Goal: Task Accomplishment & Management: Use online tool/utility

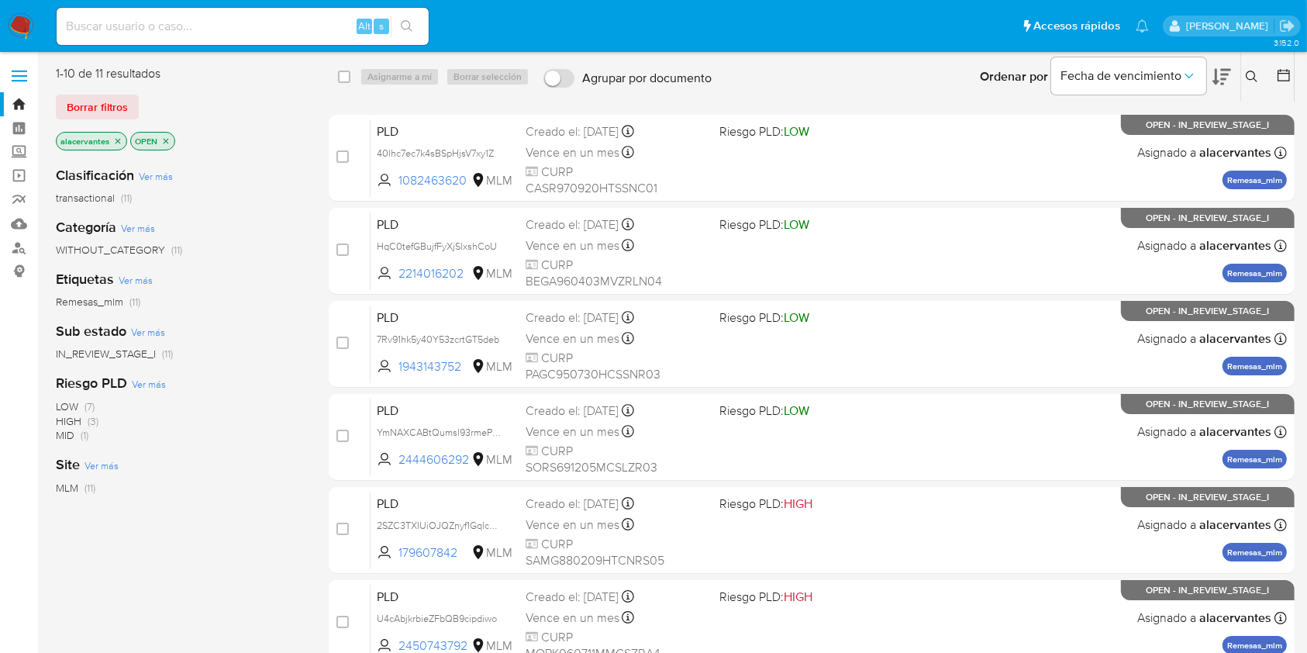
click at [827, 16] on ul "Pausado Ver notificaciones Alt s Accesos rápidos Presiona las siguientes teclas…" at bounding box center [603, 25] width 1108 height 39
click at [834, 24] on ul "Pausado Ver notificaciones Alt s Accesos rápidos Presiona las siguientes teclas…" at bounding box center [603, 25] width 1108 height 39
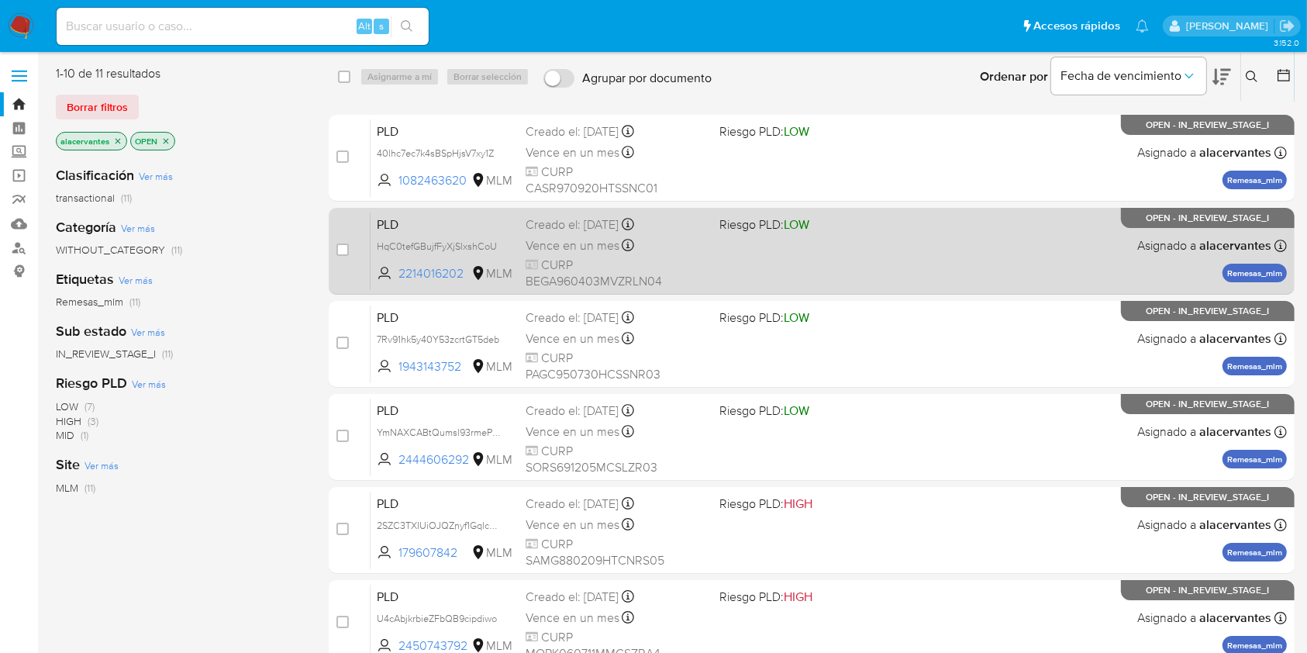
click at [661, 288] on span "CURP BEGA960403MVZRLN04" at bounding box center [616, 273] width 181 height 33
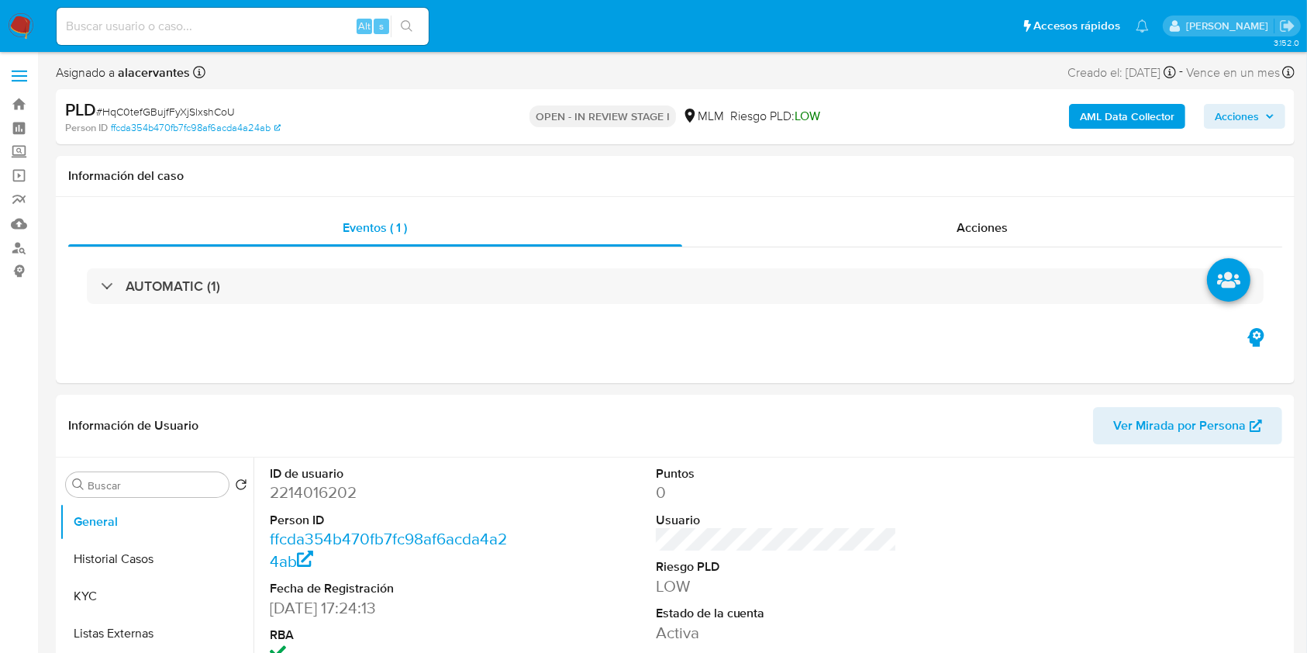
select select "10"
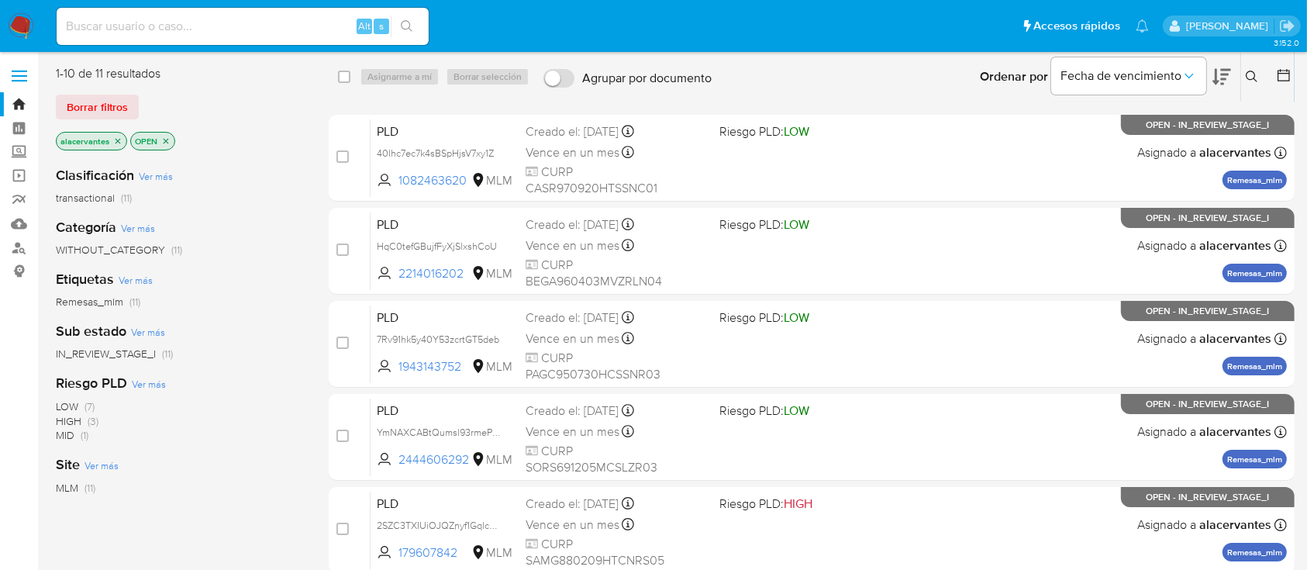
click at [1253, 78] on icon at bounding box center [1252, 77] width 12 height 12
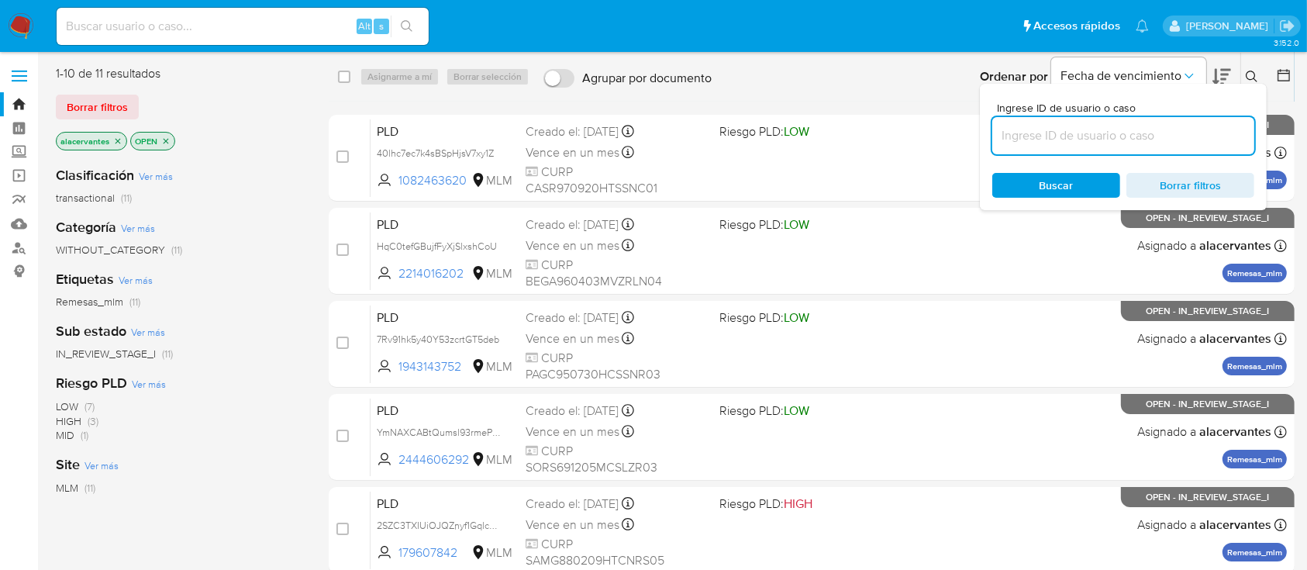
click at [1124, 130] on input at bounding box center [1124, 136] width 262 height 20
type input "2297129971"
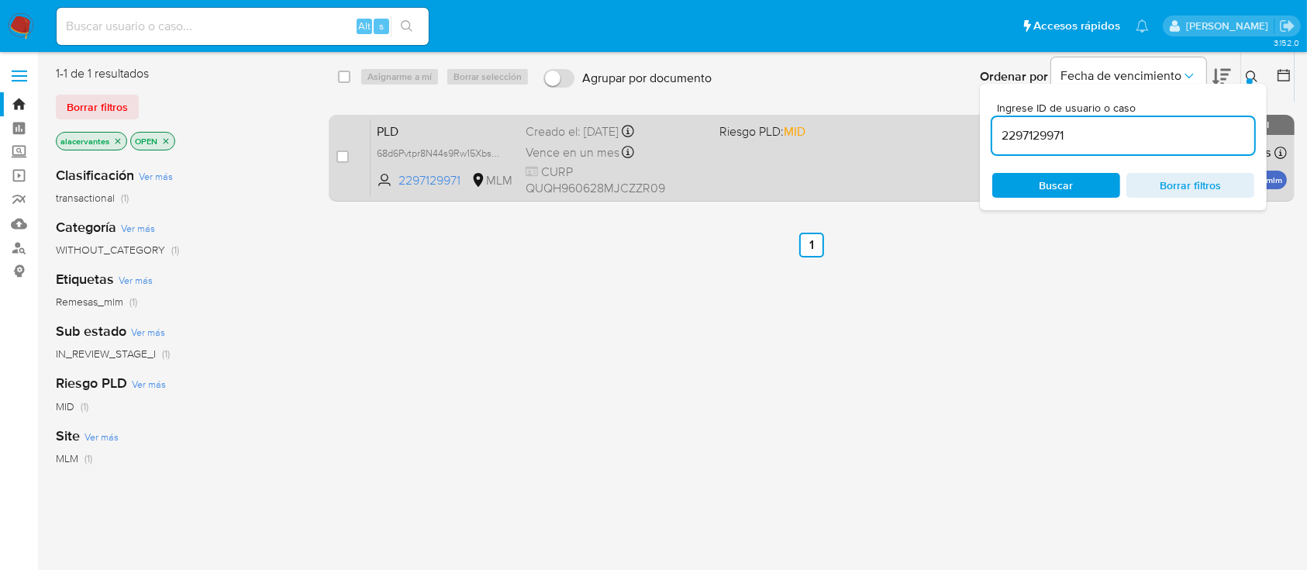
click at [741, 182] on div "PLD 68d6Pvtpr8N44s9Rw15Xbsbw 2297129971 MLM Riesgo PLD: MID Creado el: 12/07/20…" at bounding box center [829, 158] width 917 height 78
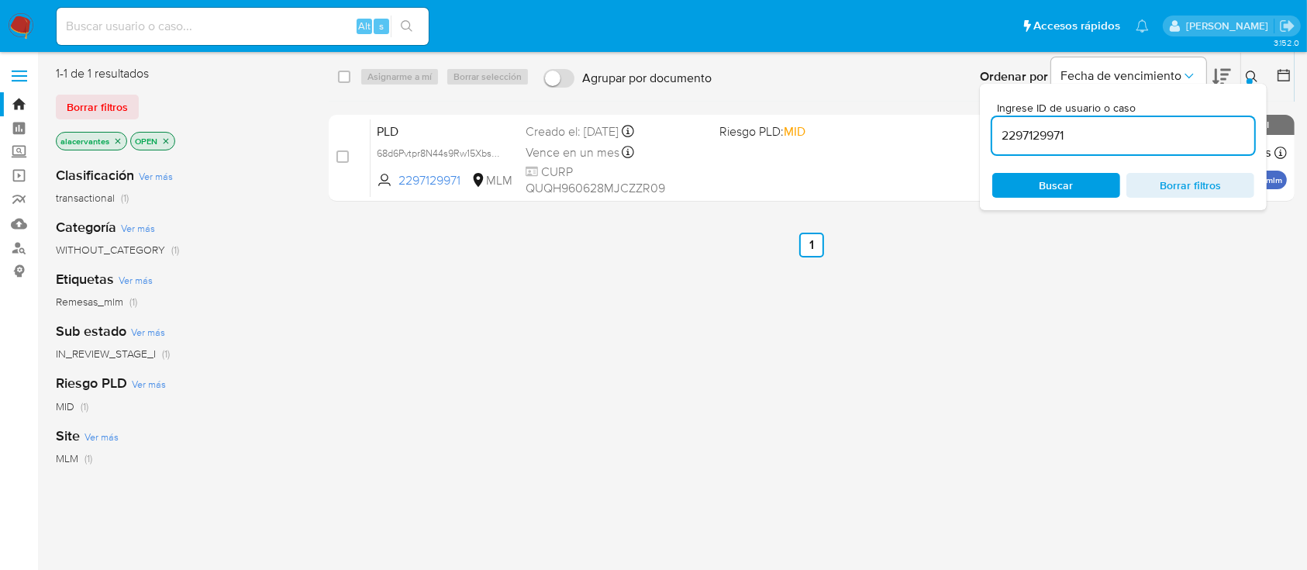
click at [26, 33] on img at bounding box center [21, 26] width 26 height 26
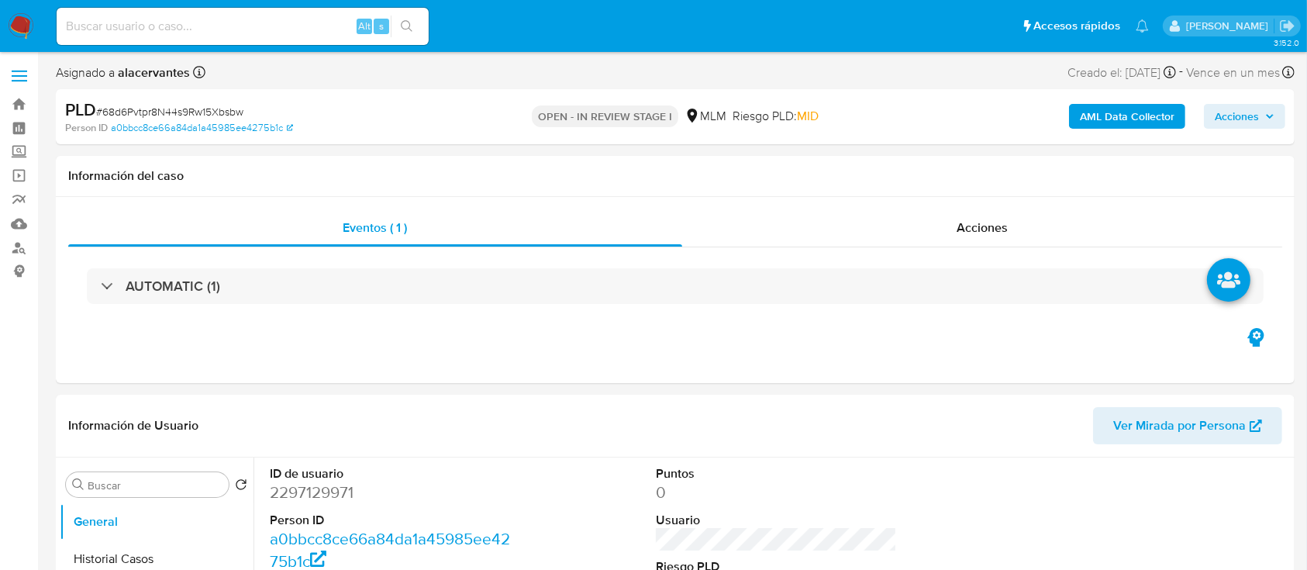
select select "10"
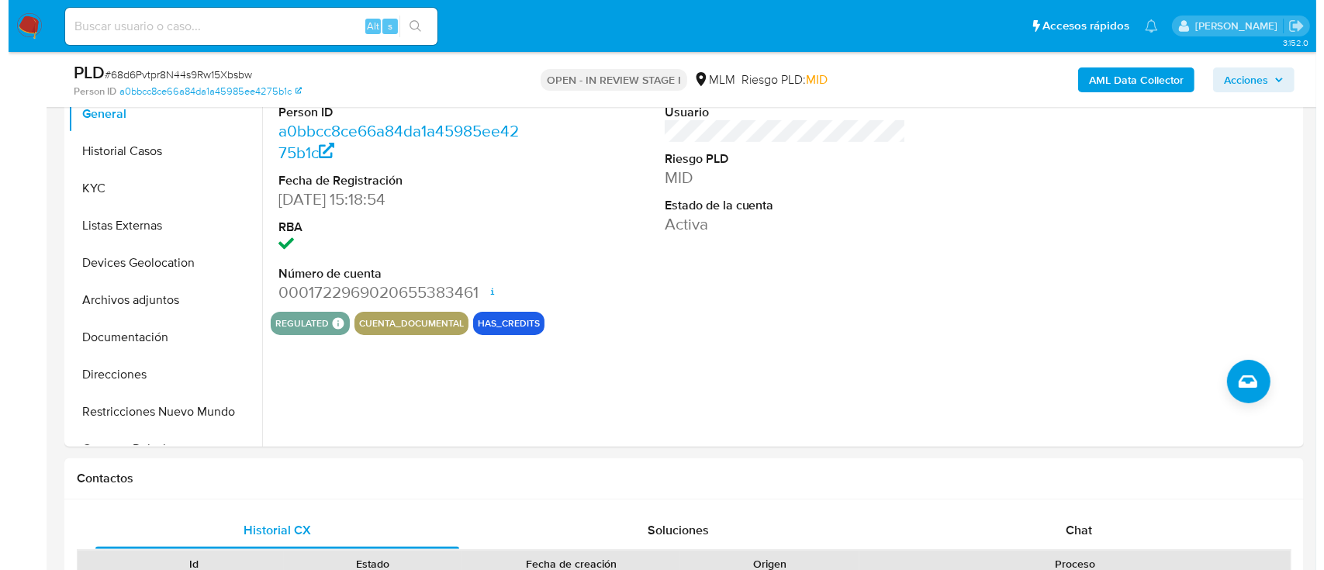
scroll to position [389, 0]
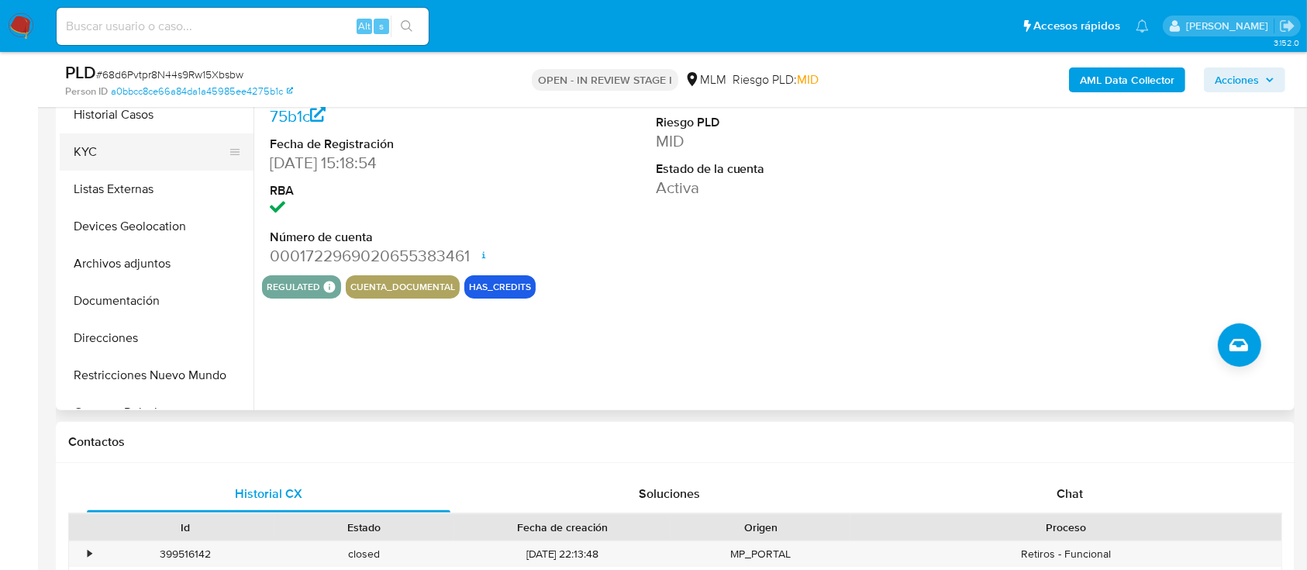
click at [174, 150] on button "KYC" at bounding box center [150, 151] width 181 height 37
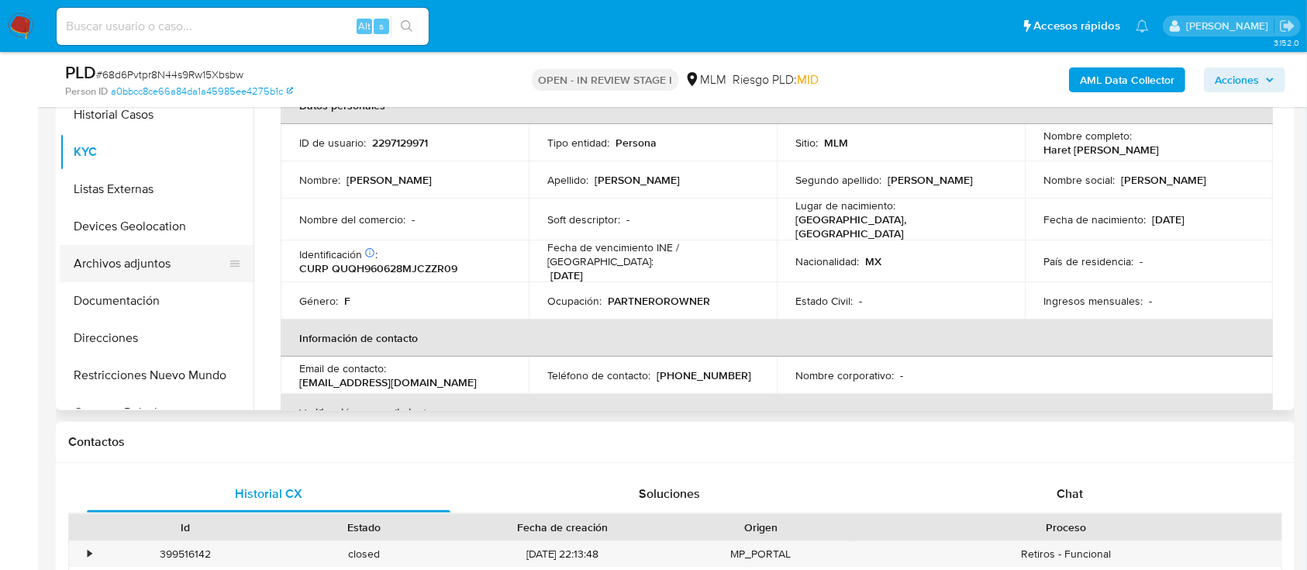
click at [140, 269] on button "Archivos adjuntos" at bounding box center [150, 263] width 181 height 37
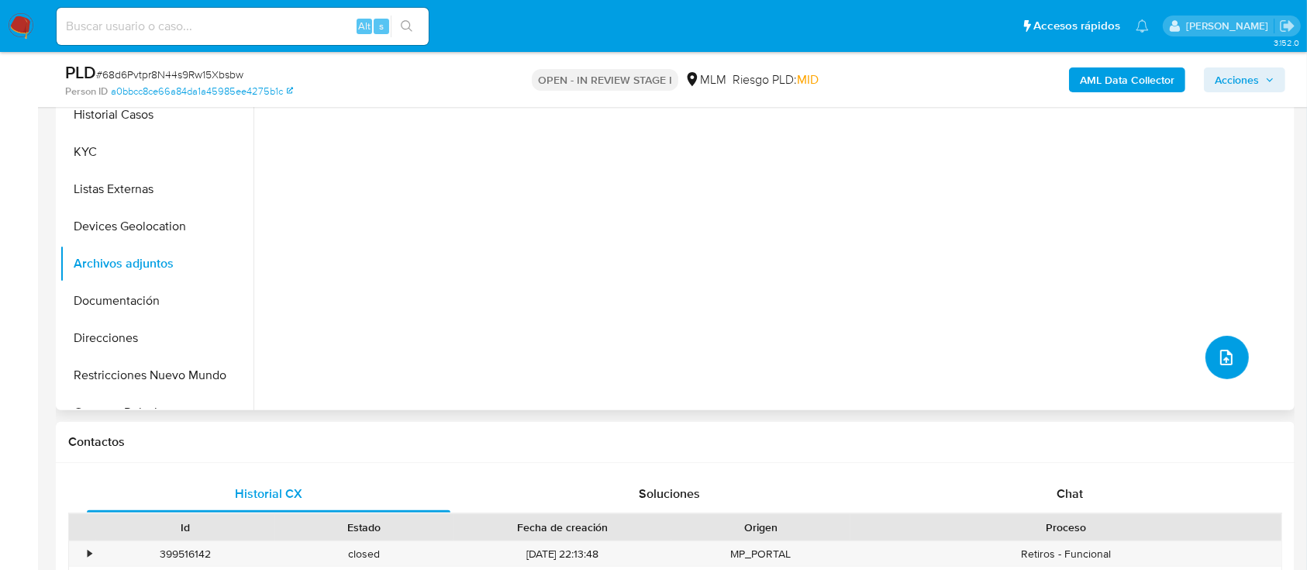
click at [1212, 340] on button "upload-file" at bounding box center [1227, 357] width 43 height 43
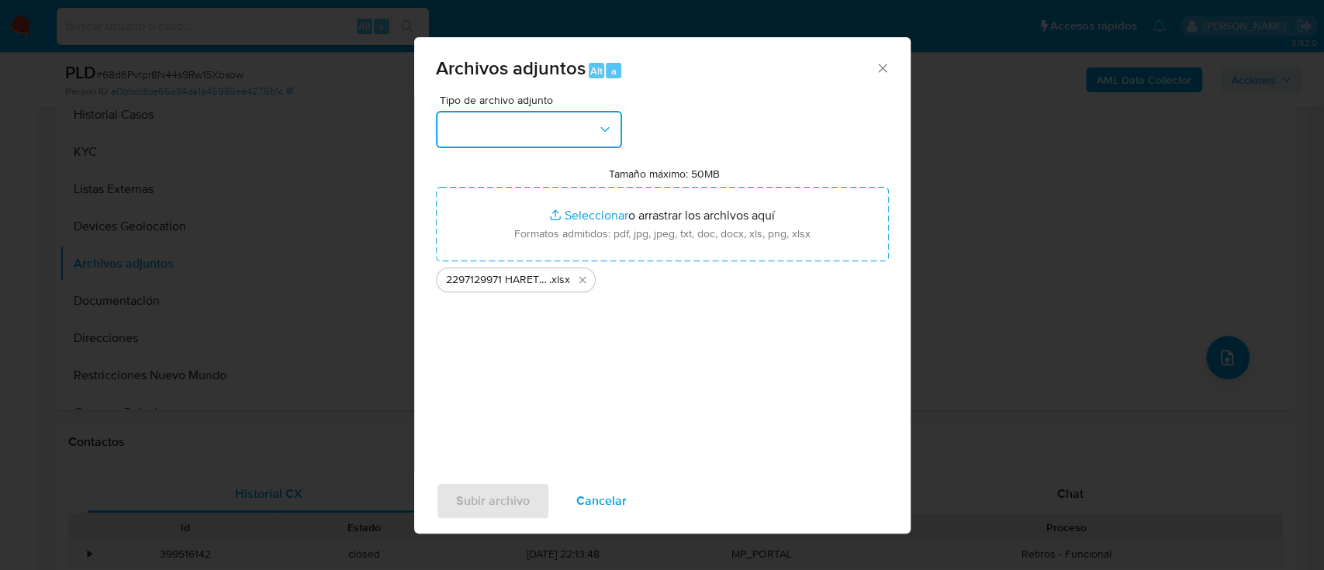
click at [608, 133] on icon "button" at bounding box center [605, 130] width 16 height 16
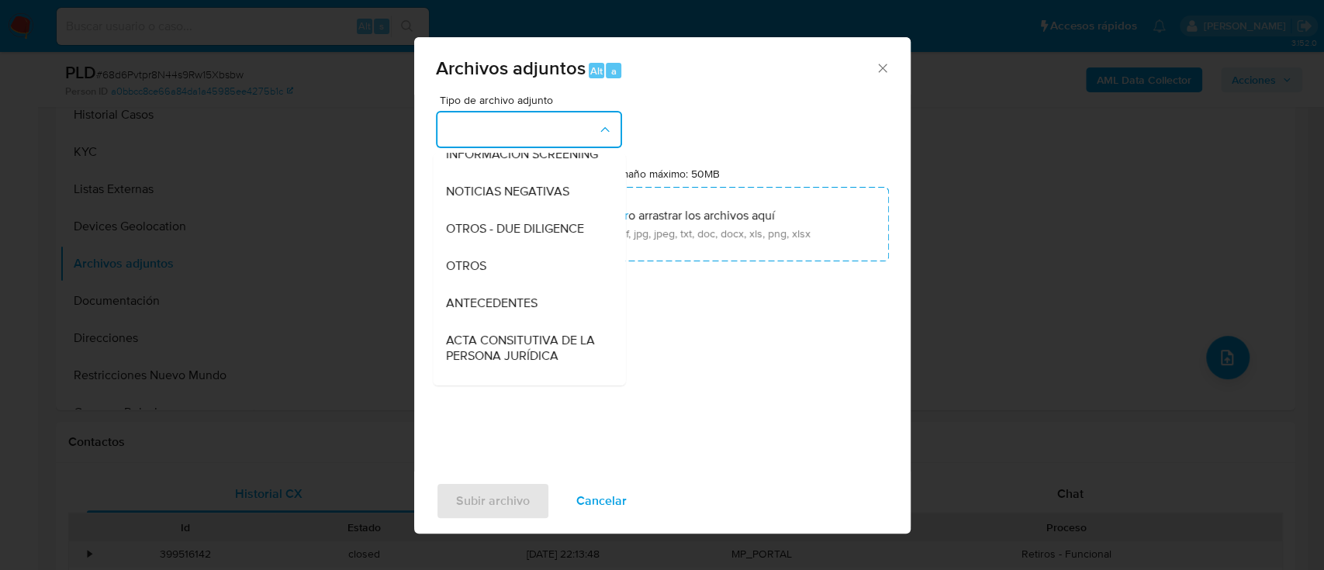
scroll to position [134, 0]
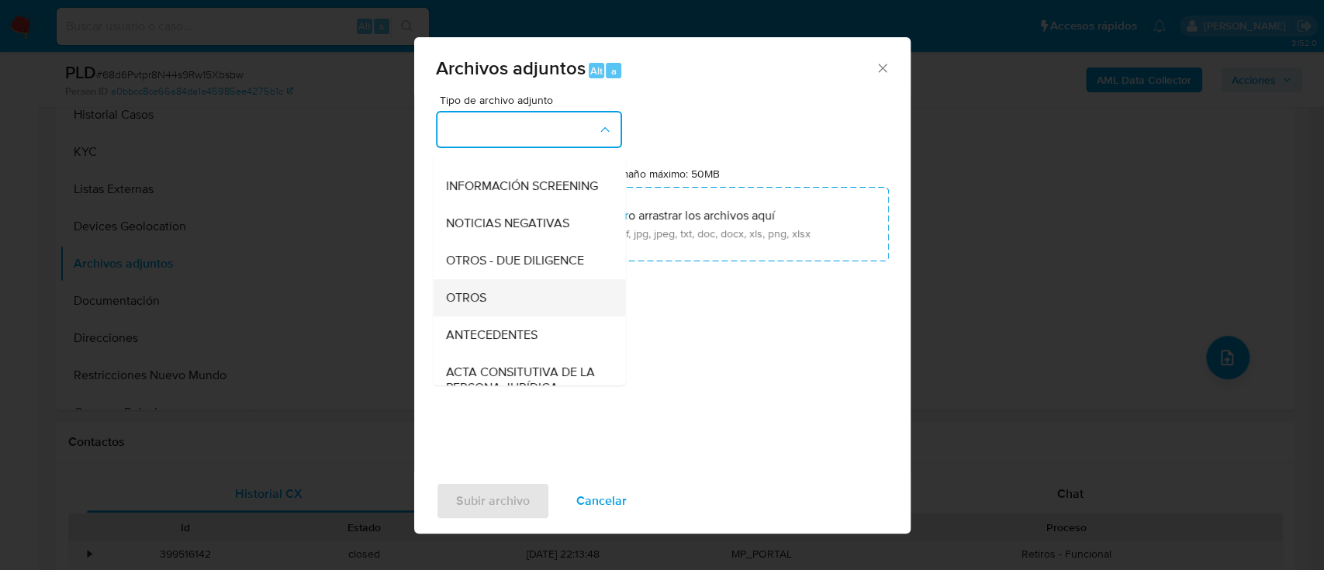
click at [477, 306] on span "OTROS" at bounding box center [465, 298] width 40 height 16
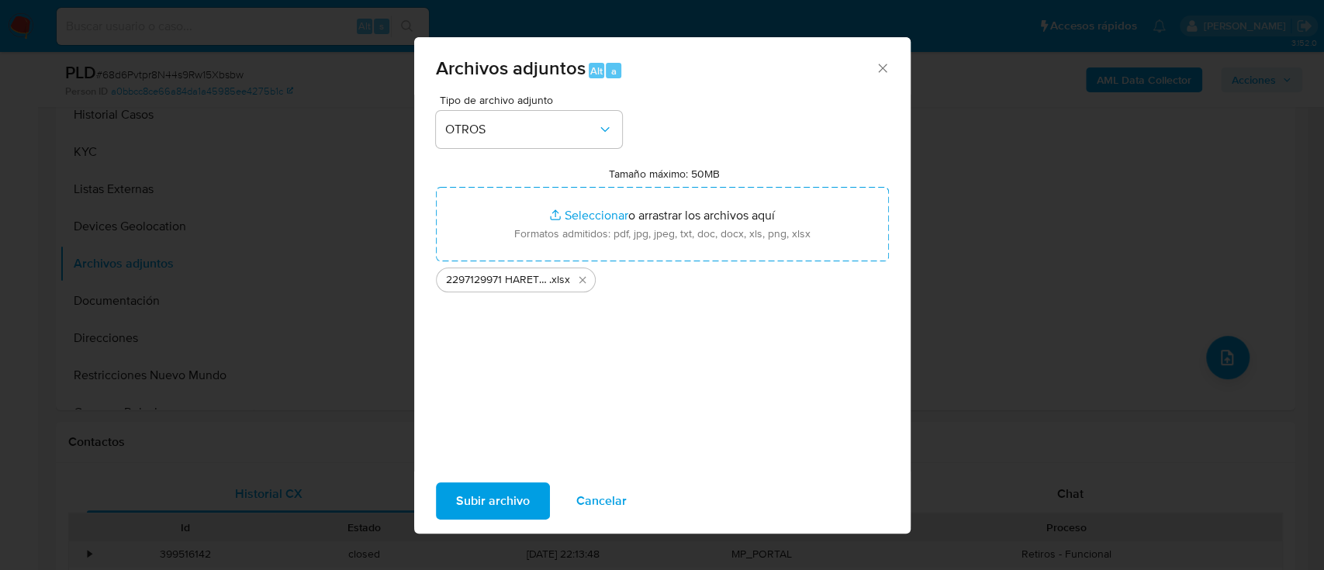
click at [513, 494] on span "Subir archivo" at bounding box center [493, 501] width 74 height 34
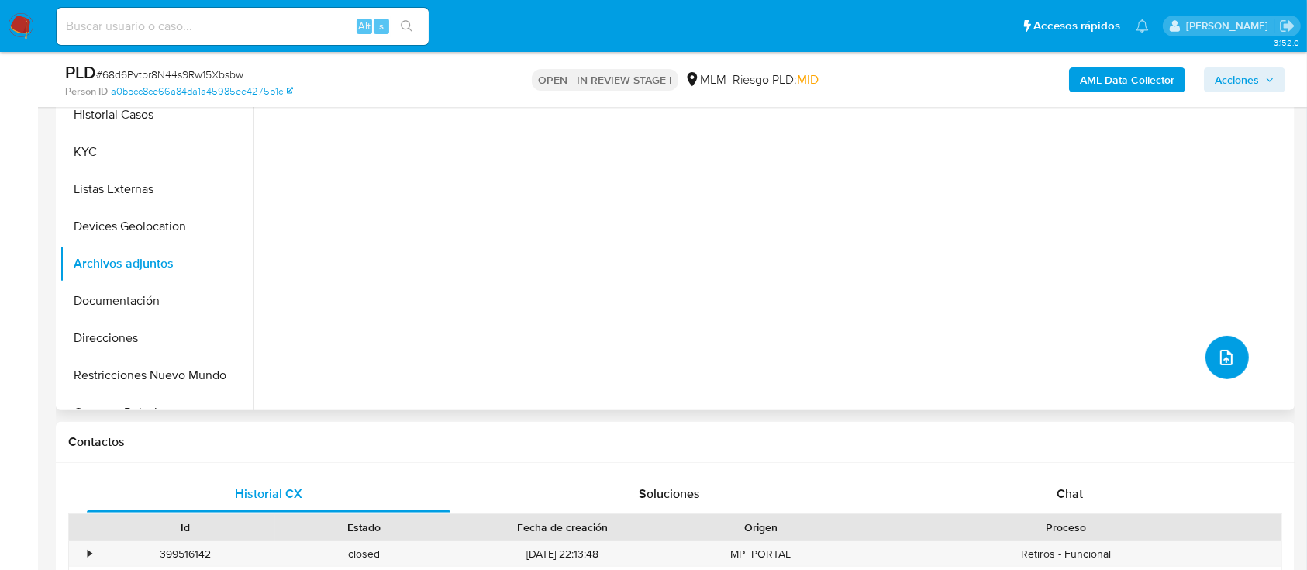
click at [1212, 344] on button "upload-file" at bounding box center [1227, 357] width 43 height 43
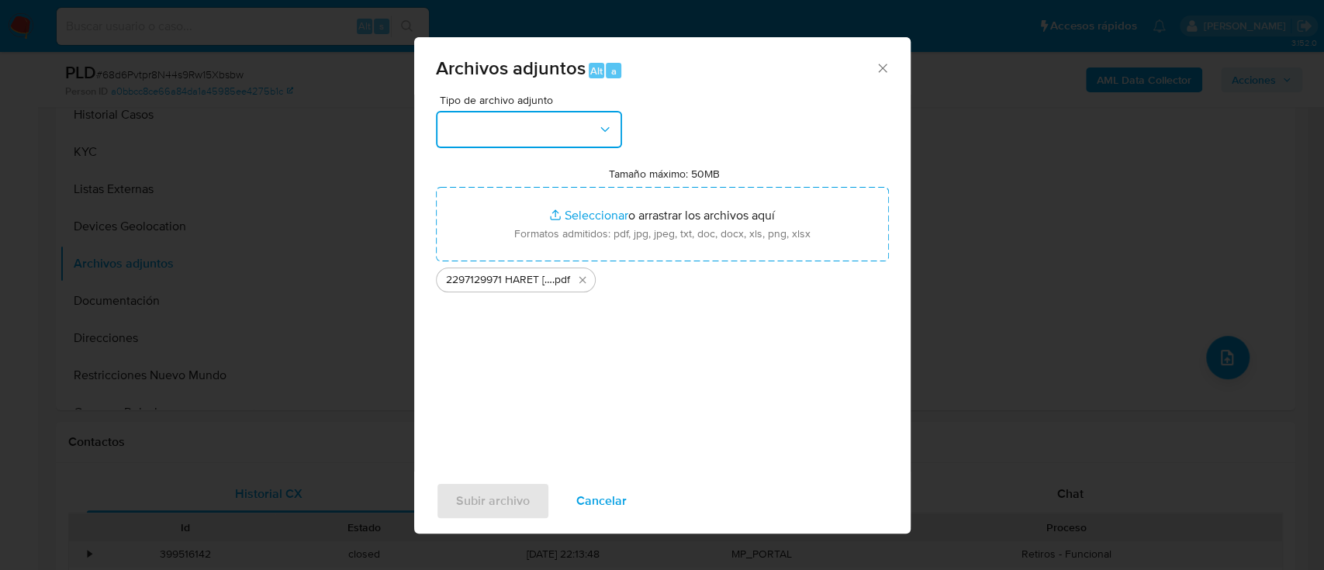
click at [601, 133] on icon "button" at bounding box center [605, 130] width 16 height 16
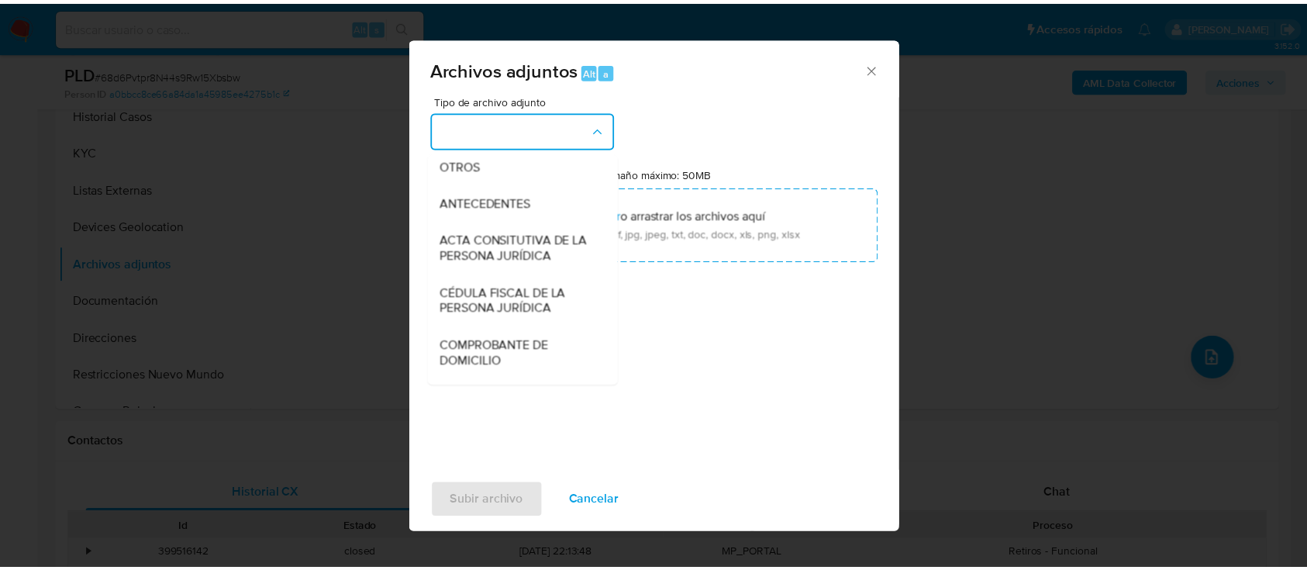
scroll to position [249, 0]
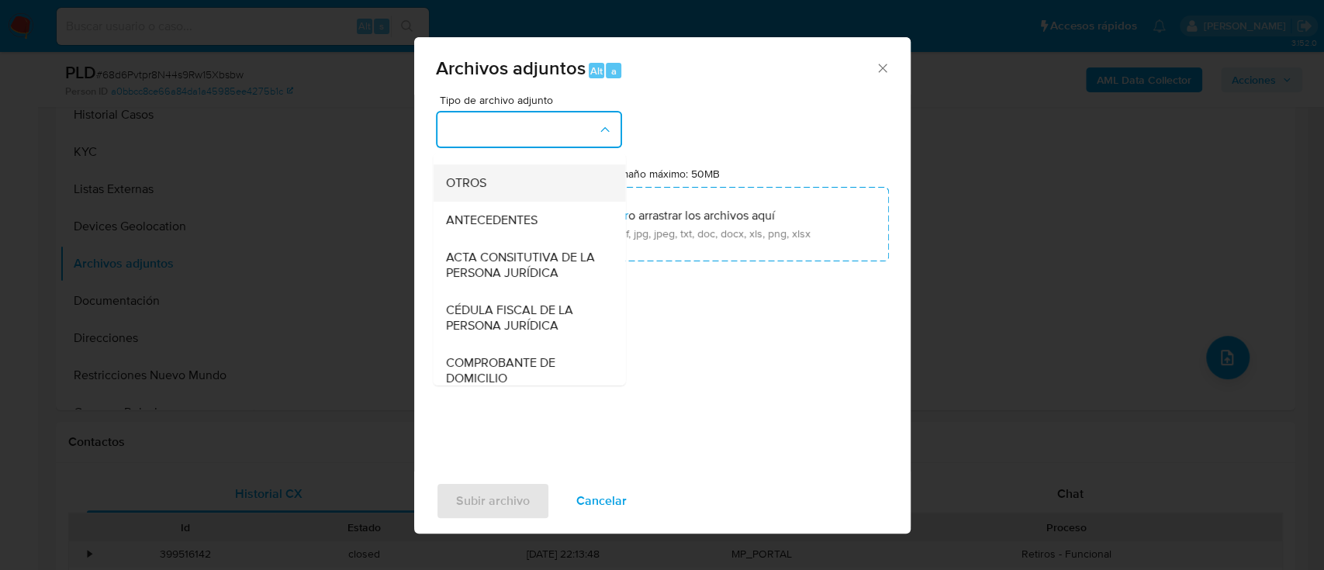
click at [500, 195] on div "OTROS" at bounding box center [524, 182] width 158 height 37
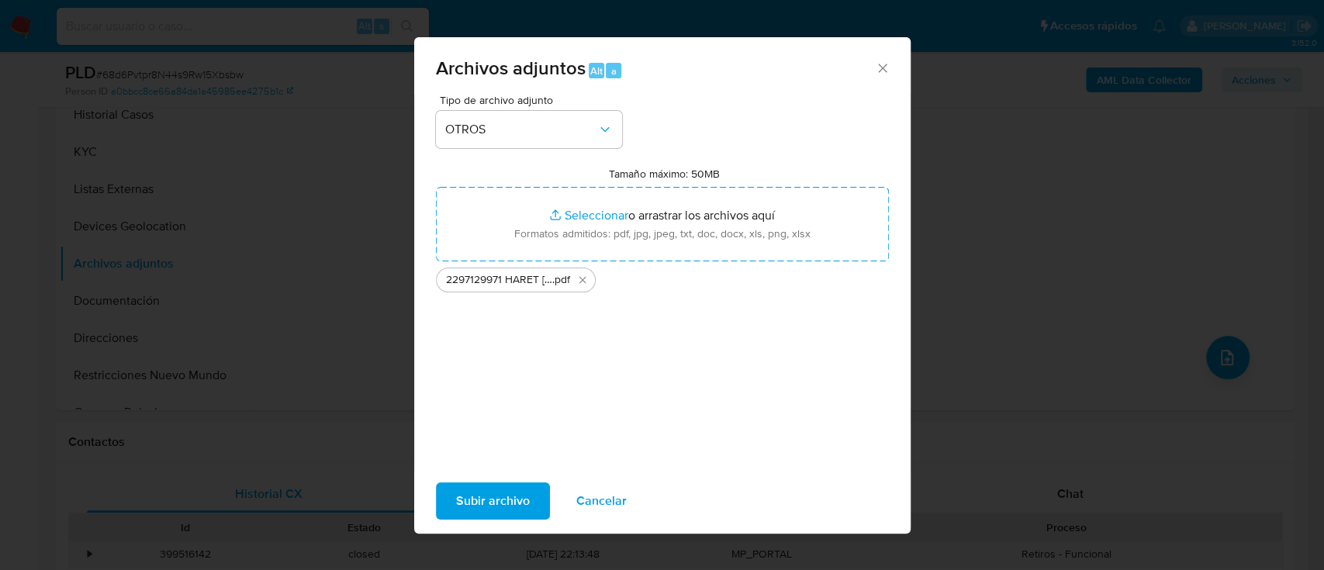
click at [483, 510] on span "Subir archivo" at bounding box center [493, 501] width 74 height 34
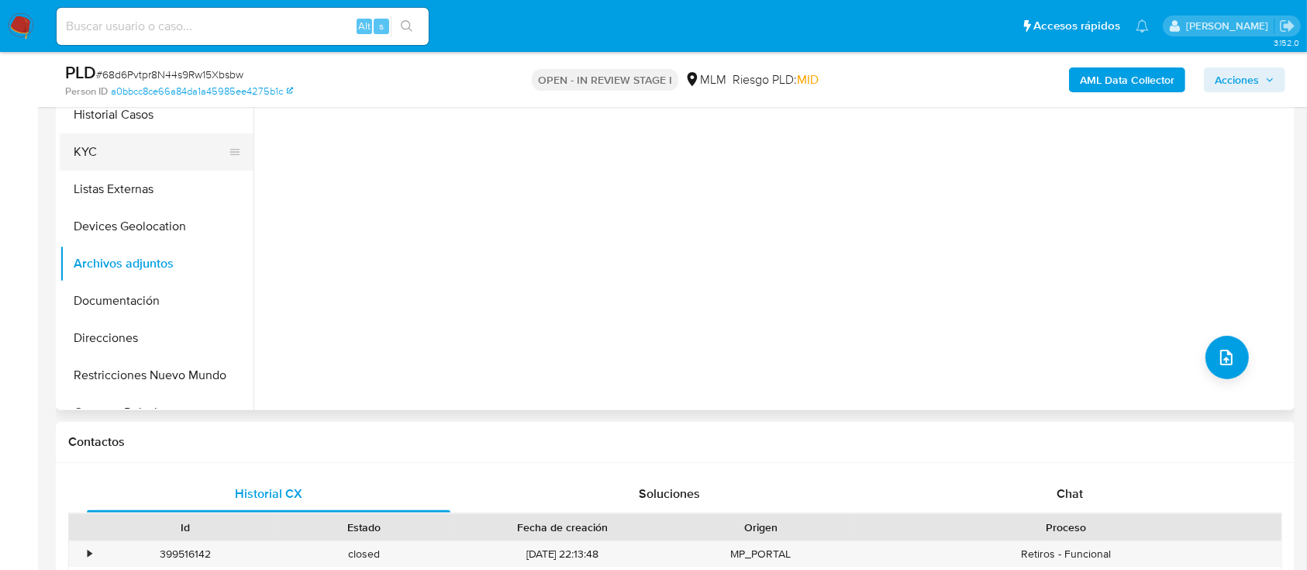
click at [94, 160] on button "KYC" at bounding box center [150, 151] width 181 height 37
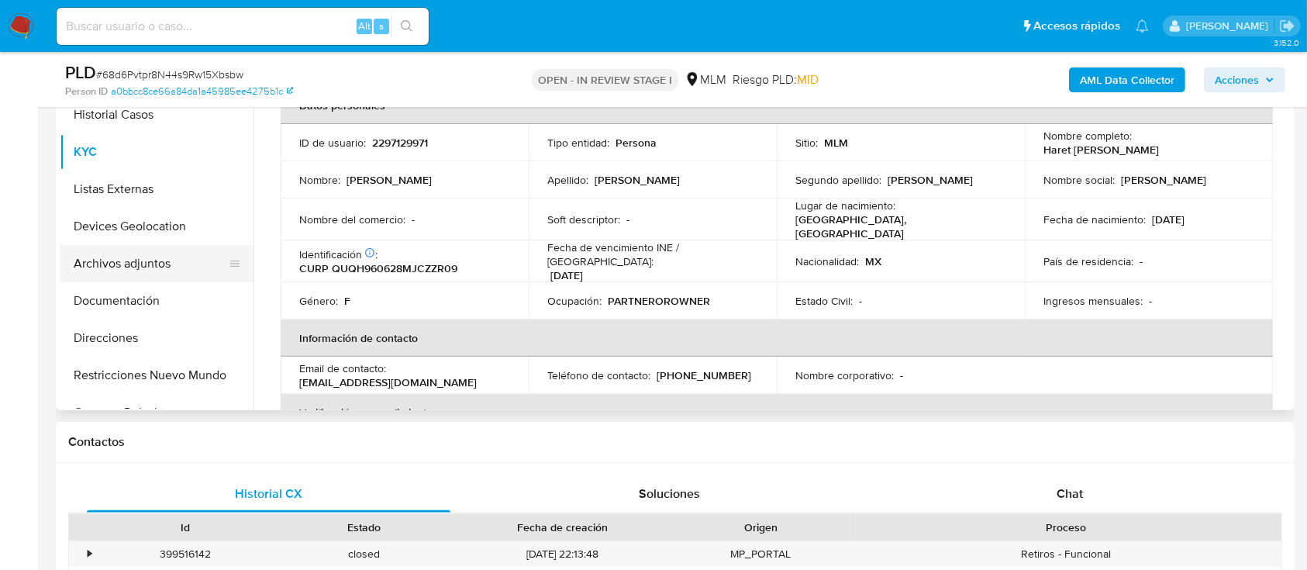
click at [124, 265] on button "Archivos adjuntos" at bounding box center [150, 263] width 181 height 37
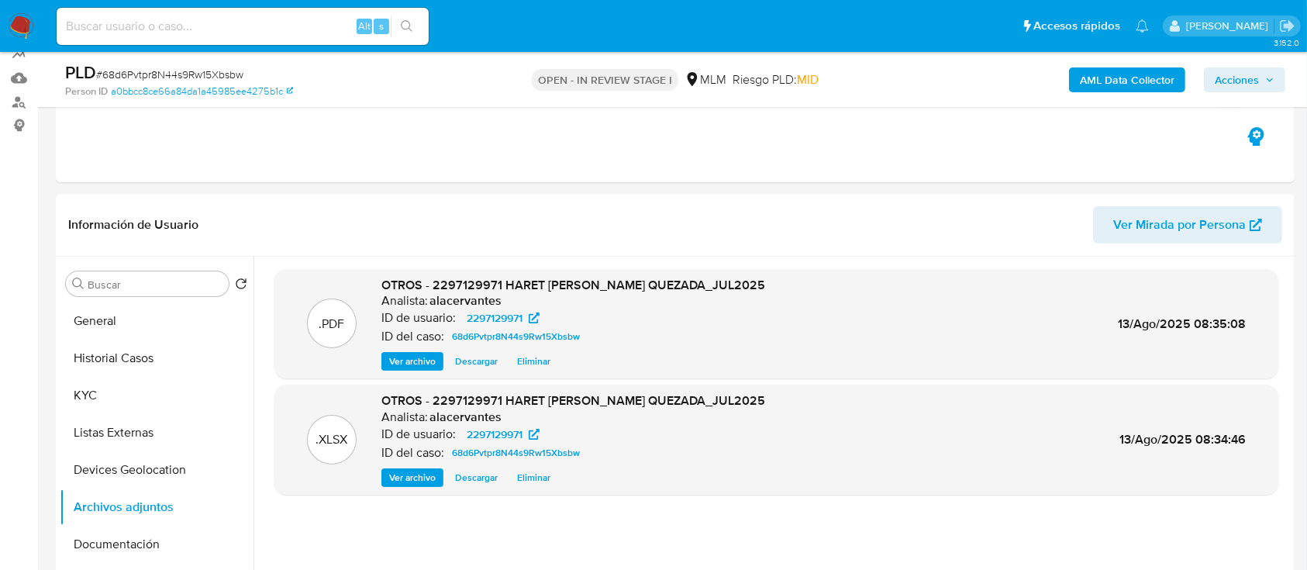
scroll to position [154, 0]
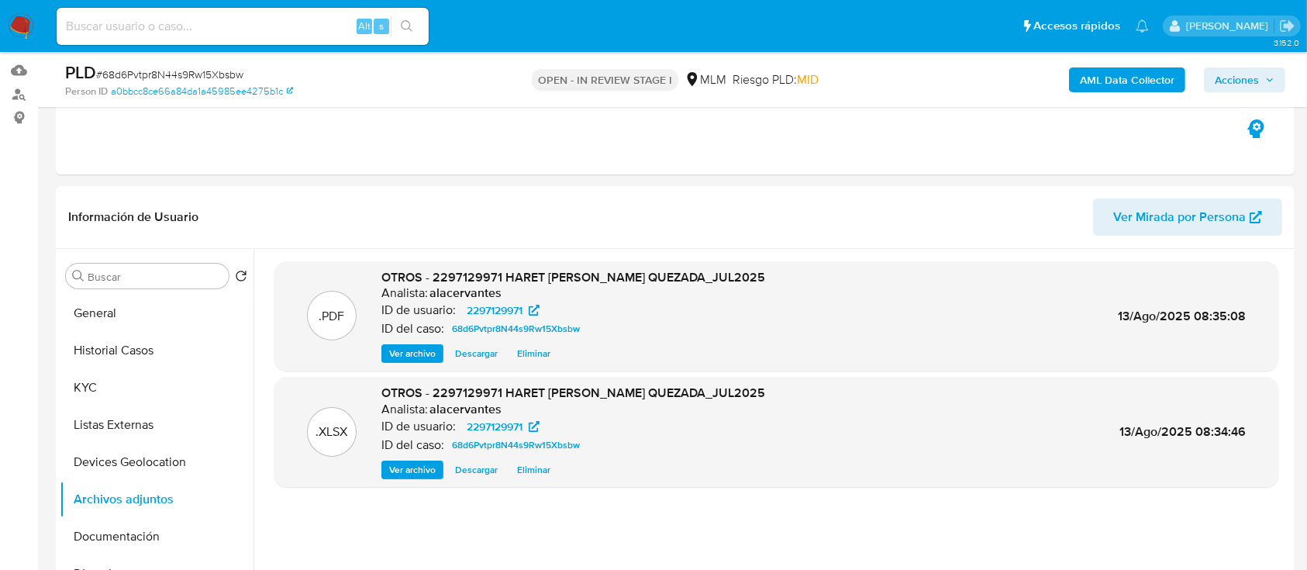
click at [1245, 79] on span "Acciones" at bounding box center [1237, 79] width 44 height 25
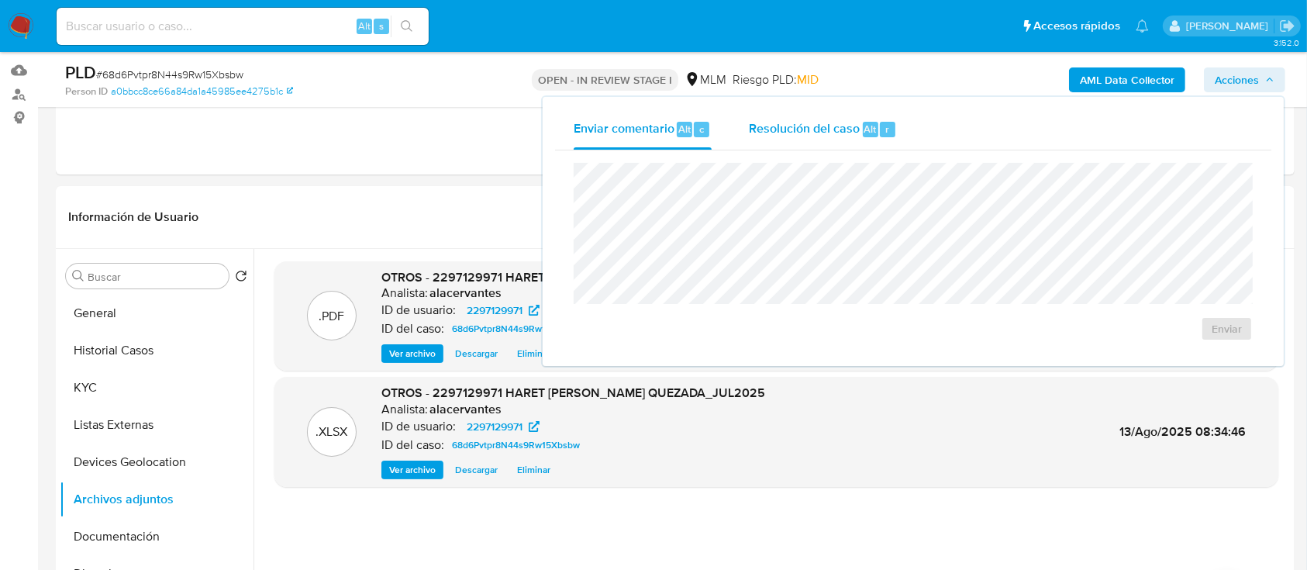
click at [880, 129] on div "r" at bounding box center [888, 130] width 16 height 16
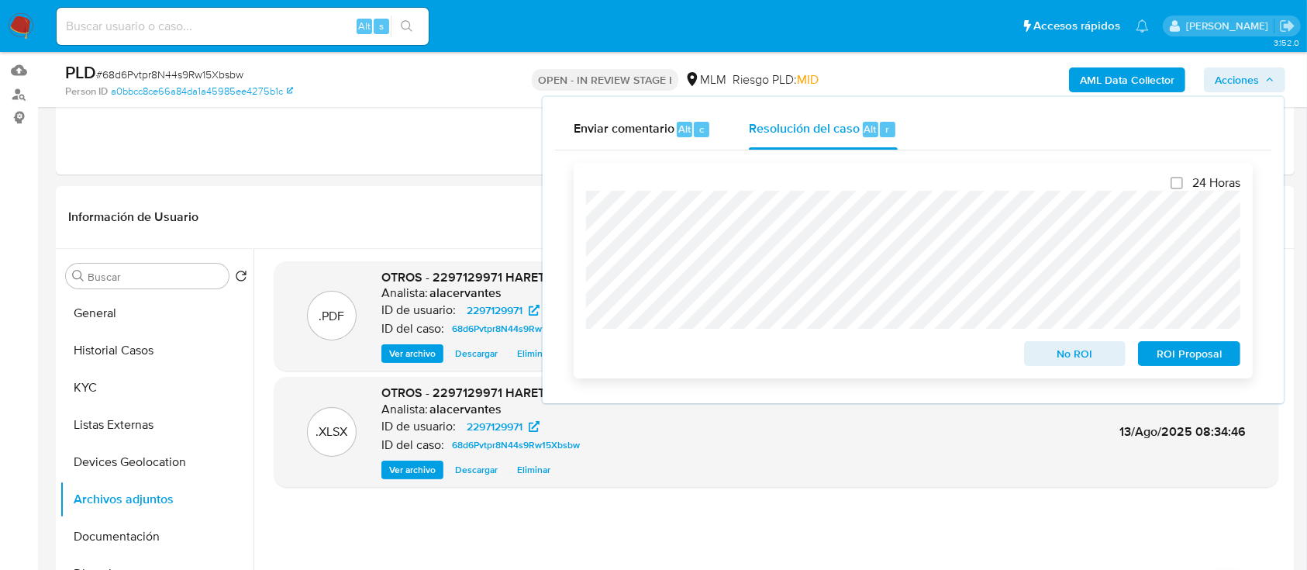
click at [1100, 362] on span "No ROI" at bounding box center [1075, 354] width 81 height 22
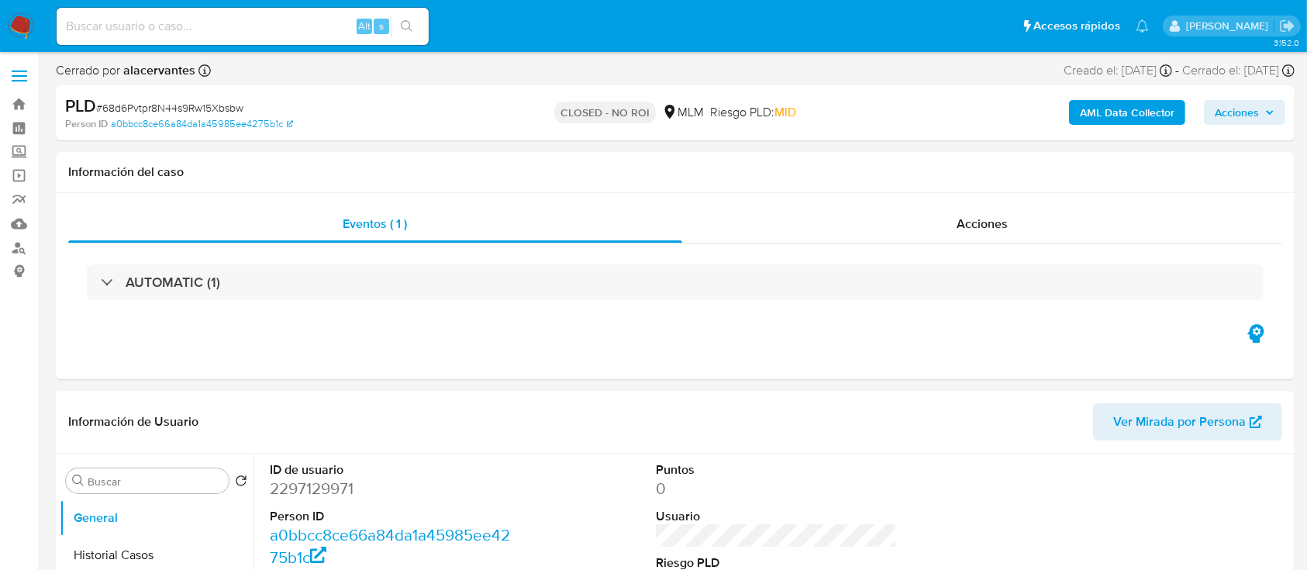
select select "10"
click at [913, 219] on div "Acciones" at bounding box center [982, 223] width 601 height 37
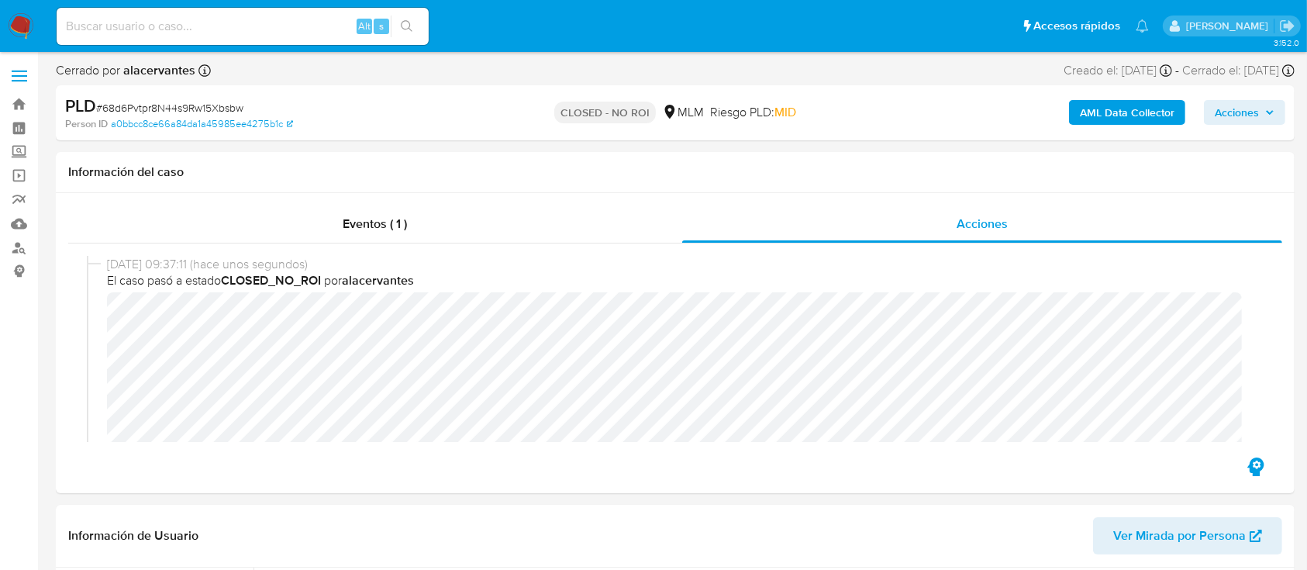
click at [26, 32] on img at bounding box center [21, 26] width 26 height 26
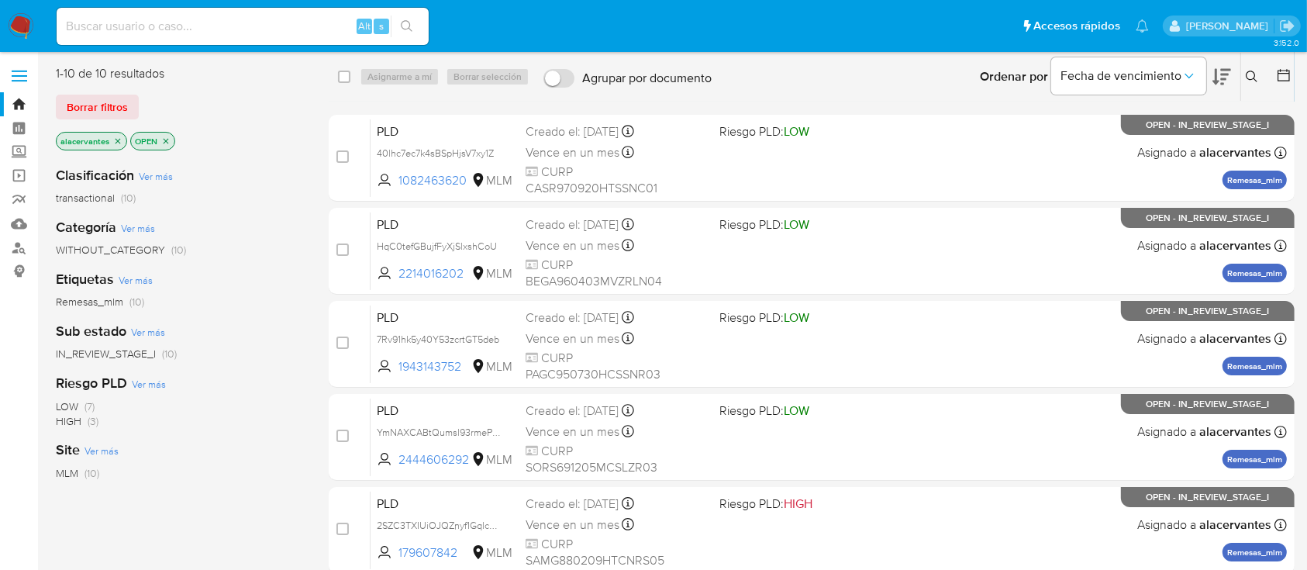
click at [1257, 74] on icon at bounding box center [1252, 77] width 12 height 12
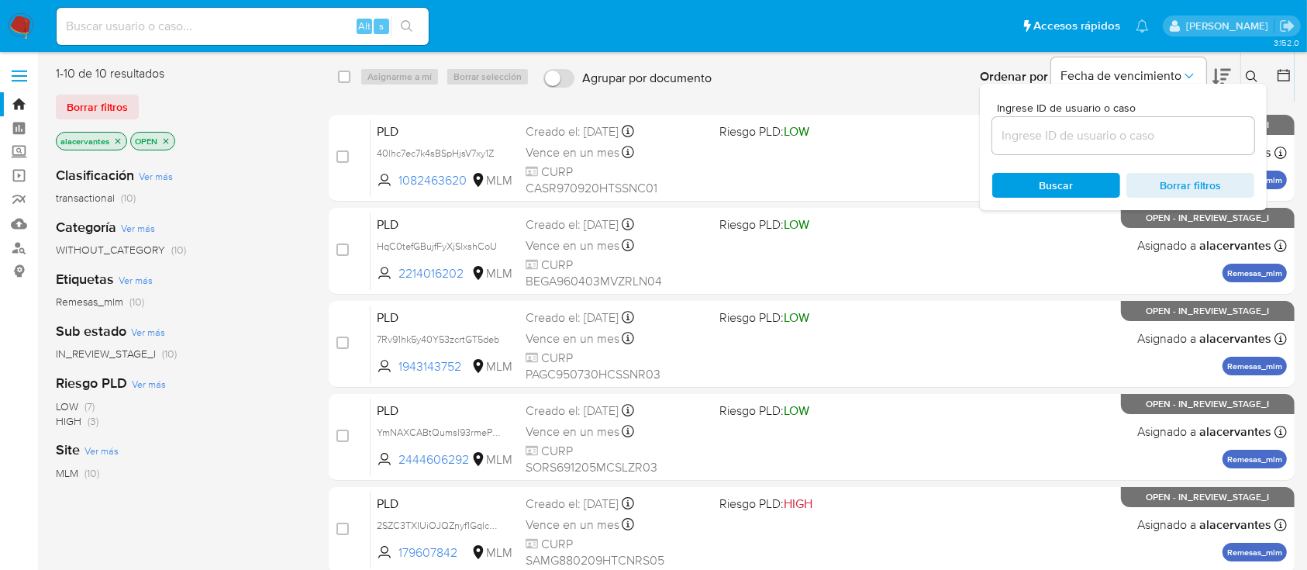
click at [1040, 130] on input at bounding box center [1124, 136] width 262 height 20
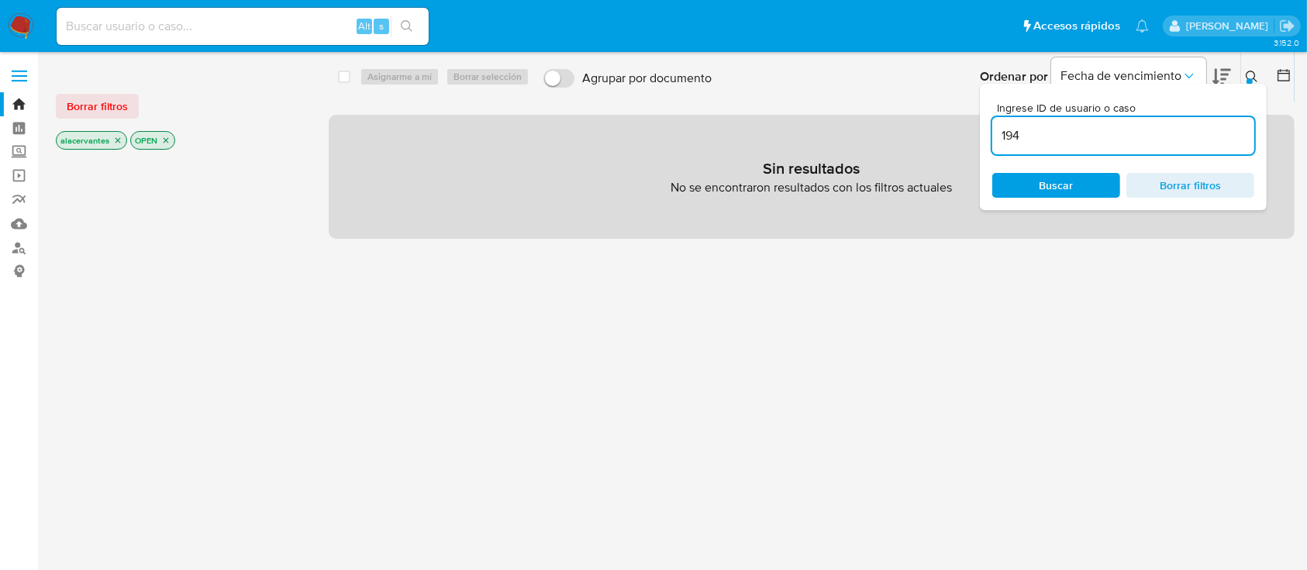
click at [1031, 133] on input "194" at bounding box center [1124, 136] width 262 height 20
click at [1031, 133] on input "1943" at bounding box center [1124, 136] width 262 height 20
click at [1031, 133] on input "19431" at bounding box center [1124, 136] width 262 height 20
click at [1064, 135] on input "194314" at bounding box center [1124, 136] width 262 height 20
type input "1943143752"
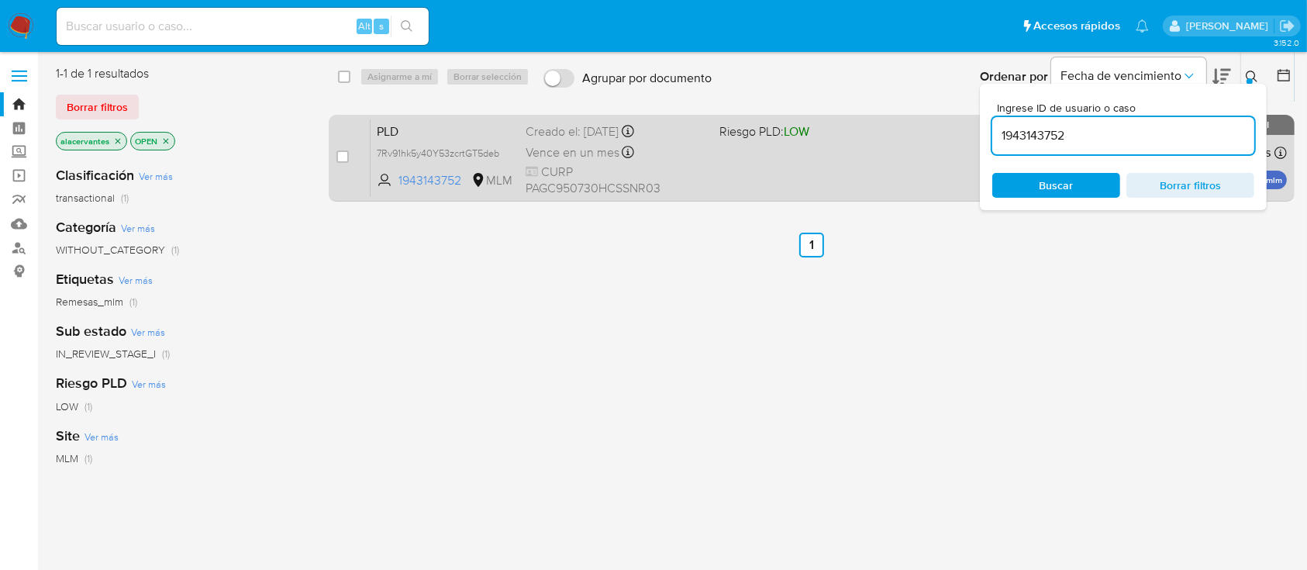
click at [751, 166] on div "PLD 7Rv91hk5y40Y53zcrtGT5deb 1943143752 MLM Riesgo PLD: LOW Creado el: 12/07/20…" at bounding box center [829, 158] width 917 height 78
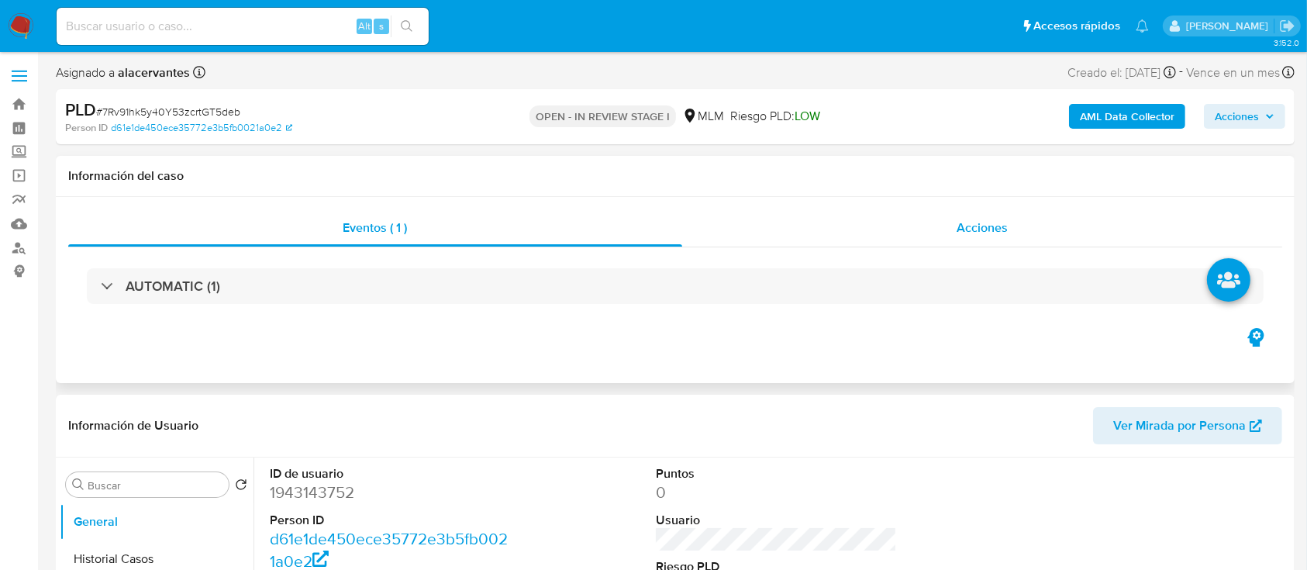
select select "10"
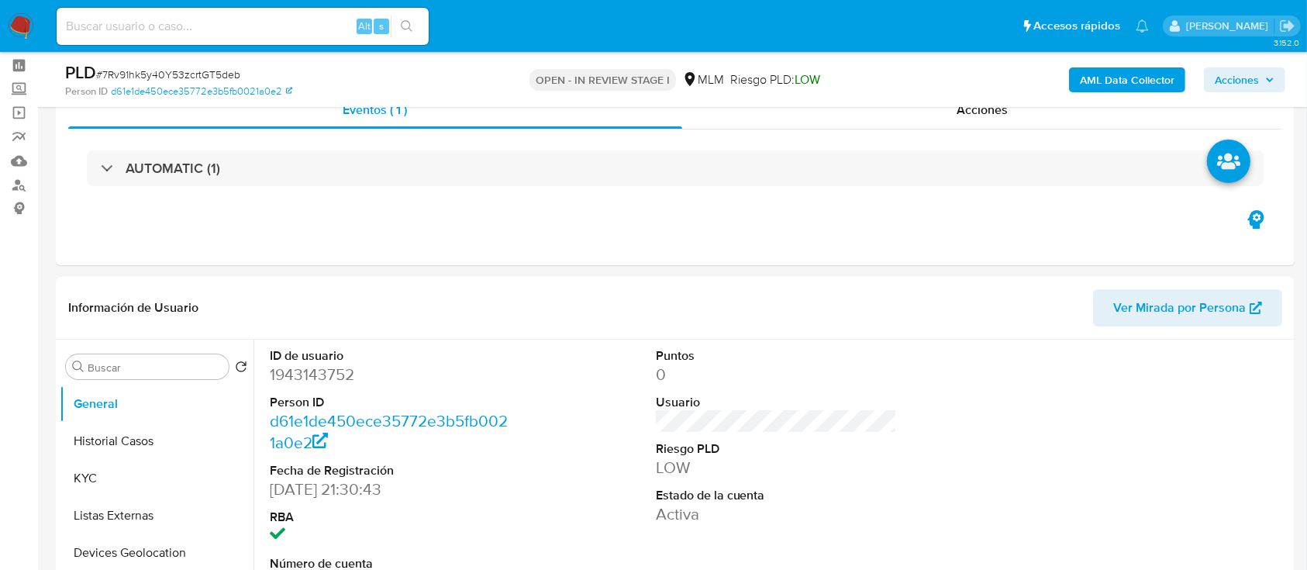
scroll to position [148, 0]
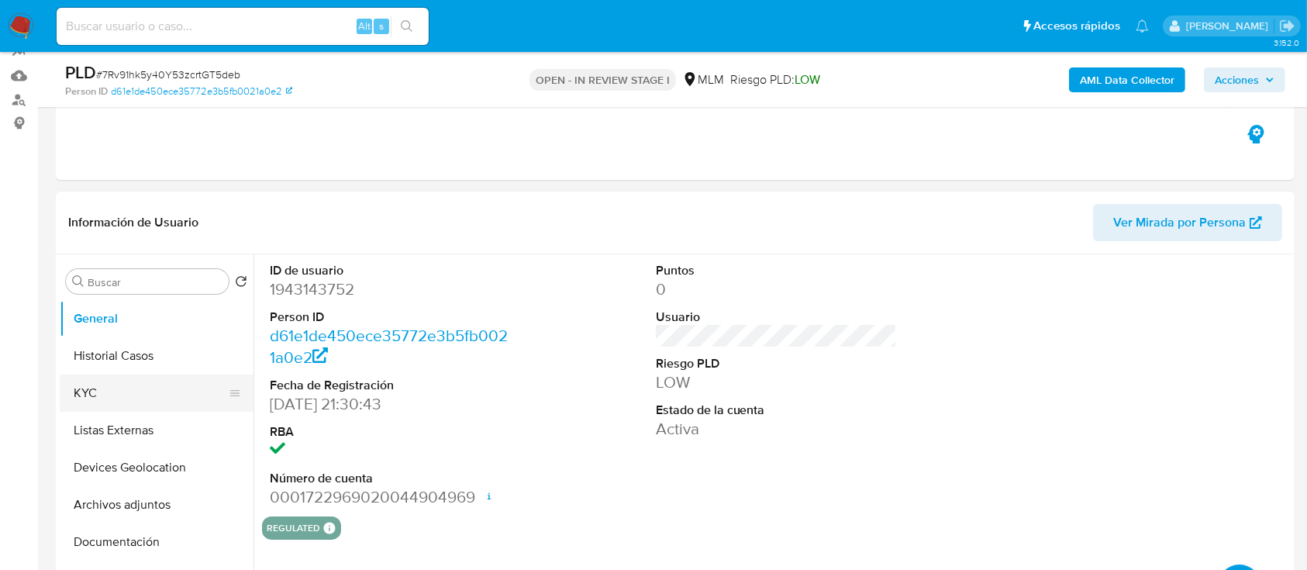
click at [124, 409] on button "KYC" at bounding box center [150, 393] width 181 height 37
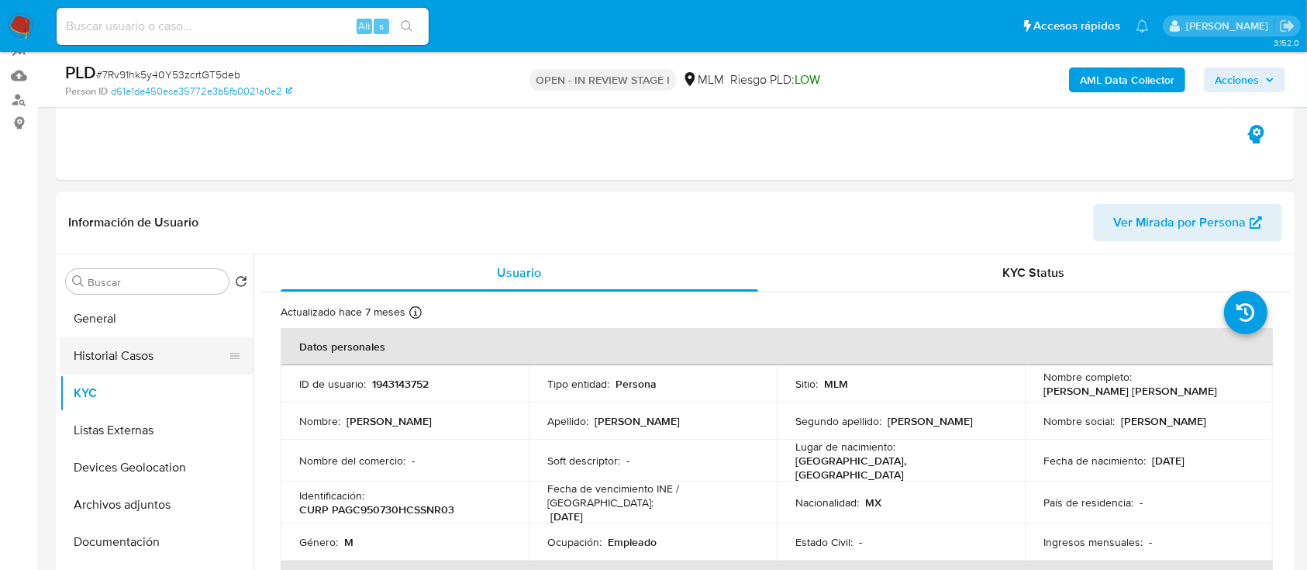
click at [147, 365] on button "Historial Casos" at bounding box center [150, 355] width 181 height 37
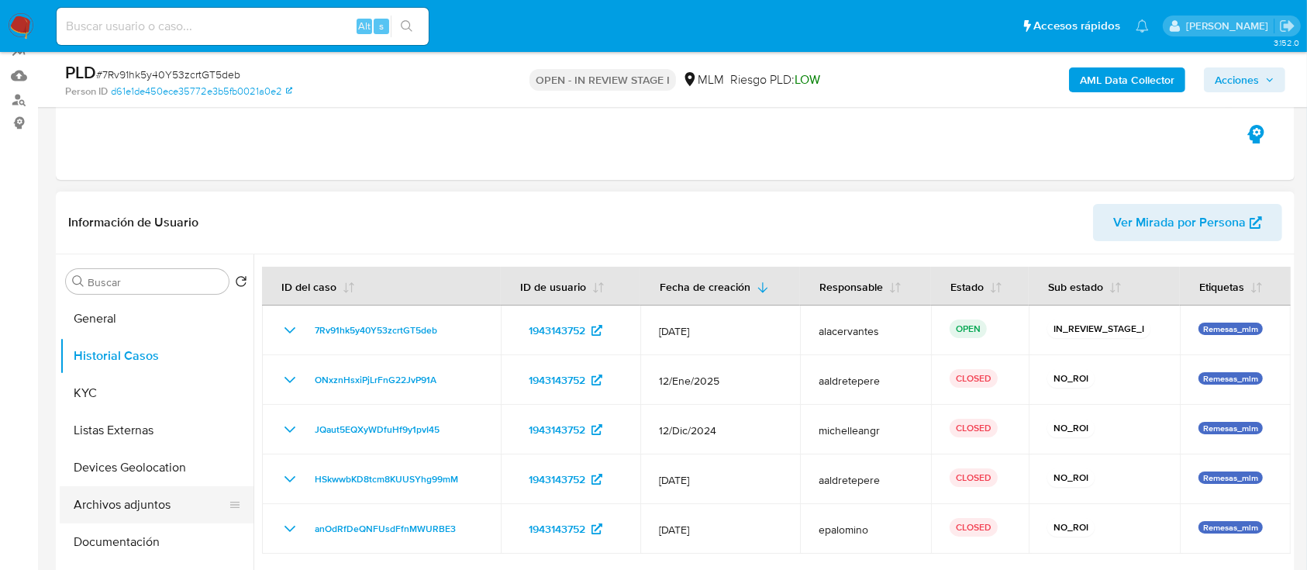
click at [138, 502] on button "Archivos adjuntos" at bounding box center [150, 504] width 181 height 37
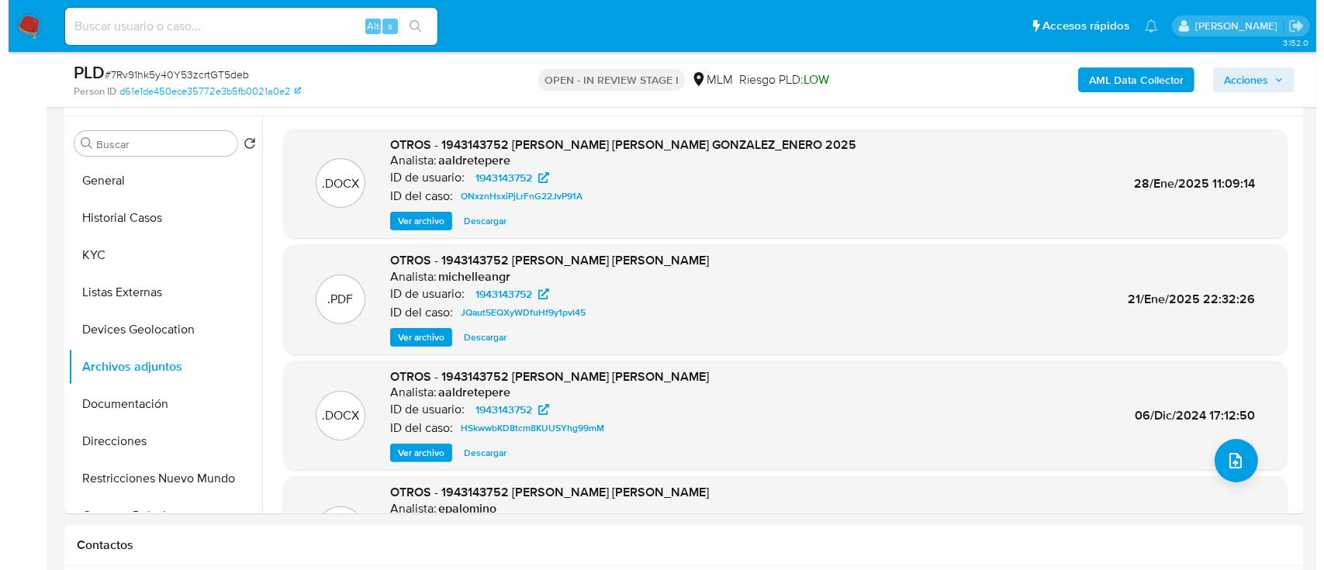
scroll to position [282, 0]
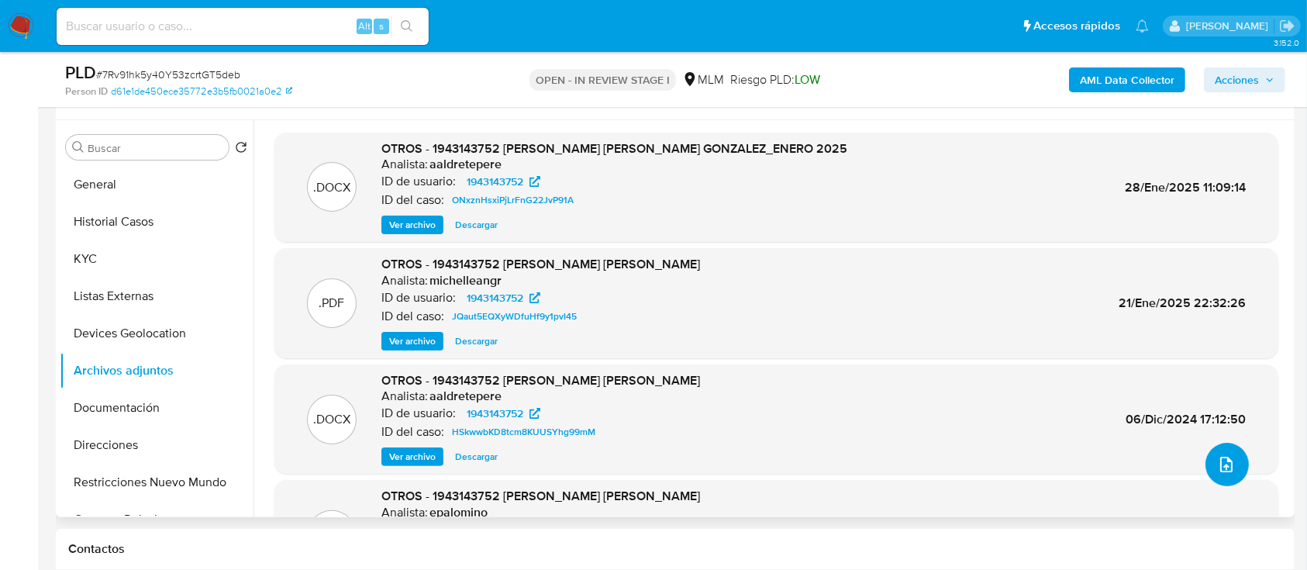
click at [1238, 466] on button "upload-file" at bounding box center [1227, 464] width 43 height 43
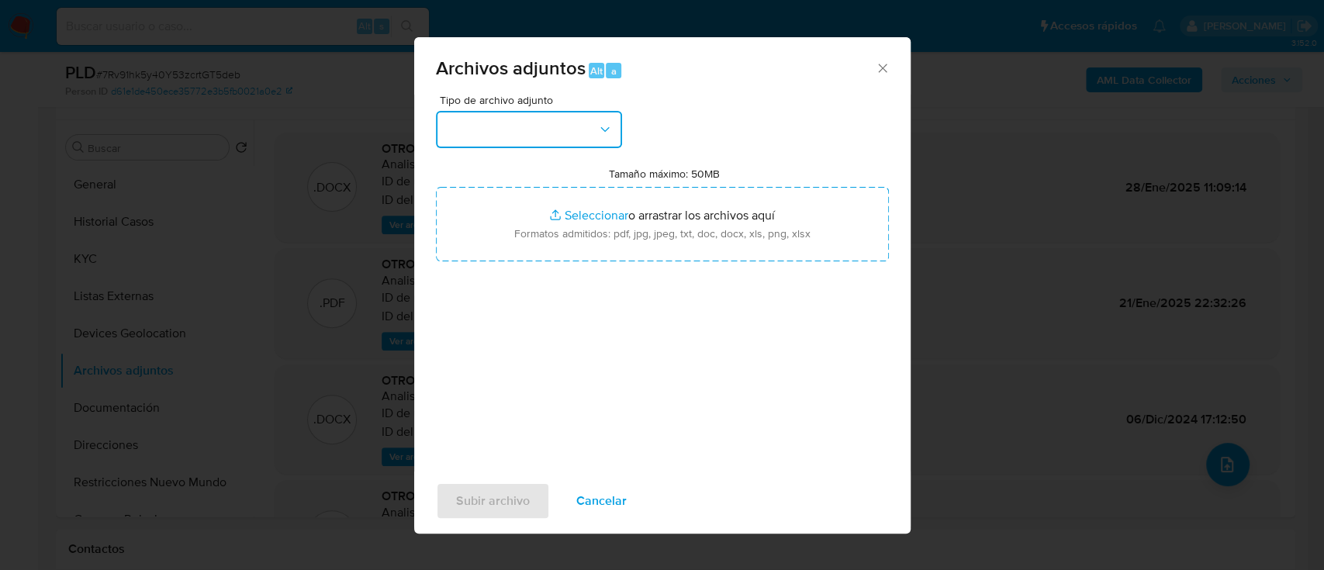
click at [613, 139] on button "button" at bounding box center [529, 129] width 186 height 37
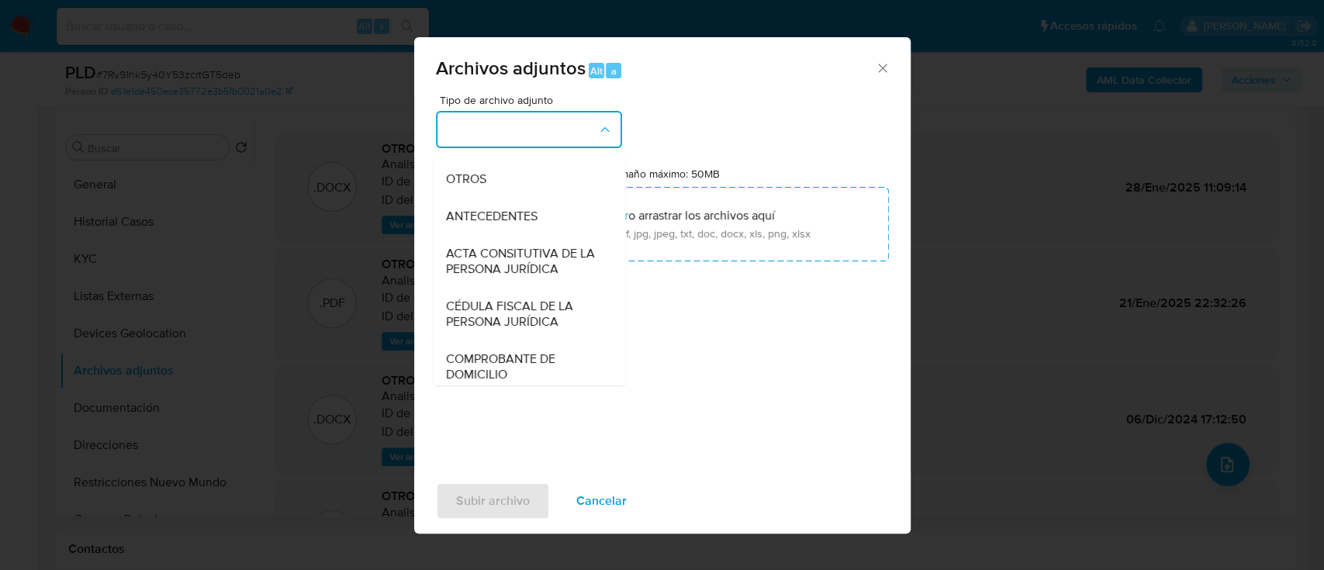
scroll to position [267, 0]
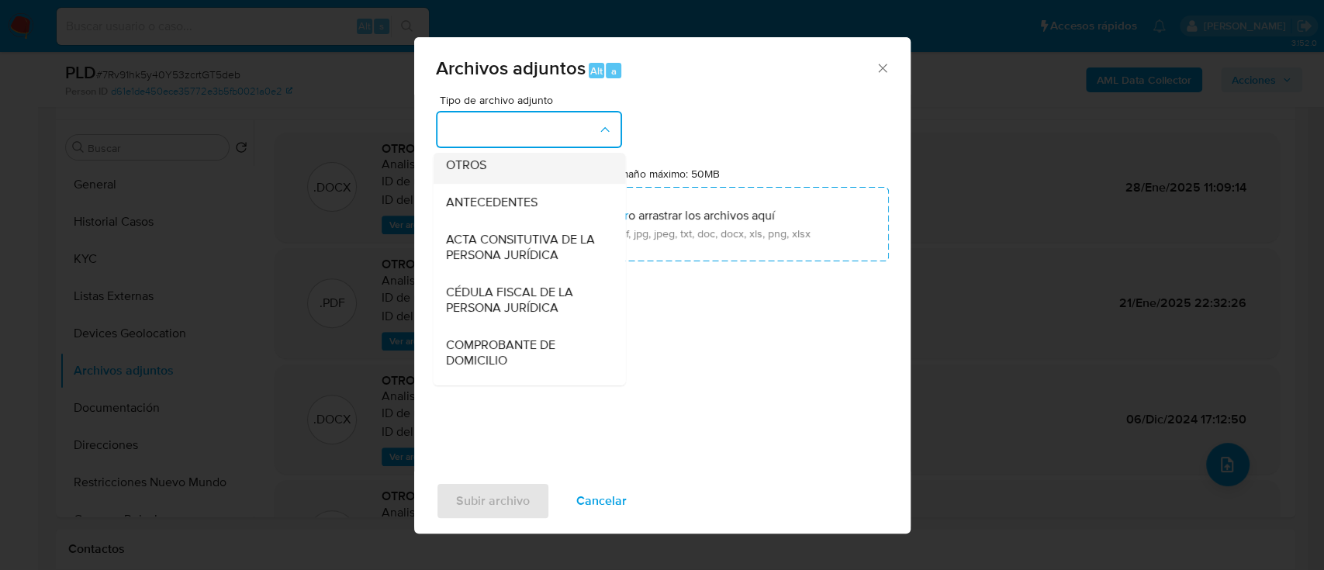
click at [496, 180] on div "OTROS" at bounding box center [524, 165] width 158 height 37
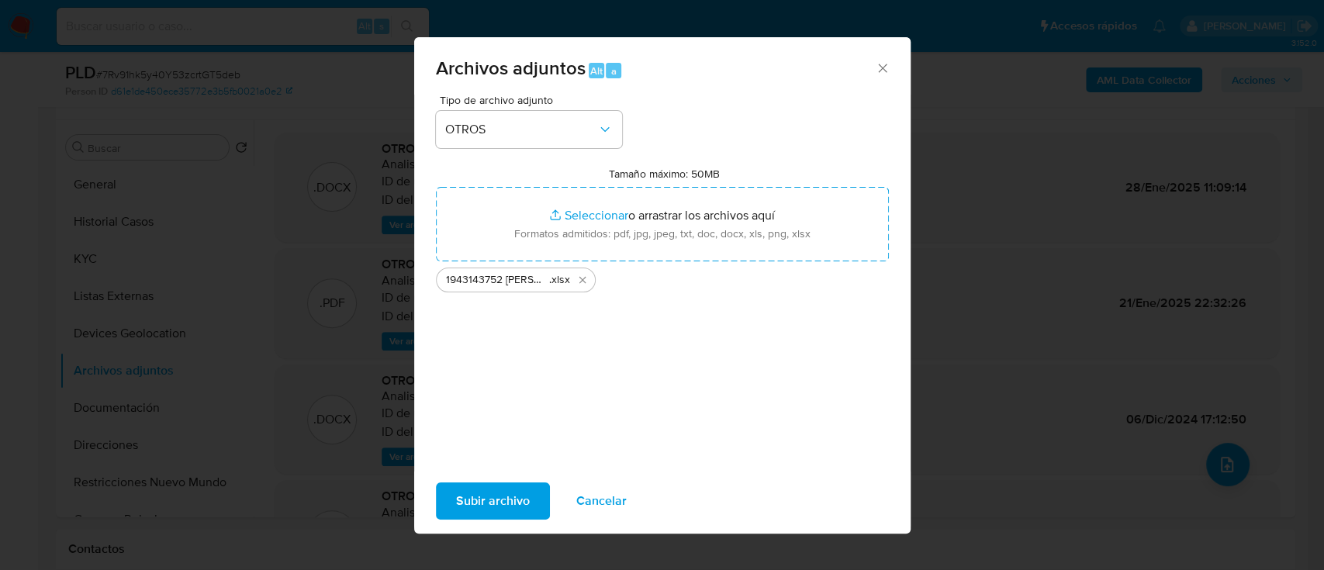
click at [515, 500] on span "Subir archivo" at bounding box center [493, 501] width 74 height 34
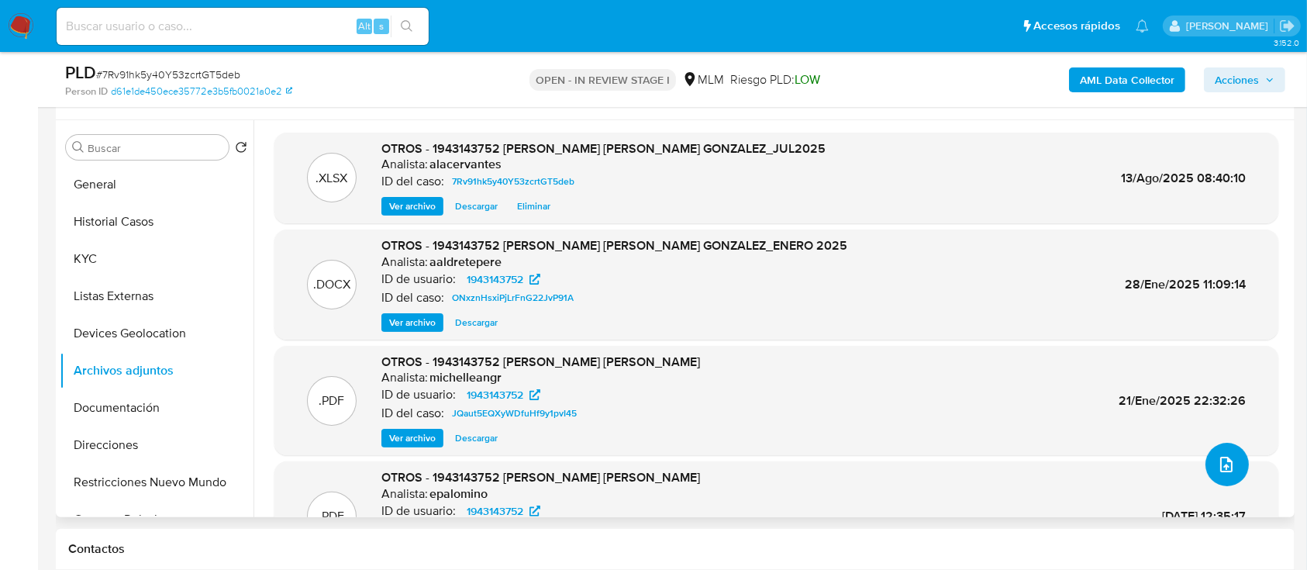
click at [1220, 467] on icon "upload-file" at bounding box center [1226, 464] width 19 height 19
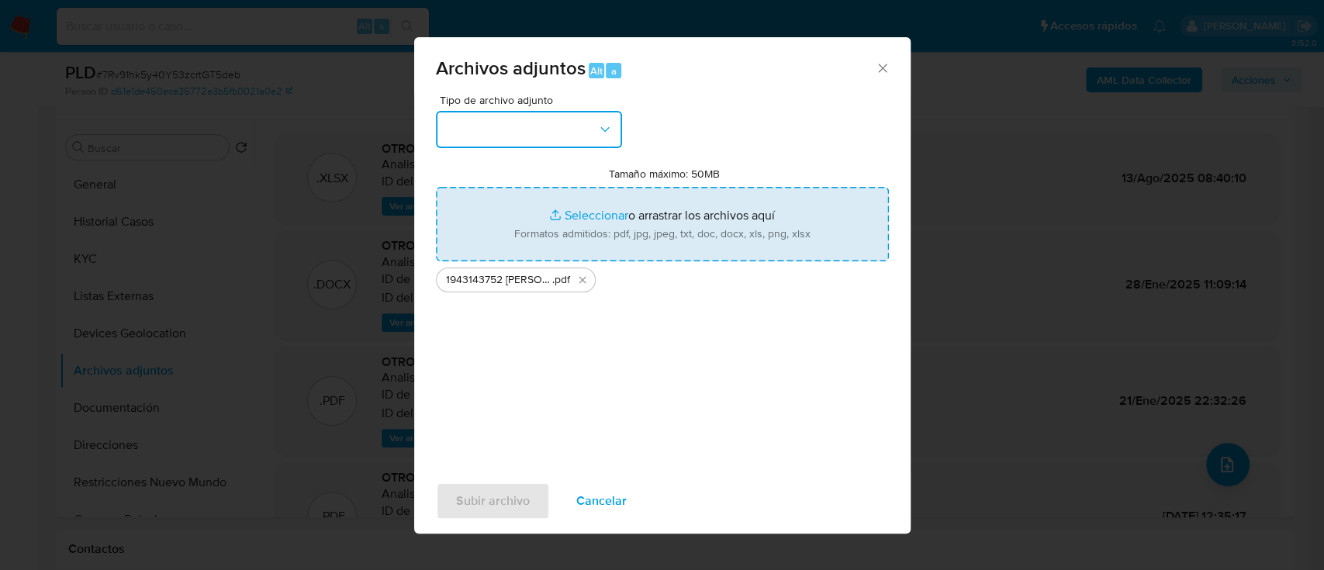
click at [609, 135] on icon "button" at bounding box center [605, 130] width 16 height 16
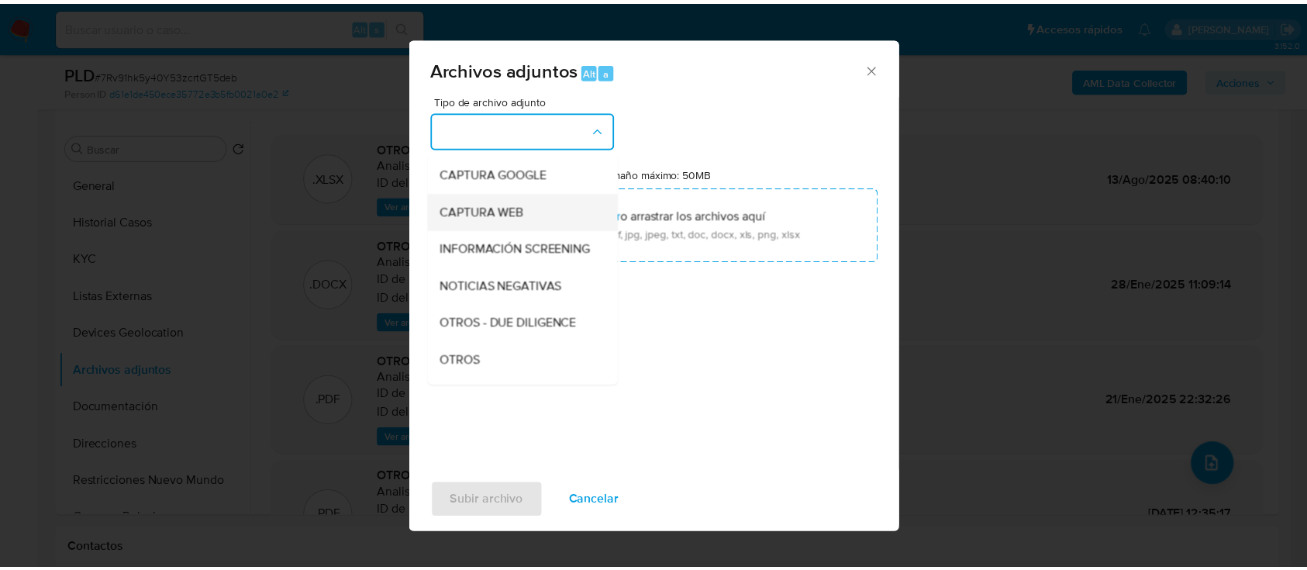
scroll to position [103, 0]
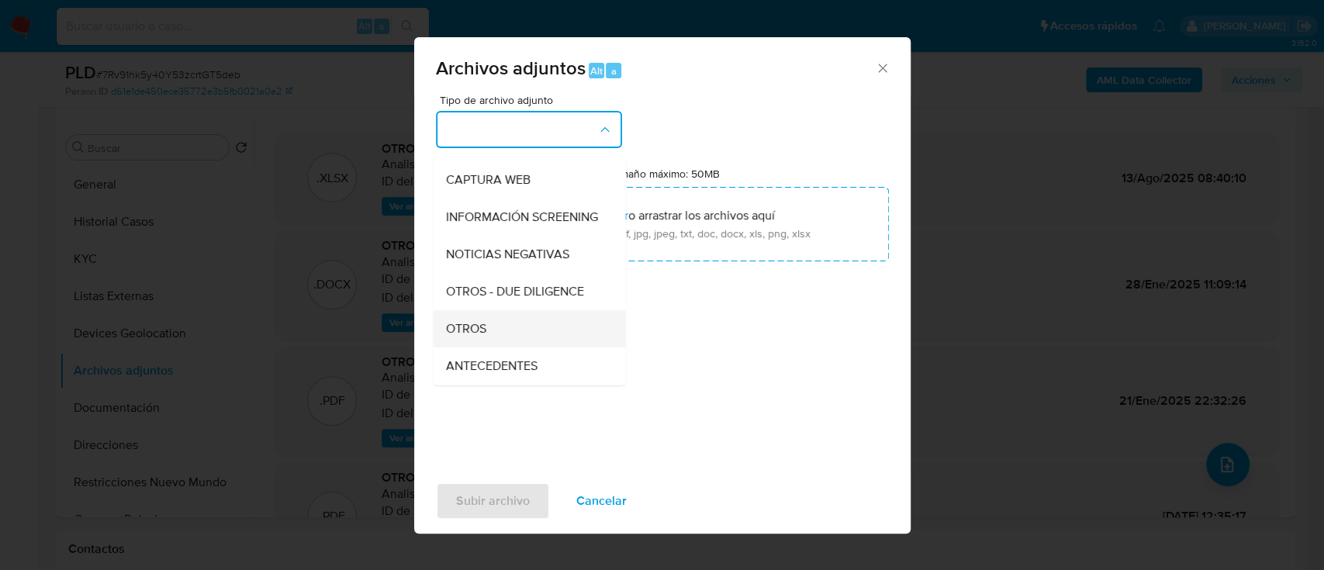
click at [532, 335] on div "OTROS" at bounding box center [524, 328] width 158 height 37
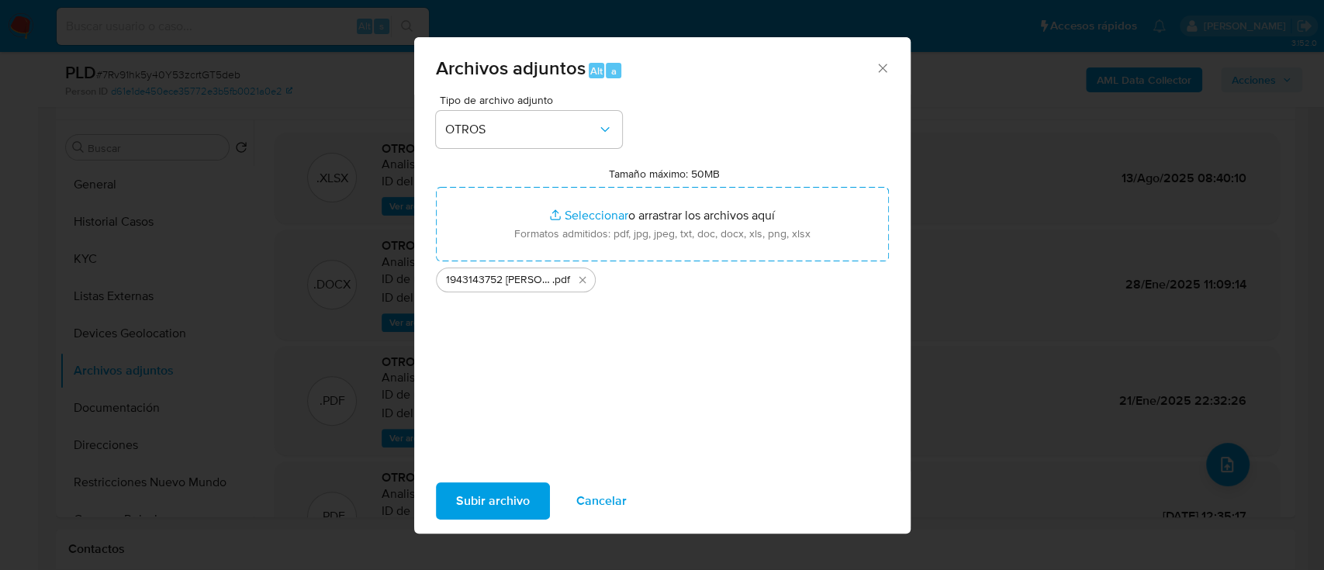
click at [498, 506] on span "Subir archivo" at bounding box center [493, 501] width 74 height 34
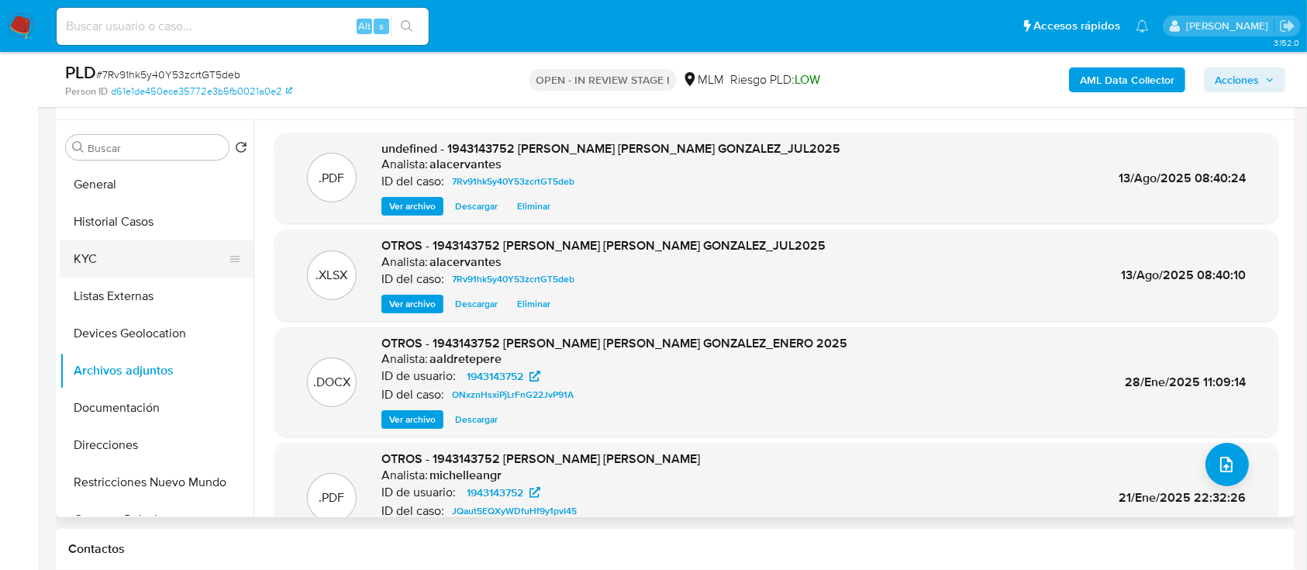
click at [116, 256] on button "KYC" at bounding box center [150, 258] width 181 height 37
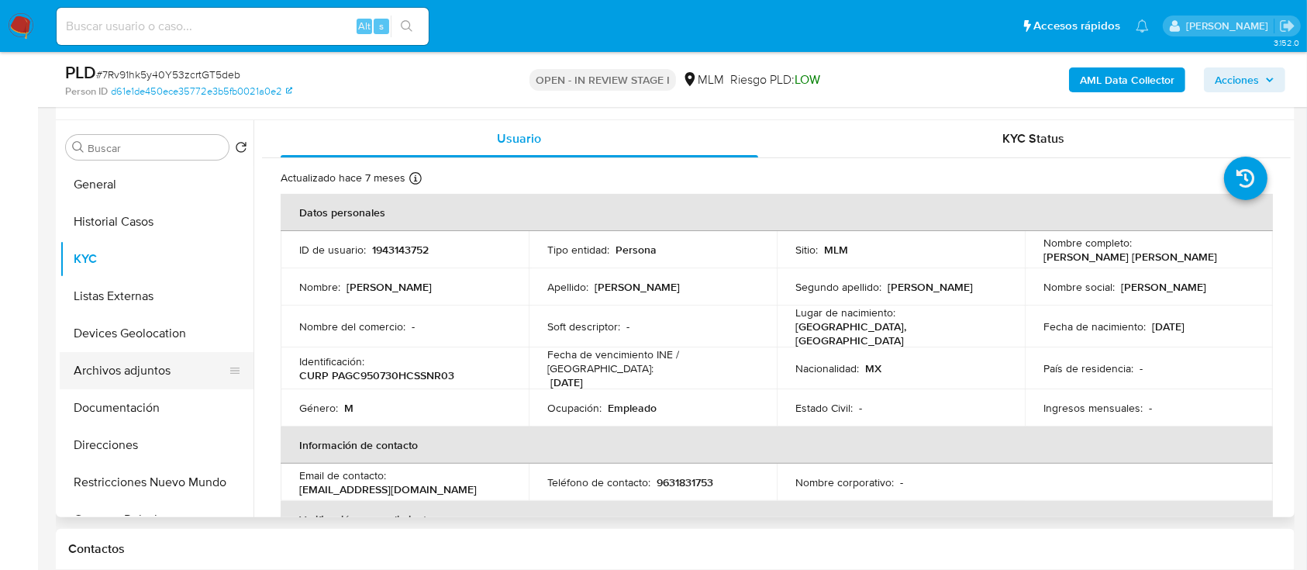
click at [154, 370] on button "Archivos adjuntos" at bounding box center [150, 370] width 181 height 37
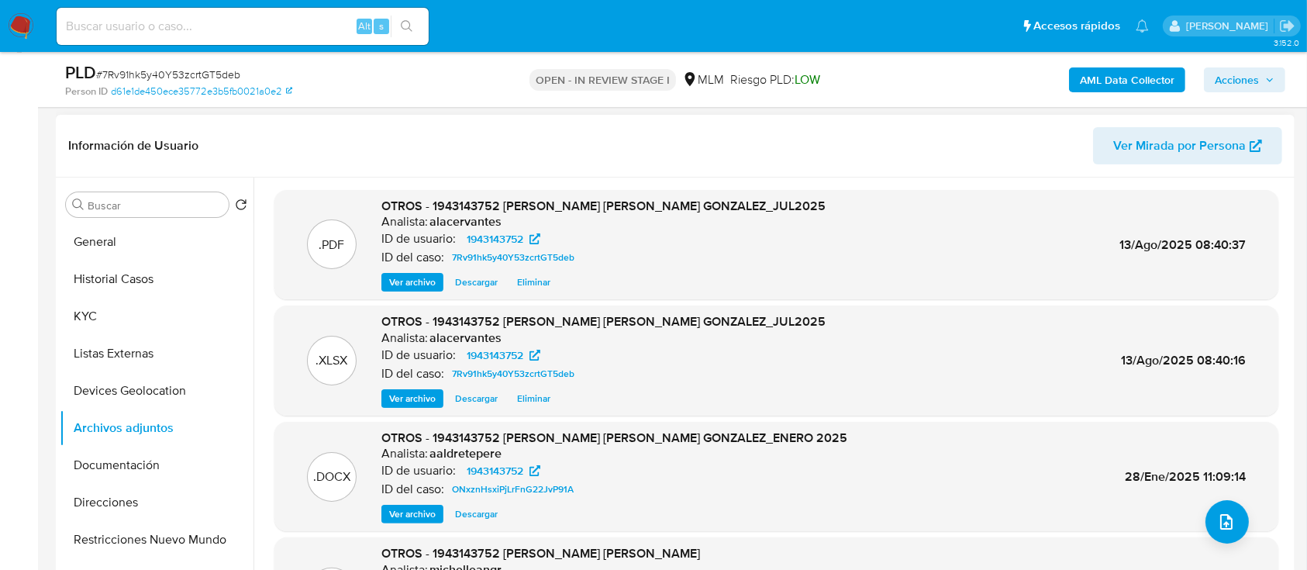
scroll to position [179, 0]
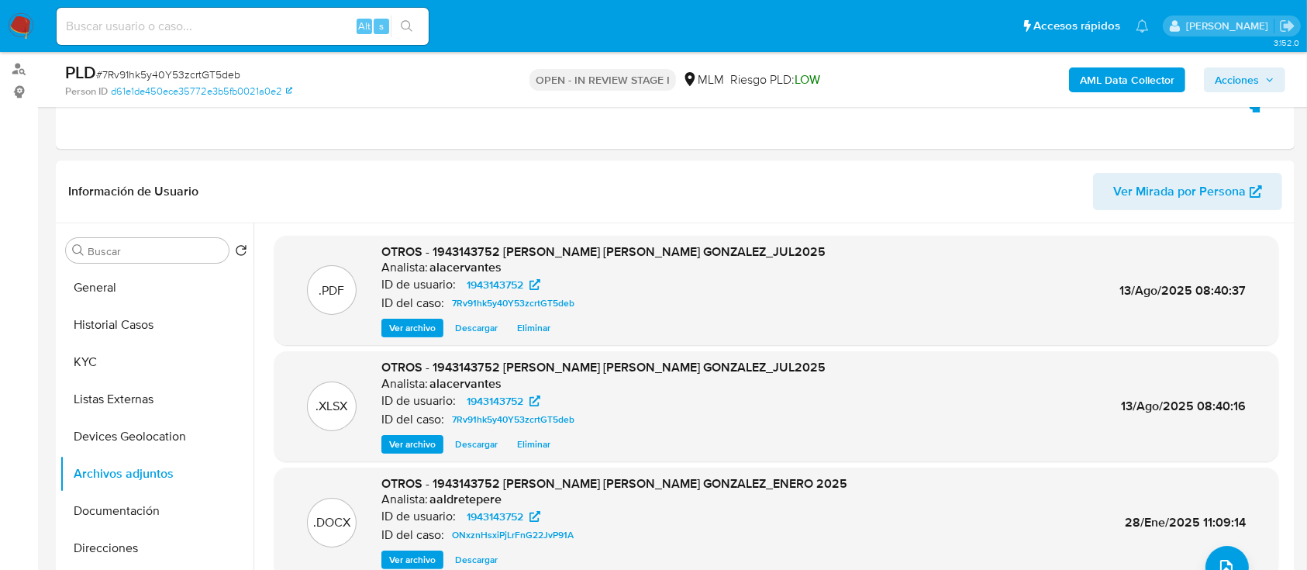
click at [1246, 77] on span "Acciones" at bounding box center [1237, 79] width 44 height 25
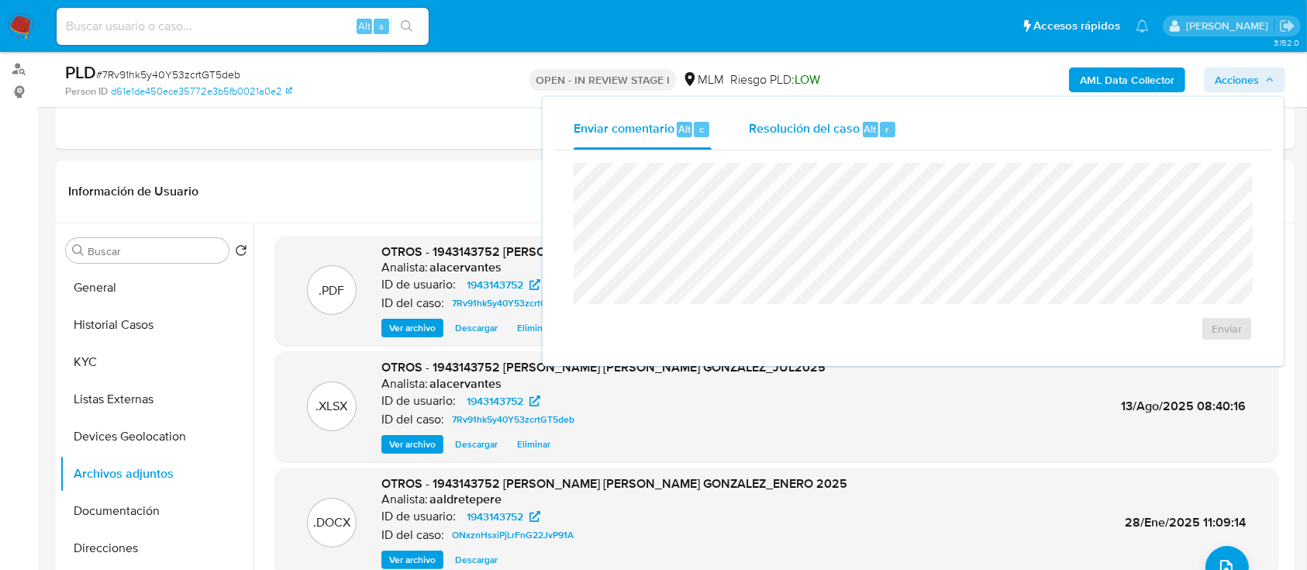
click at [800, 140] on div "Resolución del caso Alt r" at bounding box center [823, 129] width 148 height 40
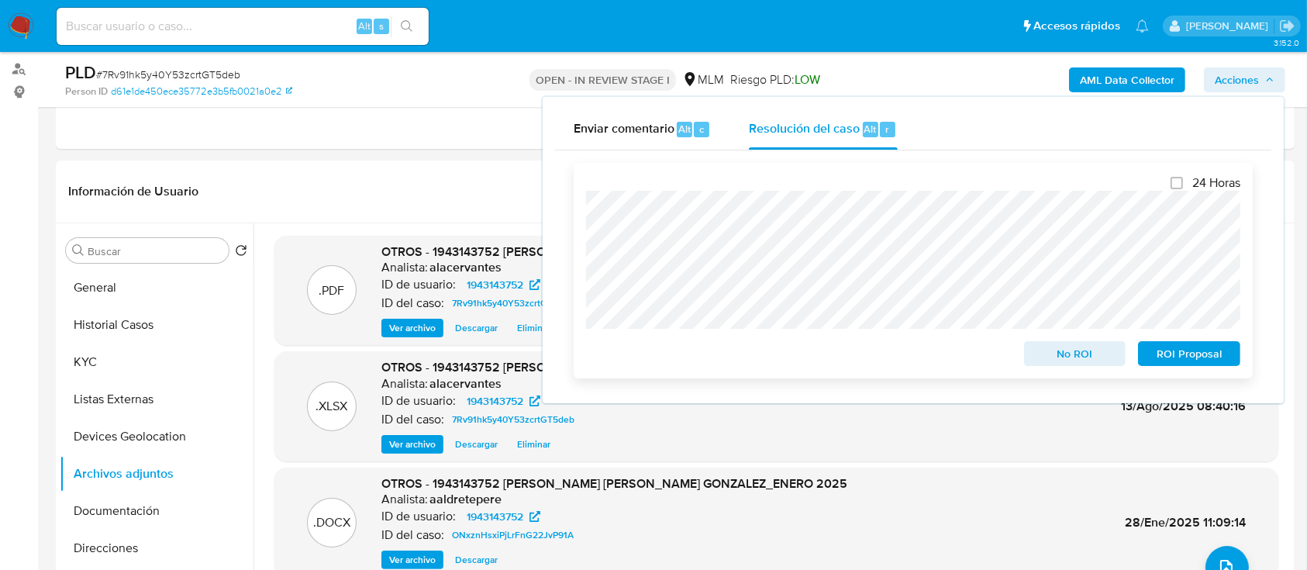
click at [1102, 354] on span "No ROI" at bounding box center [1075, 354] width 81 height 22
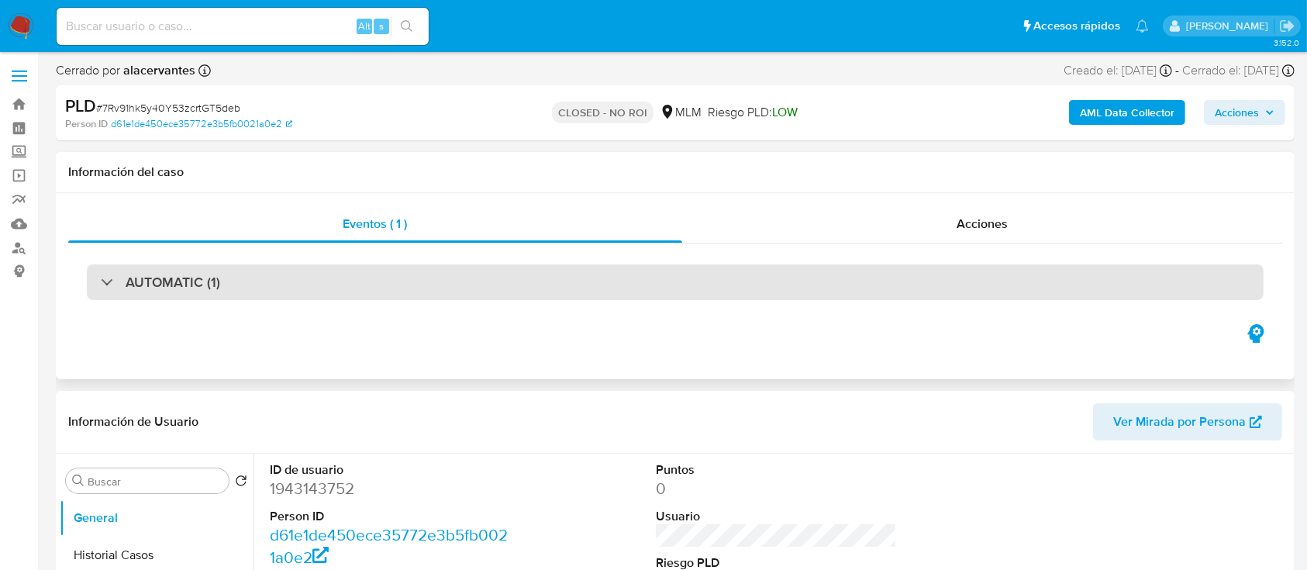
select select "10"
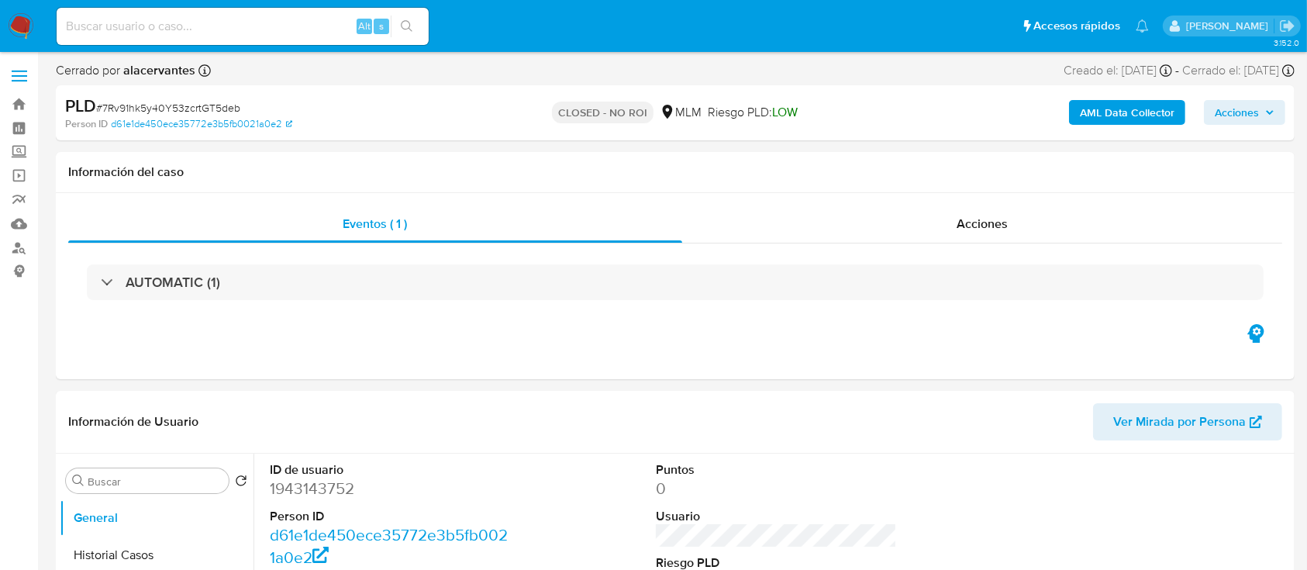
click at [1255, 119] on span "Acciones" at bounding box center [1237, 112] width 44 height 25
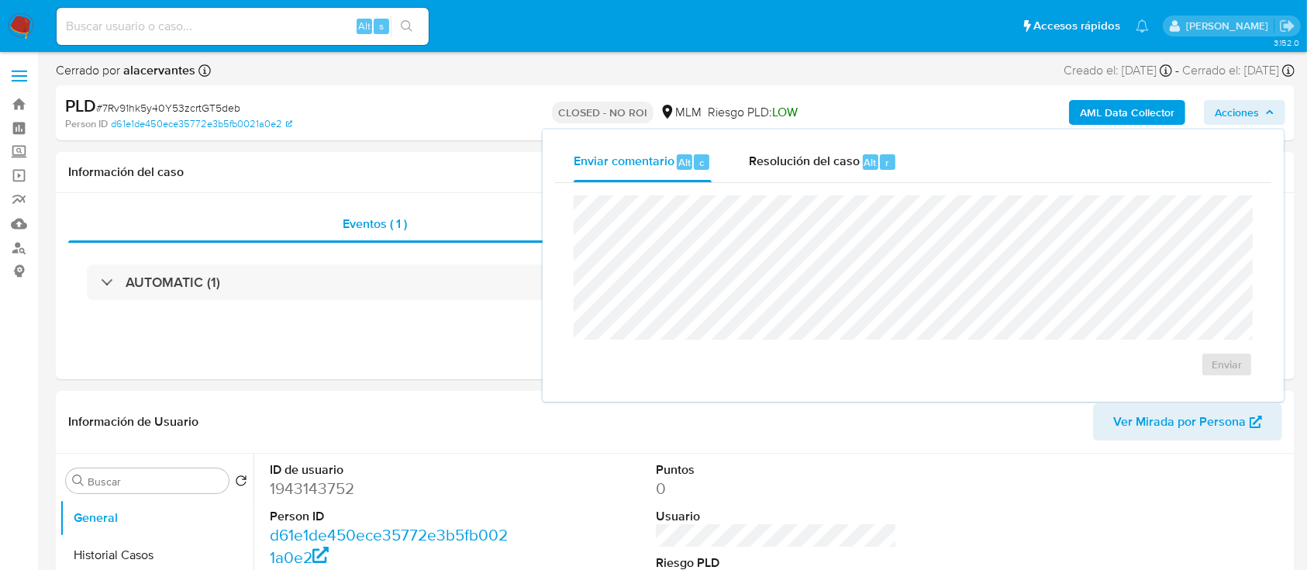
drag, startPoint x: 1246, startPoint y: 113, endPoint x: 1229, endPoint y: 116, distance: 17.3
click at [1247, 113] on span "Acciones" at bounding box center [1237, 112] width 44 height 25
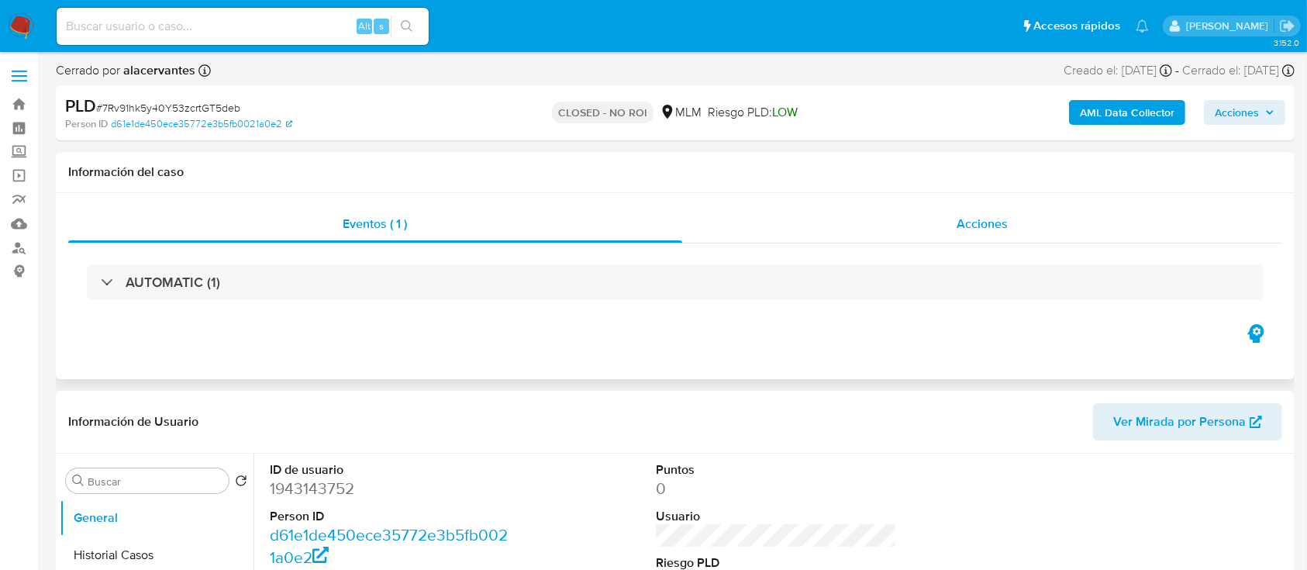
click at [985, 226] on span "Acciones" at bounding box center [982, 224] width 51 height 18
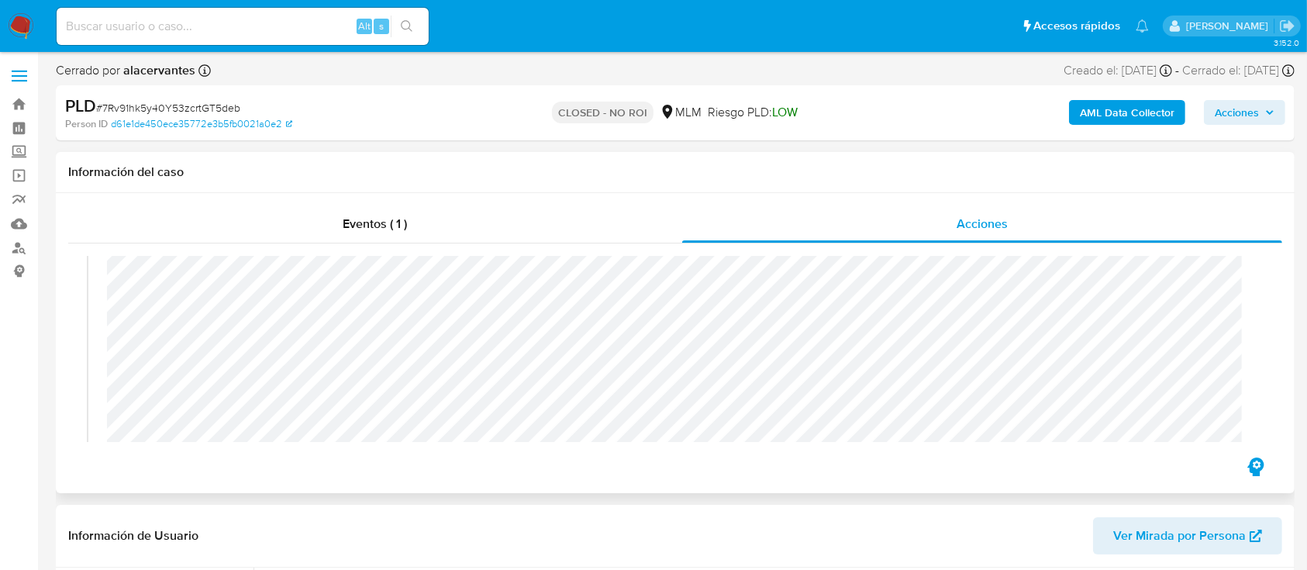
scroll to position [25, 0]
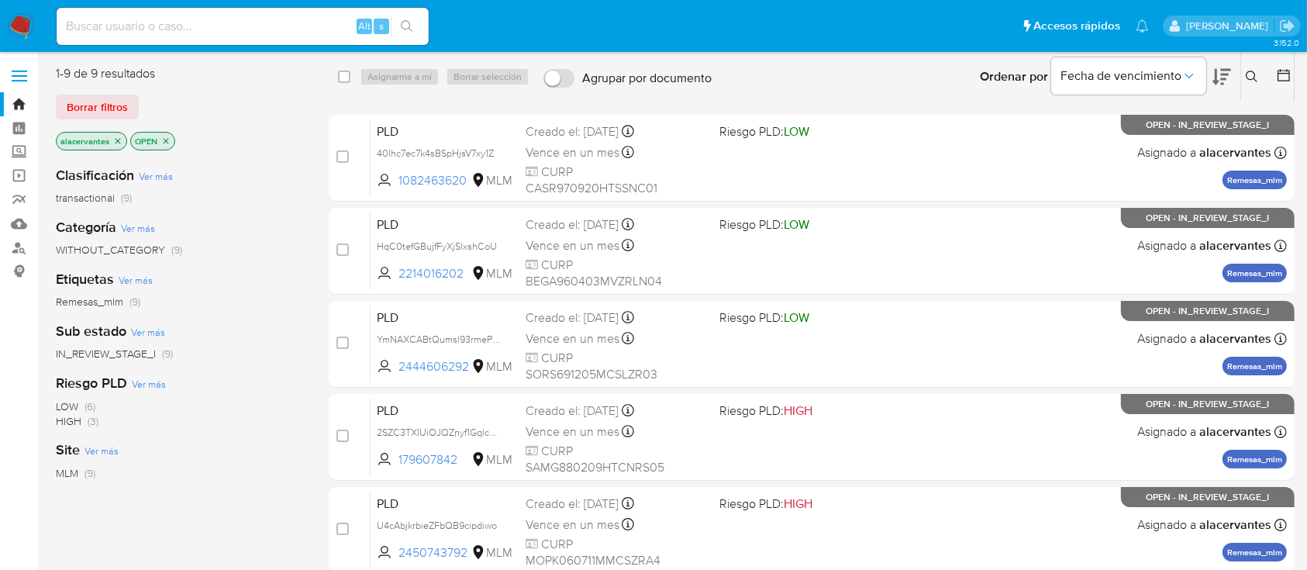
click at [116, 140] on icon "close-filter" at bounding box center [118, 140] width 5 height 5
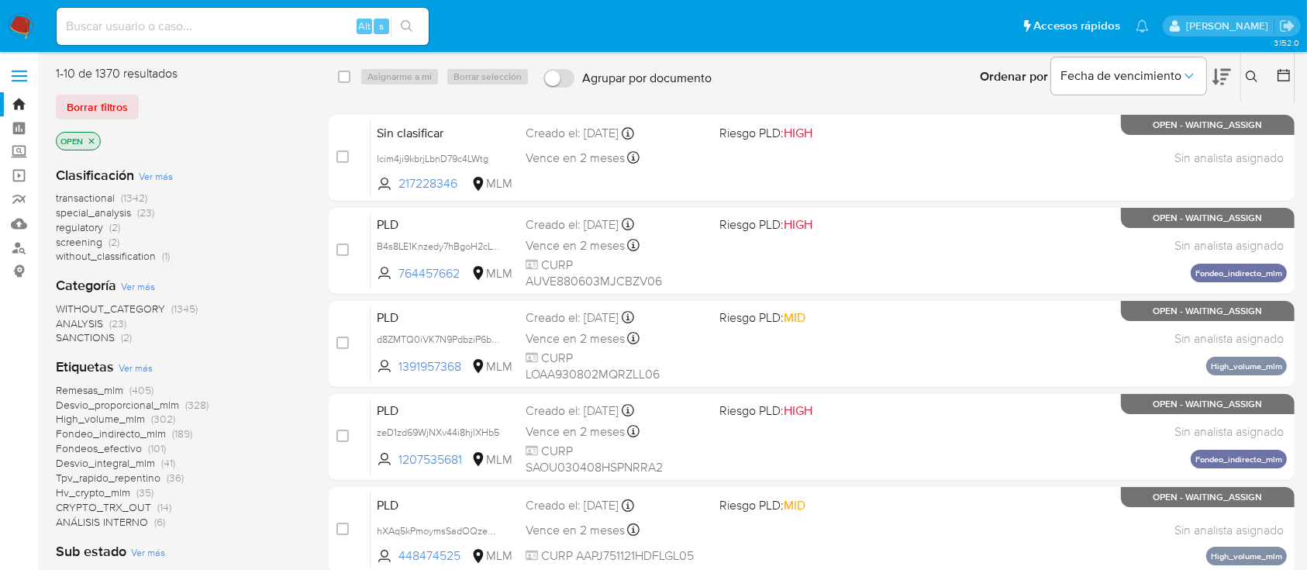
click at [91, 140] on icon "close-filter" at bounding box center [91, 140] width 9 height 9
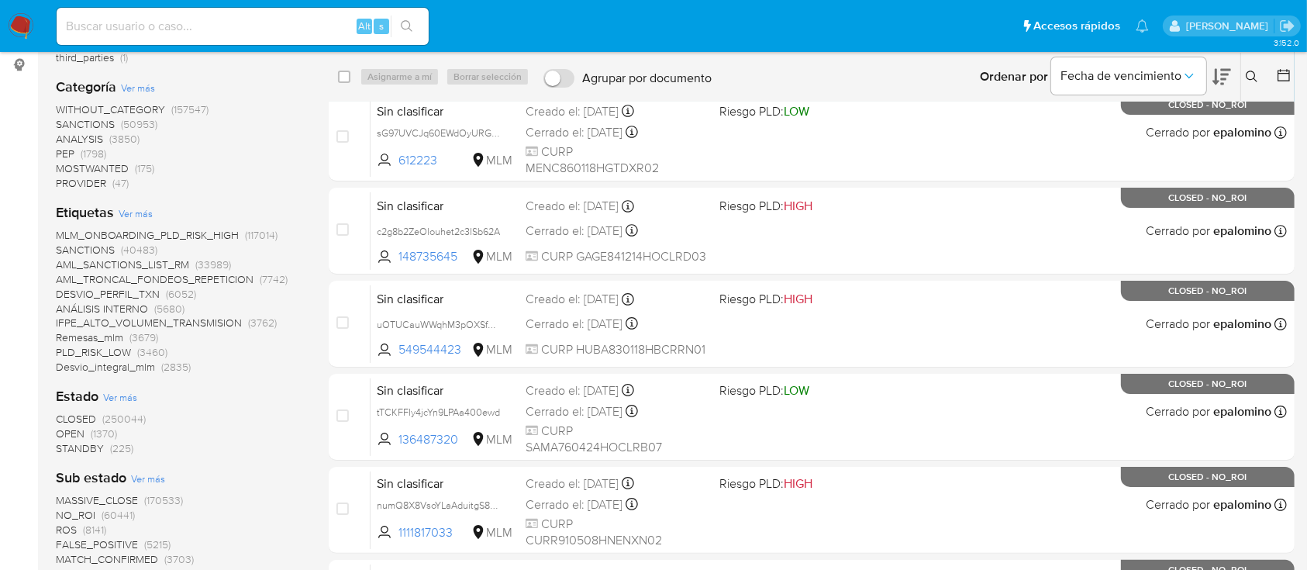
scroll to position [310, 0]
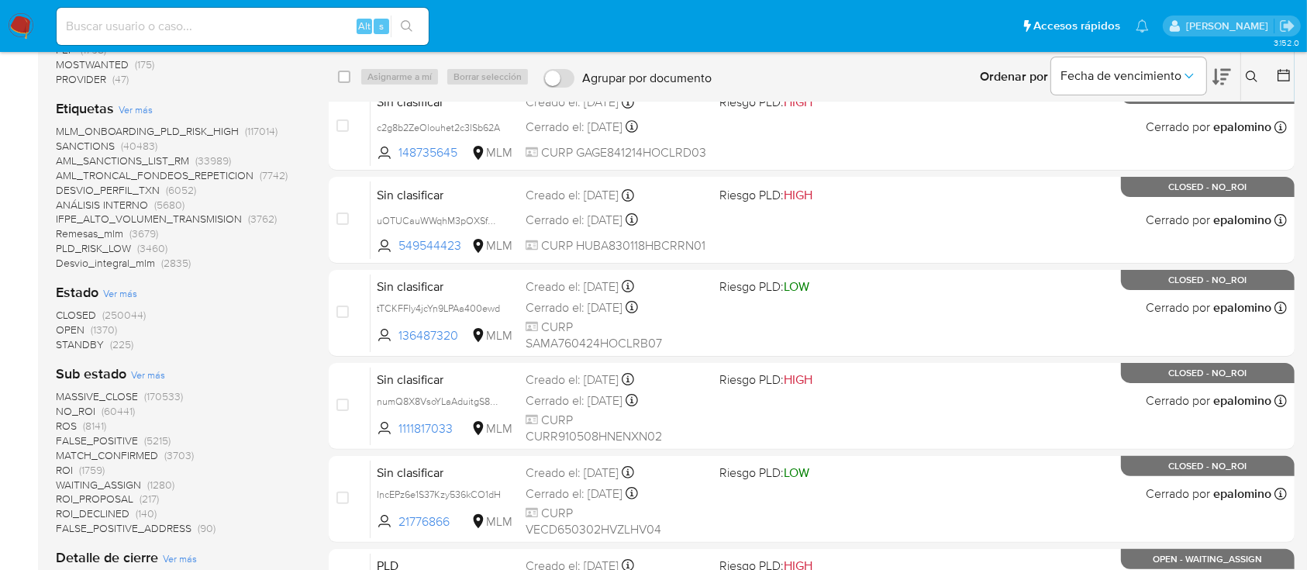
click at [135, 317] on span "(250044)" at bounding box center [123, 315] width 43 height 16
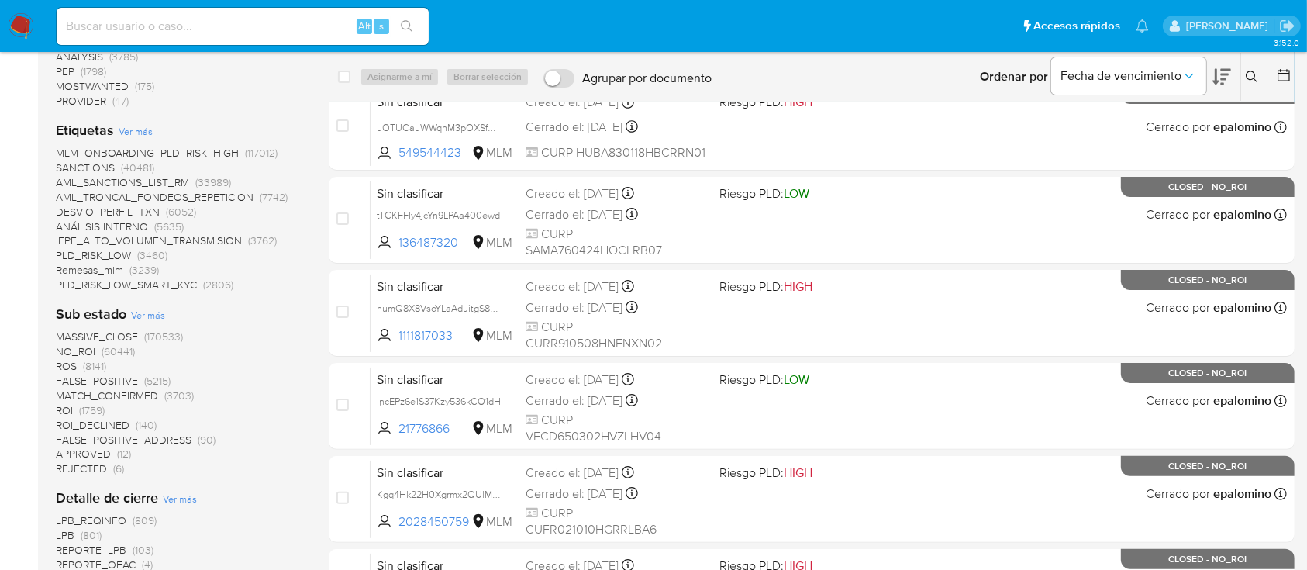
click at [95, 407] on span "(1759)" at bounding box center [92, 410] width 26 height 16
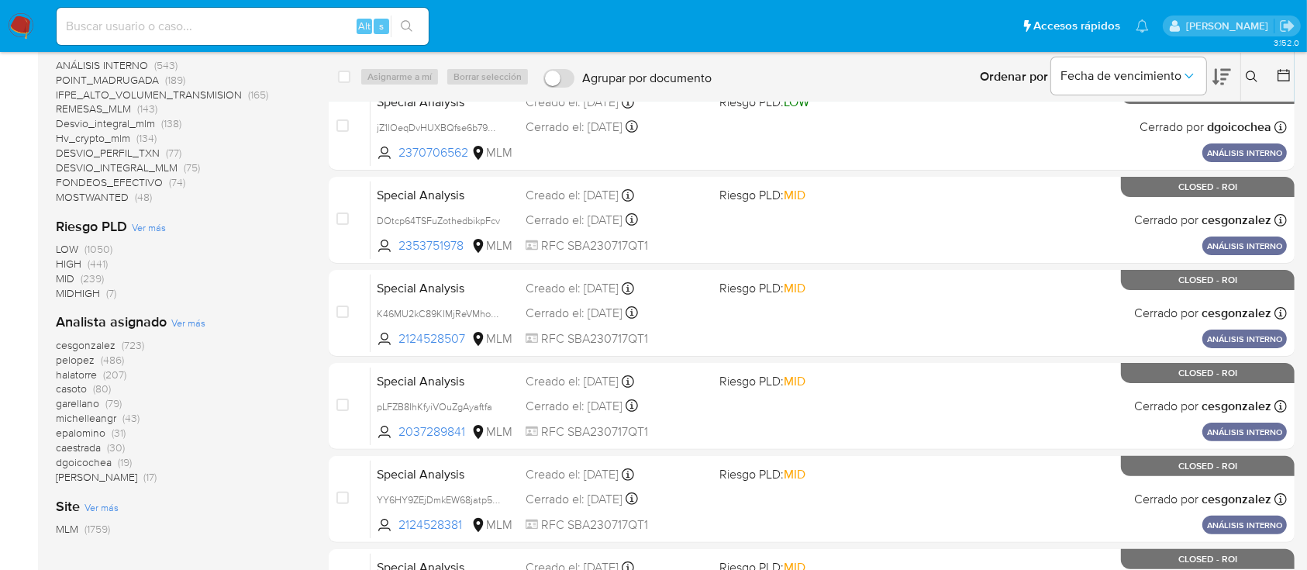
scroll to position [206, 0]
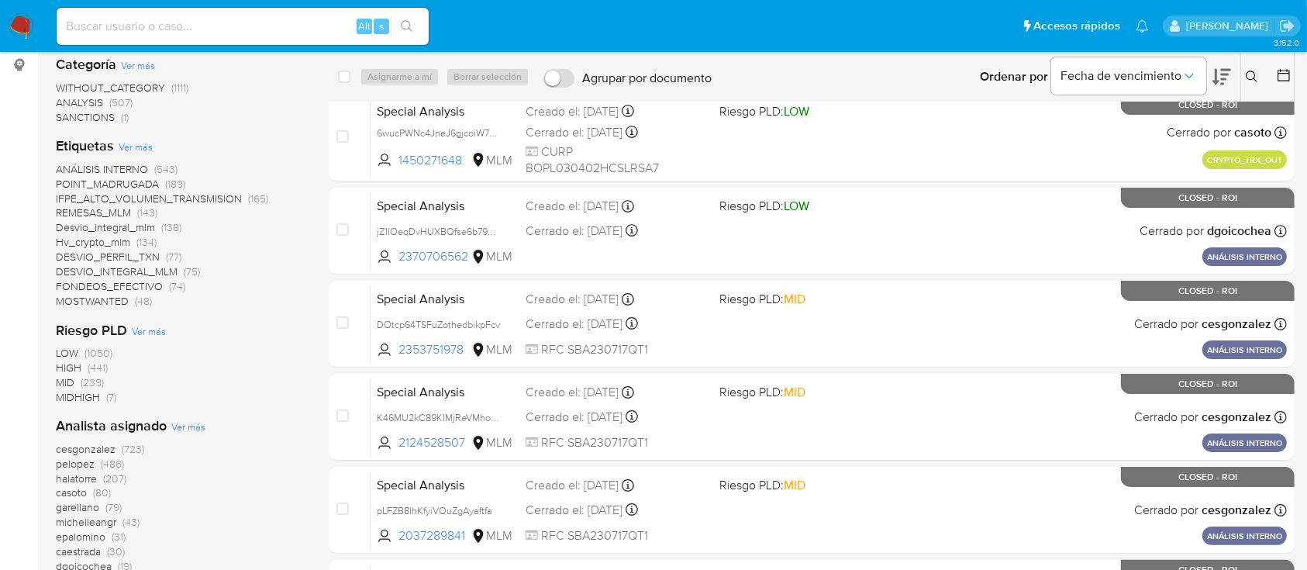
click at [254, 194] on span "(165)" at bounding box center [258, 199] width 20 height 16
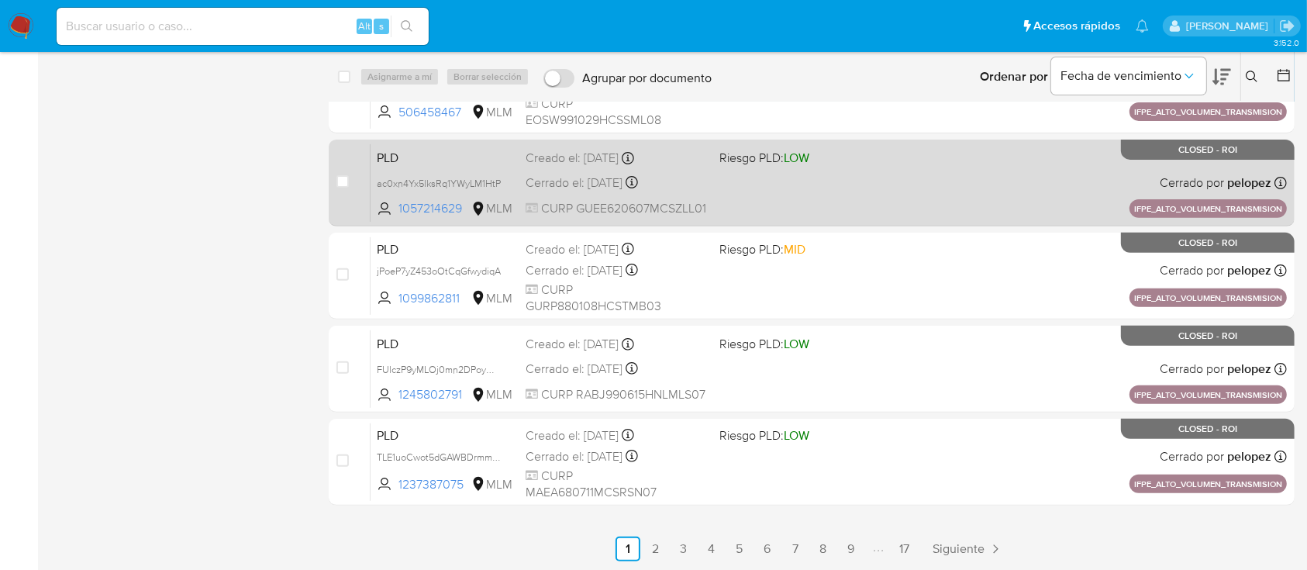
scroll to position [534, 0]
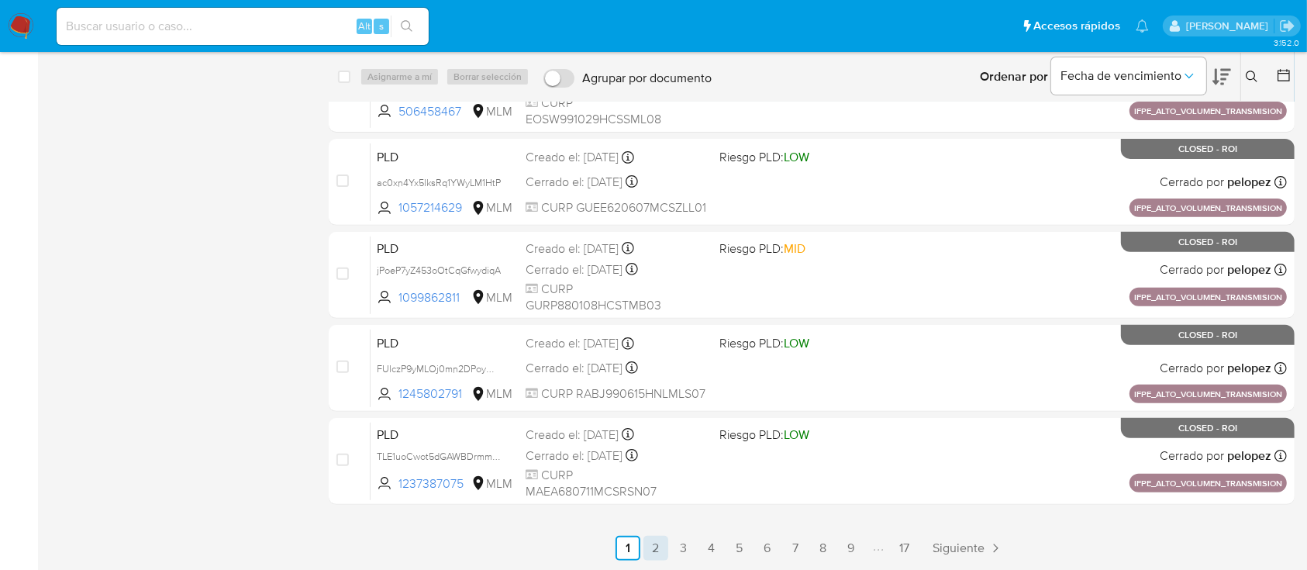
click at [647, 538] on link "2" at bounding box center [656, 548] width 25 height 25
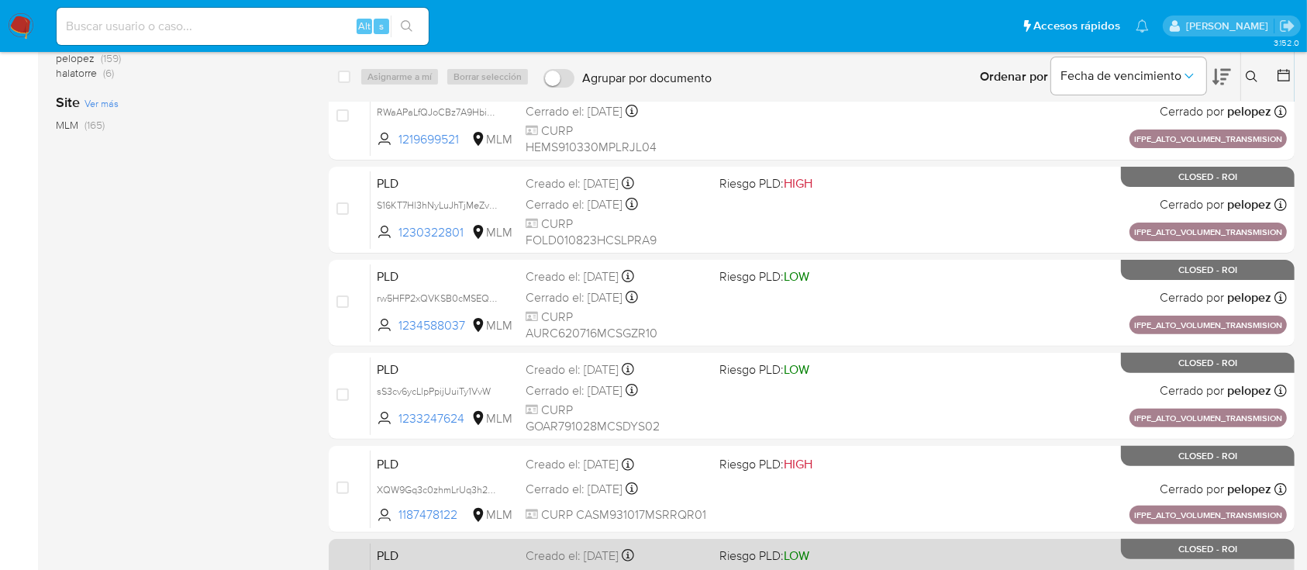
scroll to position [534, 0]
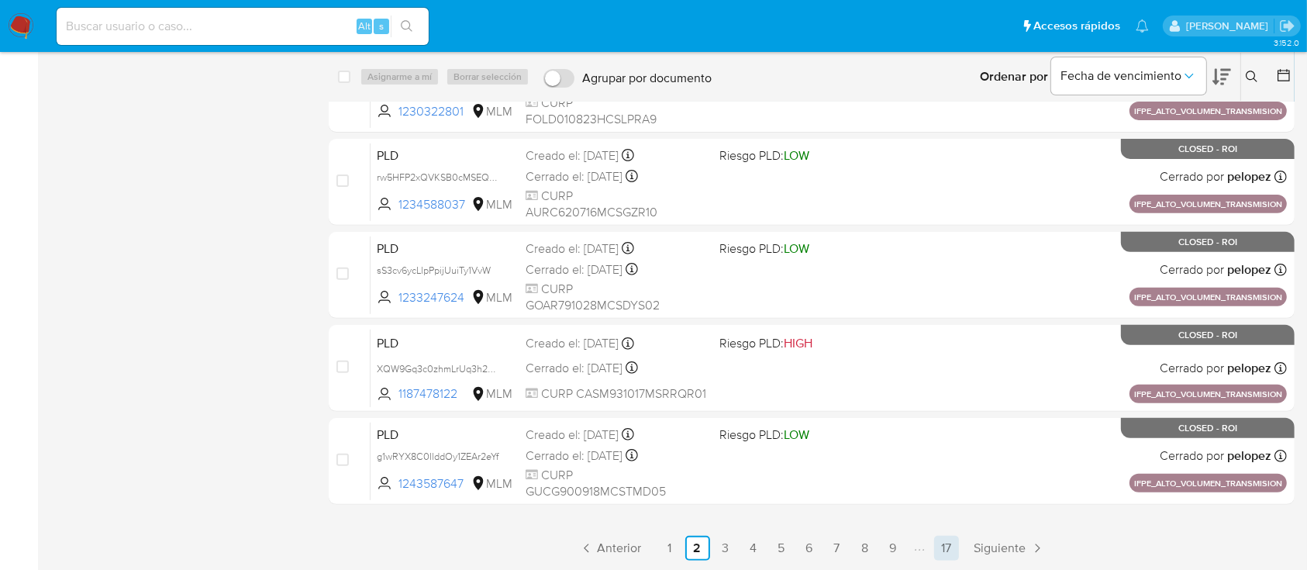
click at [949, 548] on link "17" at bounding box center [946, 548] width 25 height 25
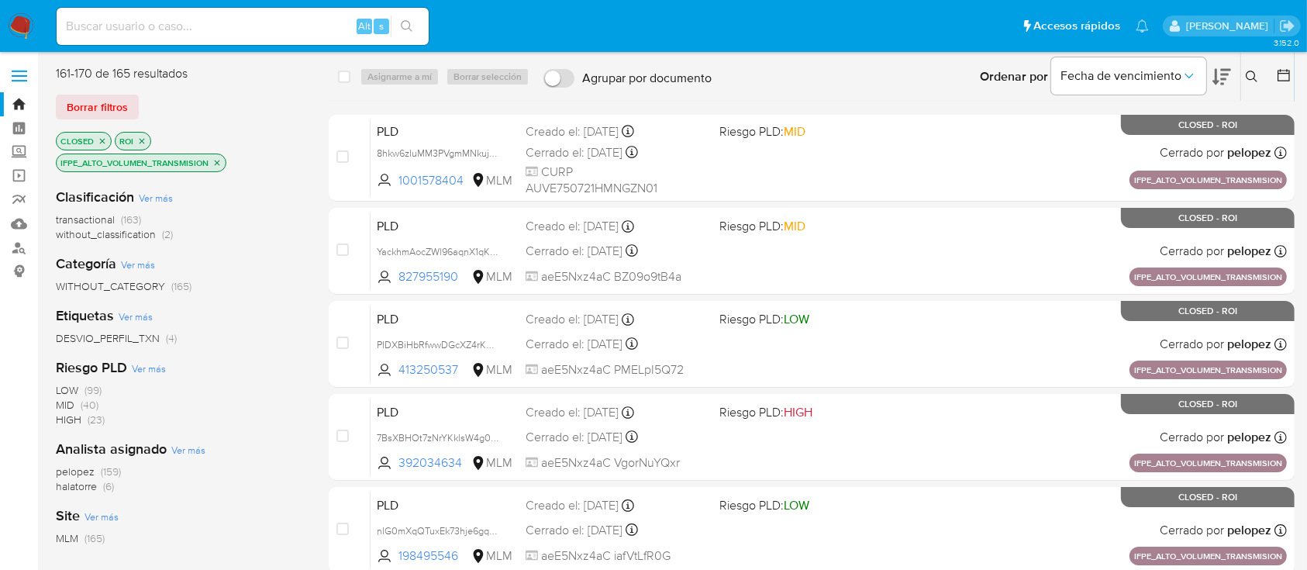
scroll to position [216, 0]
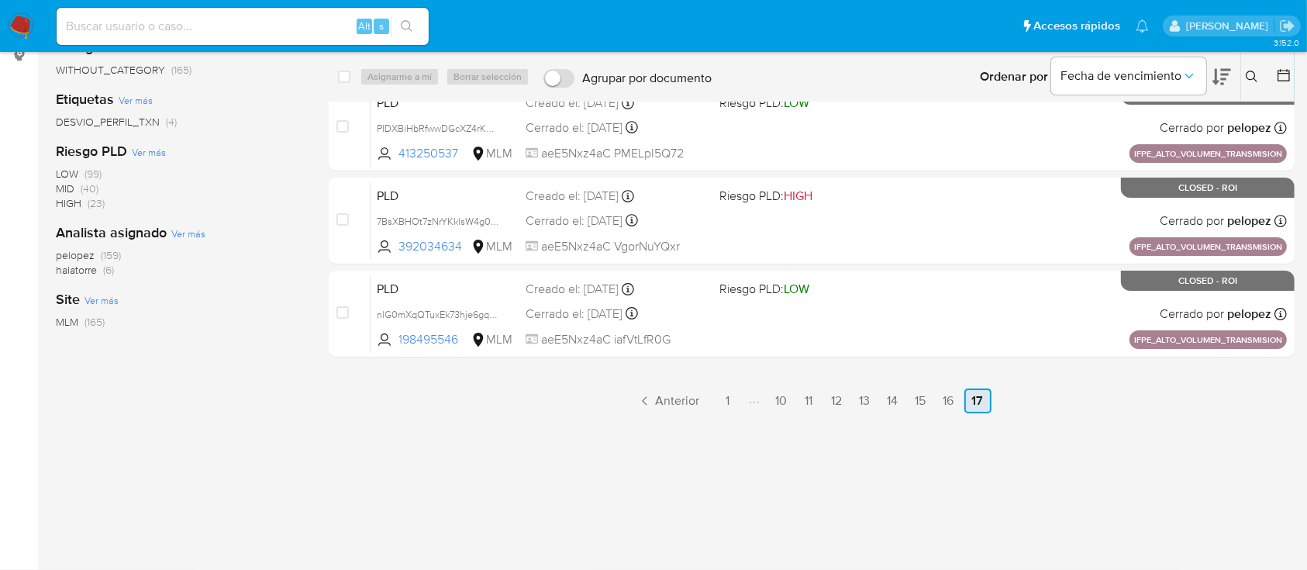
click at [979, 407] on link "17" at bounding box center [978, 400] width 27 height 25
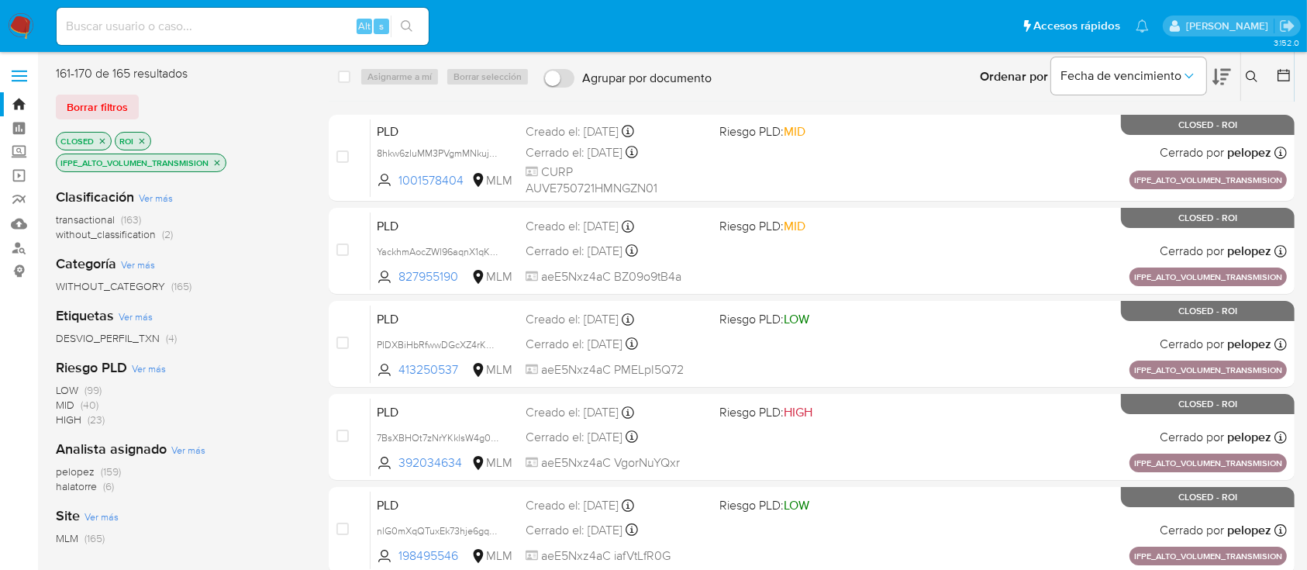
click at [215, 163] on icon "close-filter" at bounding box center [216, 162] width 9 height 9
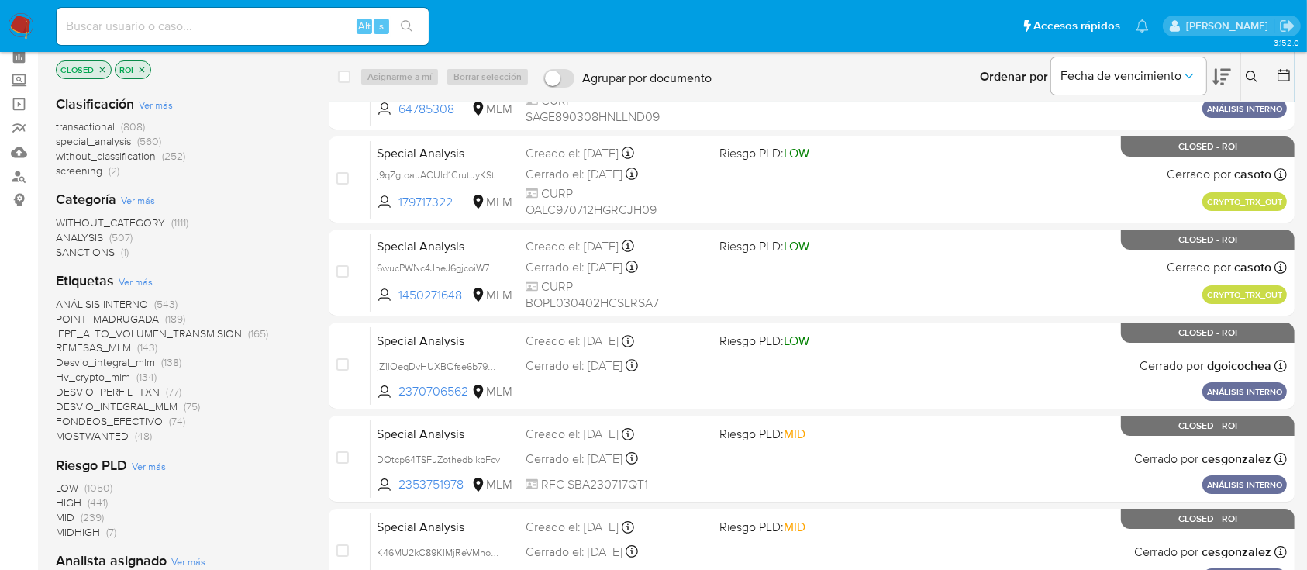
scroll to position [103, 0]
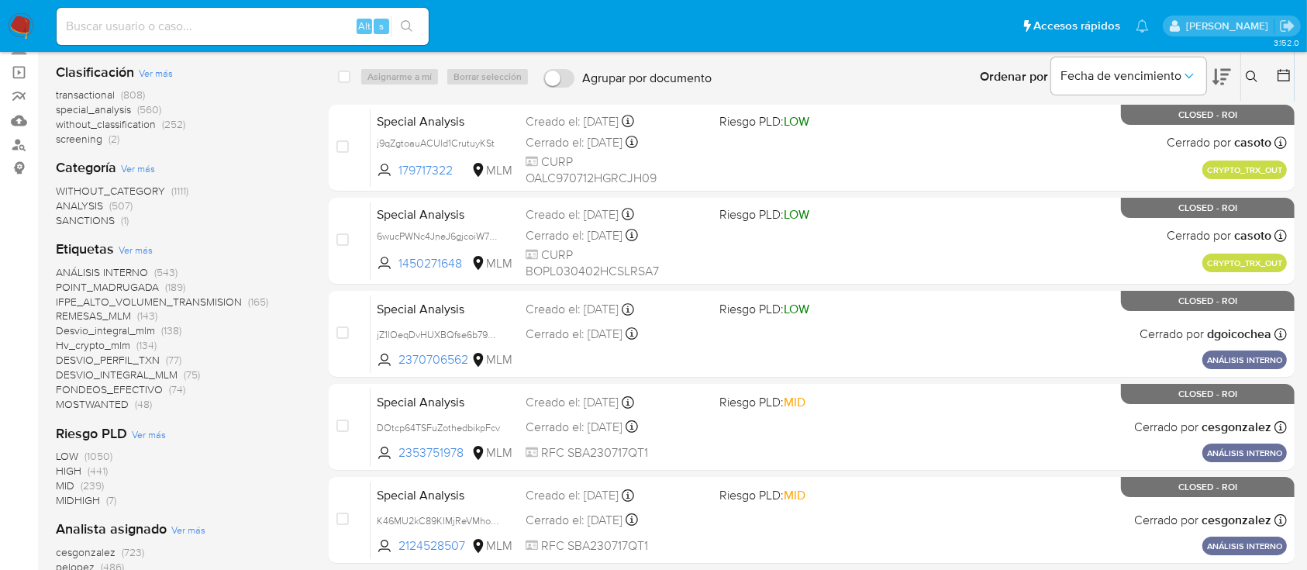
click at [192, 376] on span "(75)" at bounding box center [192, 375] width 16 height 16
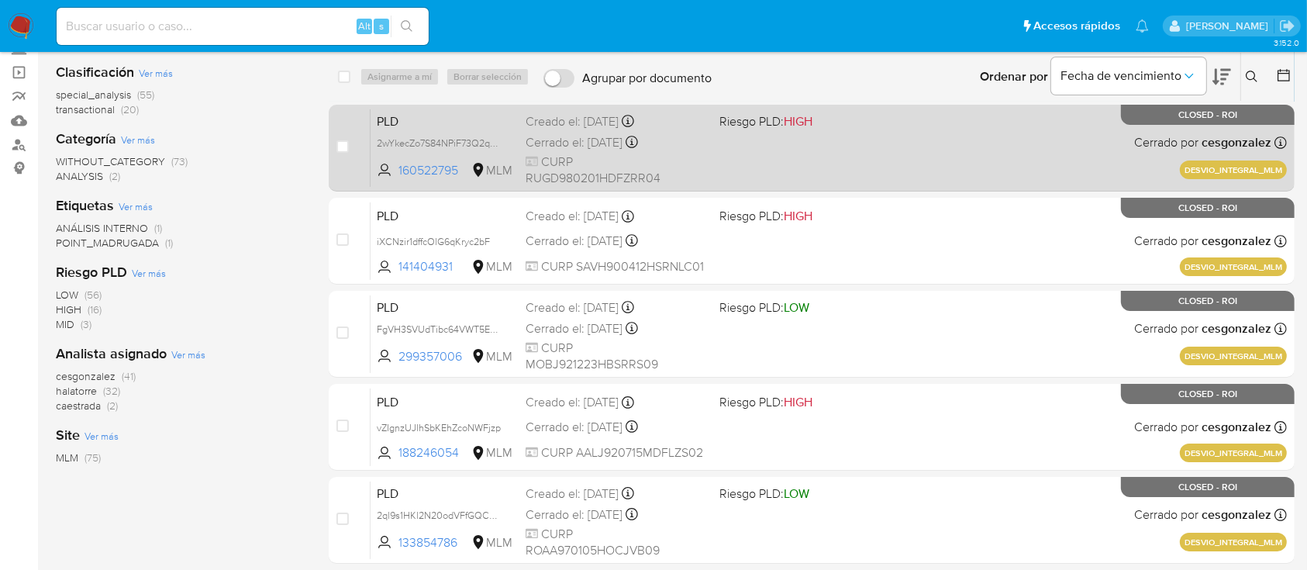
click at [751, 168] on div "PLD 2wYkecZo7S84NPiF73Q2qQlf 160522795 MLM Riesgo PLD: HIGH Creado el: [DATE] C…" at bounding box center [829, 148] width 917 height 78
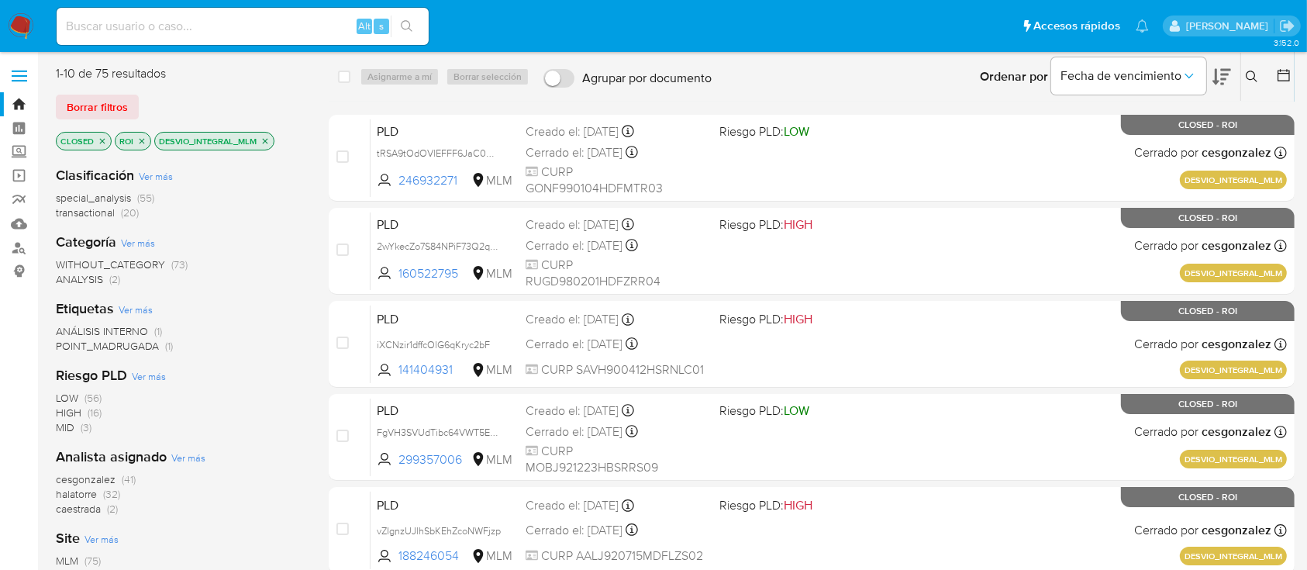
click at [143, 141] on icon "close-filter" at bounding box center [141, 140] width 9 height 9
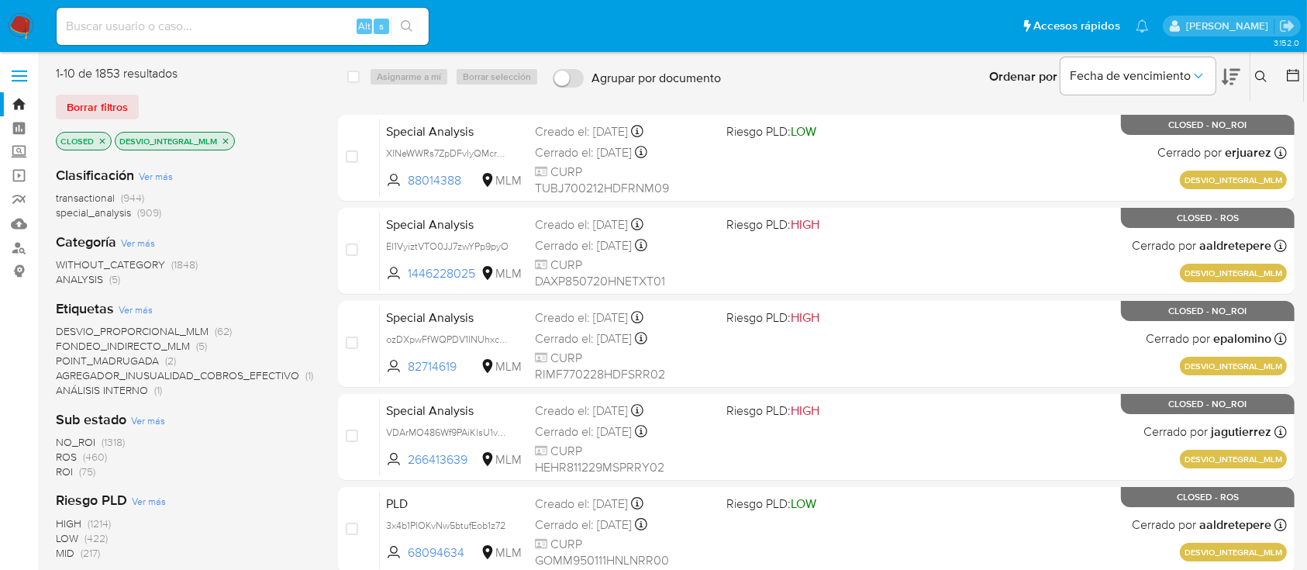
click at [87, 434] on span "NO_ROI" at bounding box center [76, 442] width 40 height 16
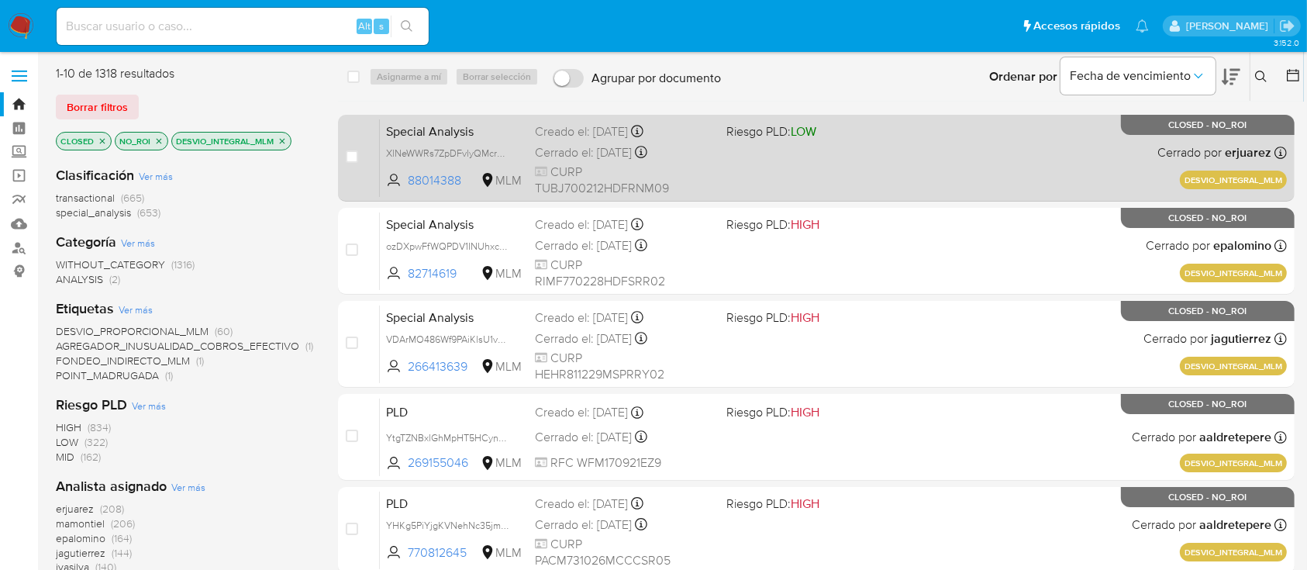
click at [948, 184] on div "Special Analysis XlNeWWRs7ZpDFvlyQMcr5jYG 88014388 MLM Riesgo PLD: LOW Creado e…" at bounding box center [833, 158] width 907 height 78
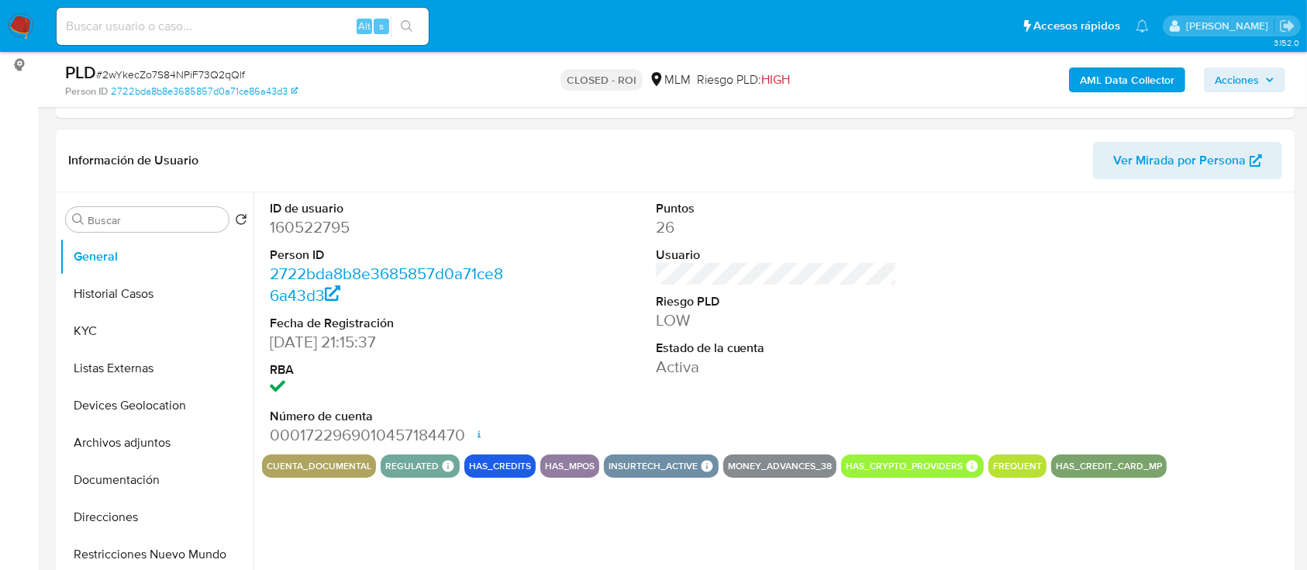
select select "10"
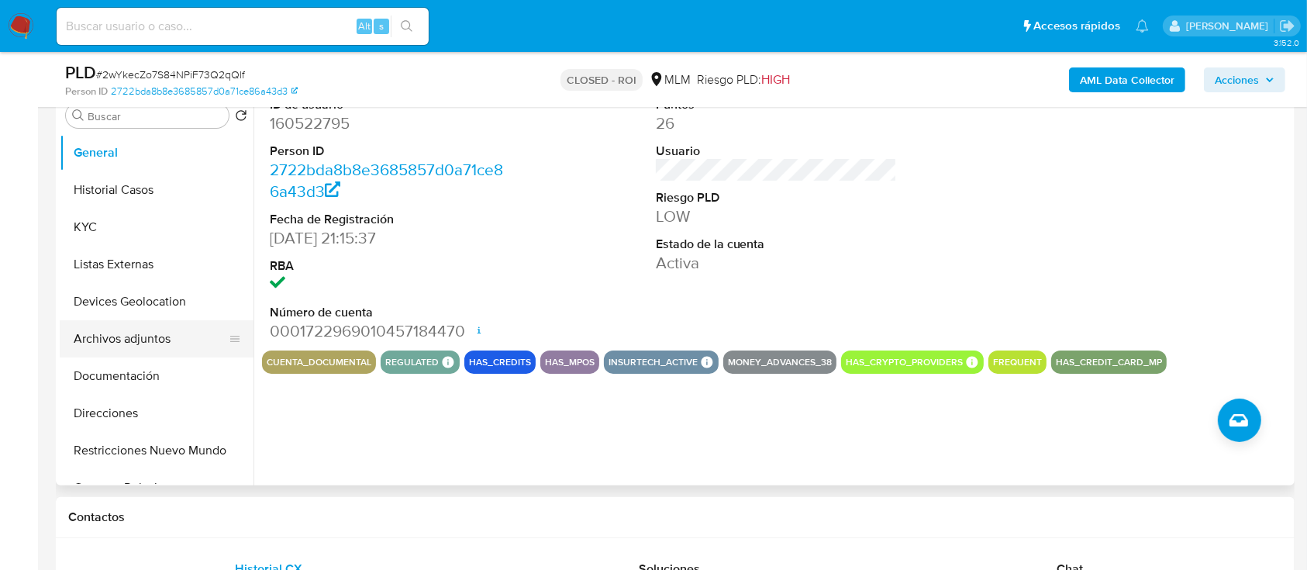
click at [169, 339] on button "Archivos adjuntos" at bounding box center [150, 338] width 181 height 37
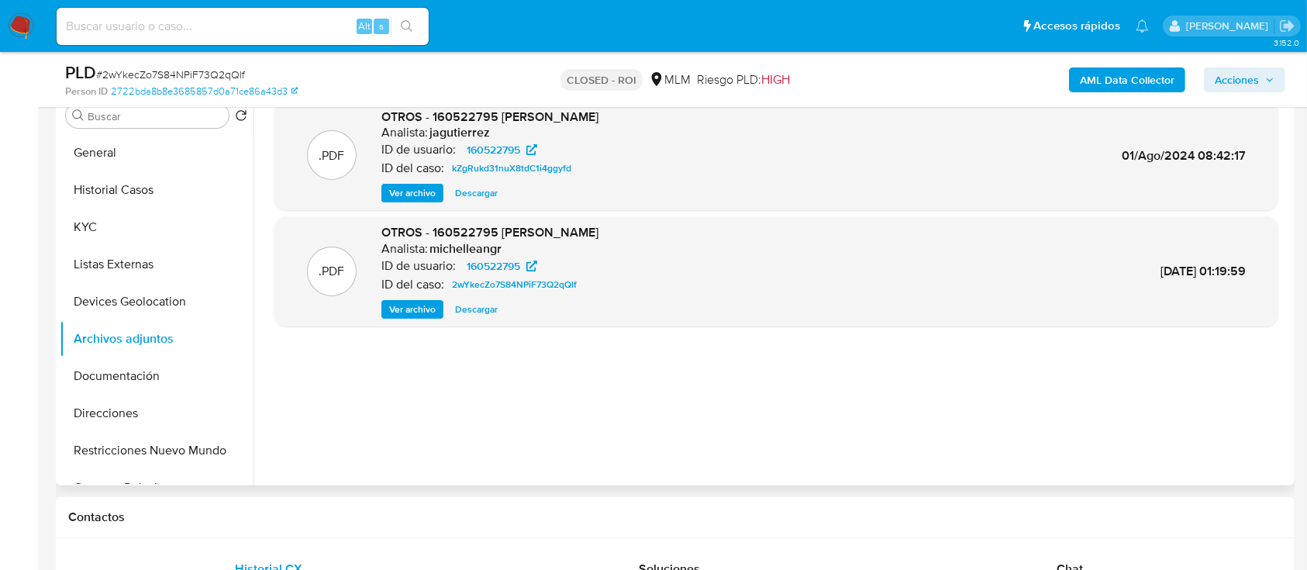
click at [408, 197] on span "Ver archivo" at bounding box center [412, 193] width 47 height 16
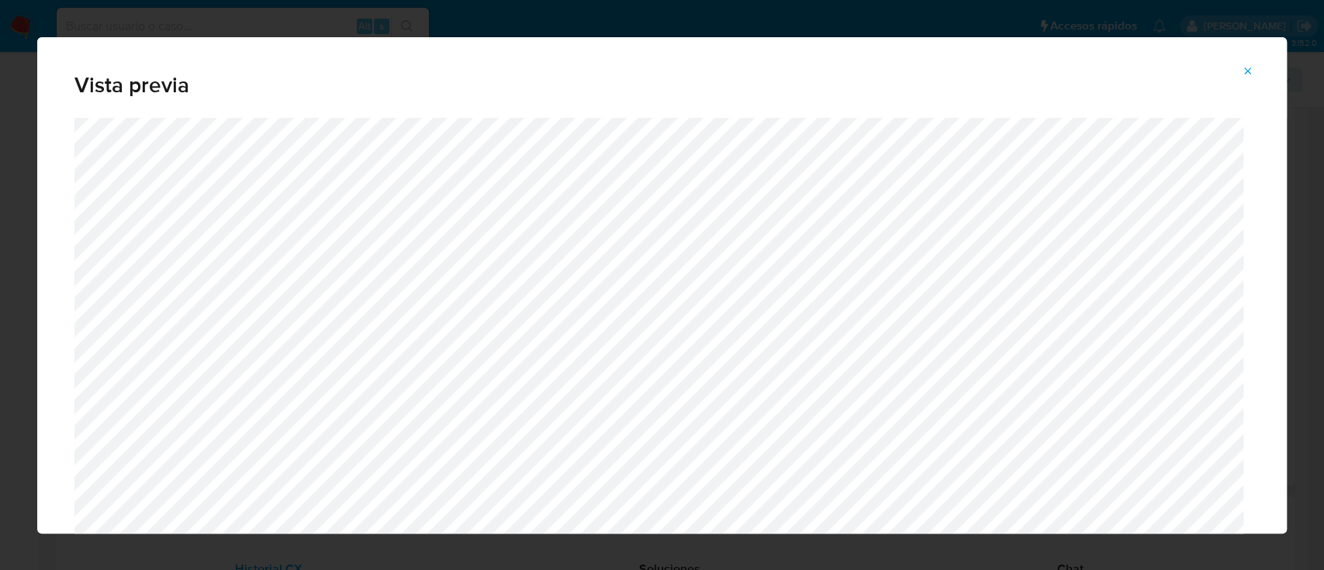
click at [1241, 65] on icon "Attachment preview" at bounding box center [1247, 71] width 12 height 12
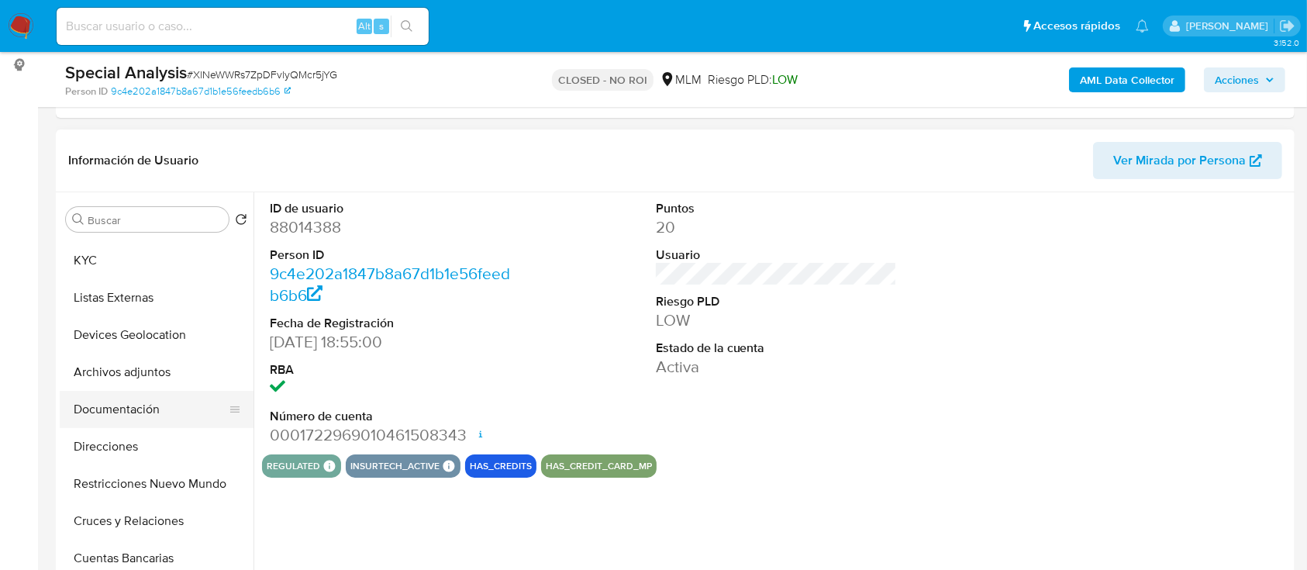
scroll to position [103, 0]
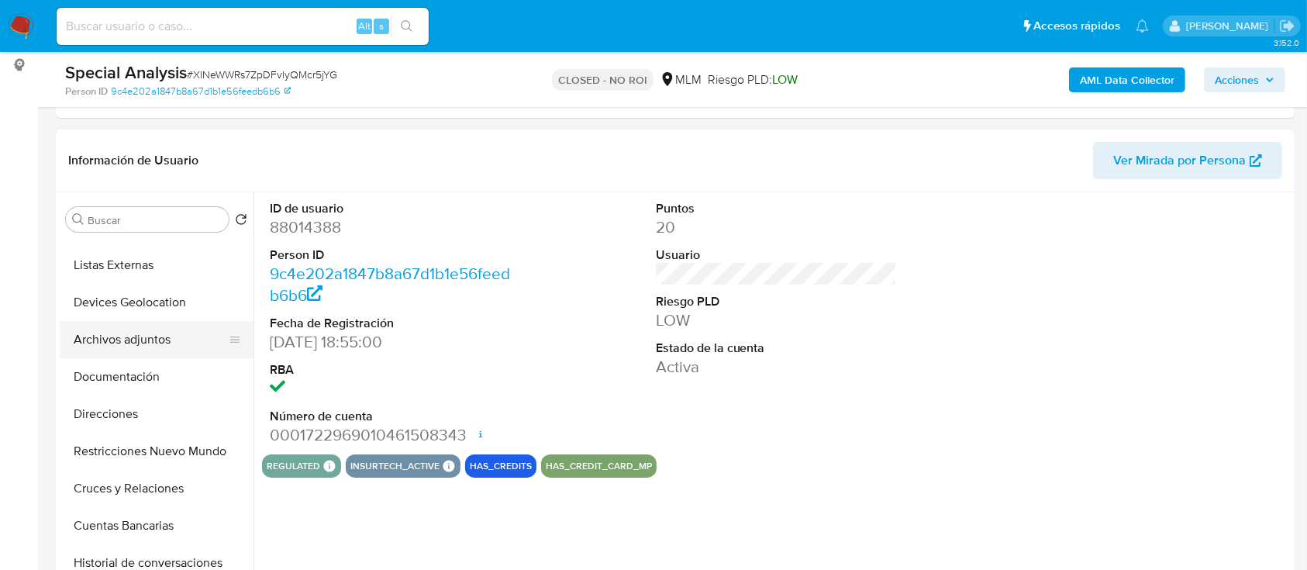
select select "10"
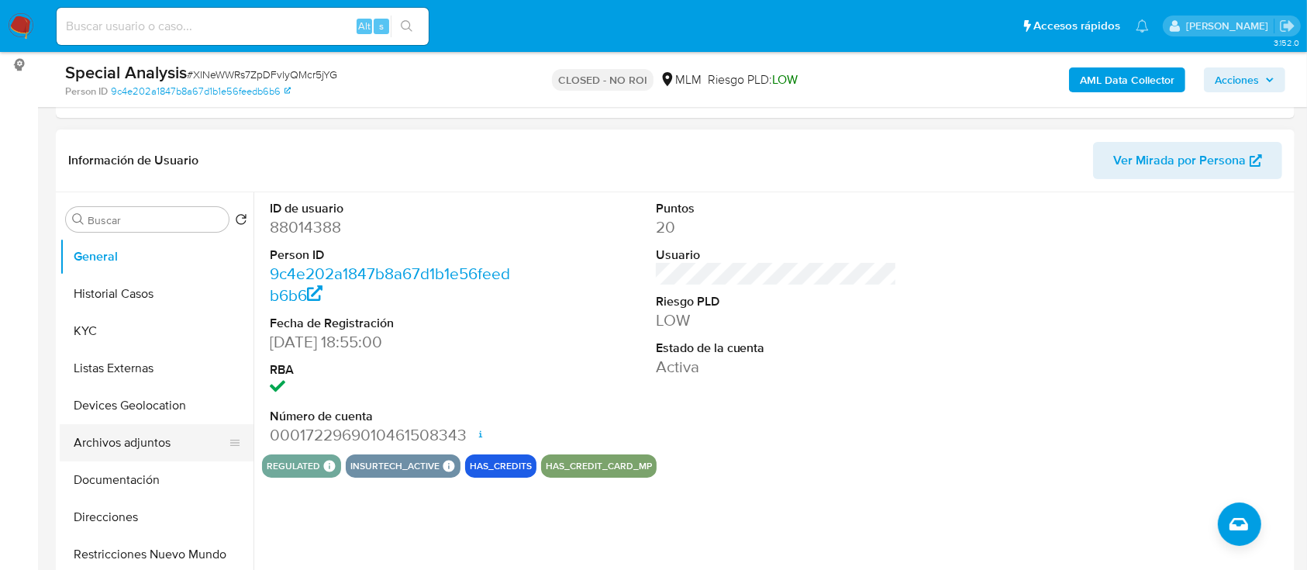
click at [149, 456] on button "Archivos adjuntos" at bounding box center [150, 442] width 181 height 37
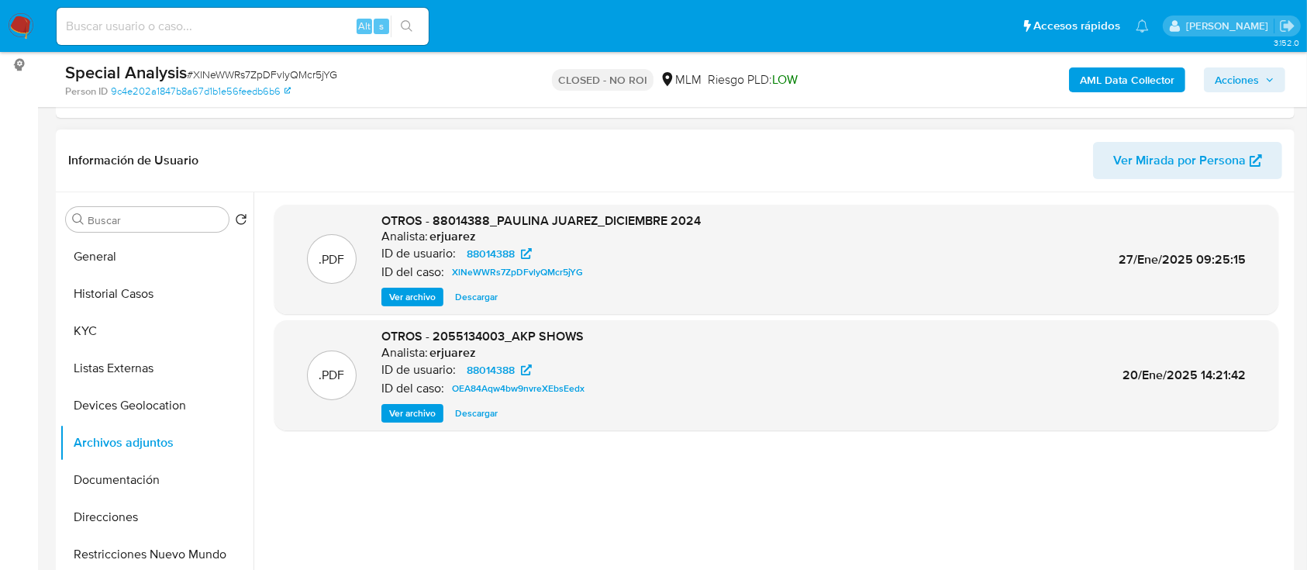
drag, startPoint x: 414, startPoint y: 303, endPoint x: 405, endPoint y: 302, distance: 9.3
click at [414, 302] on span "Ver archivo" at bounding box center [412, 297] width 47 height 16
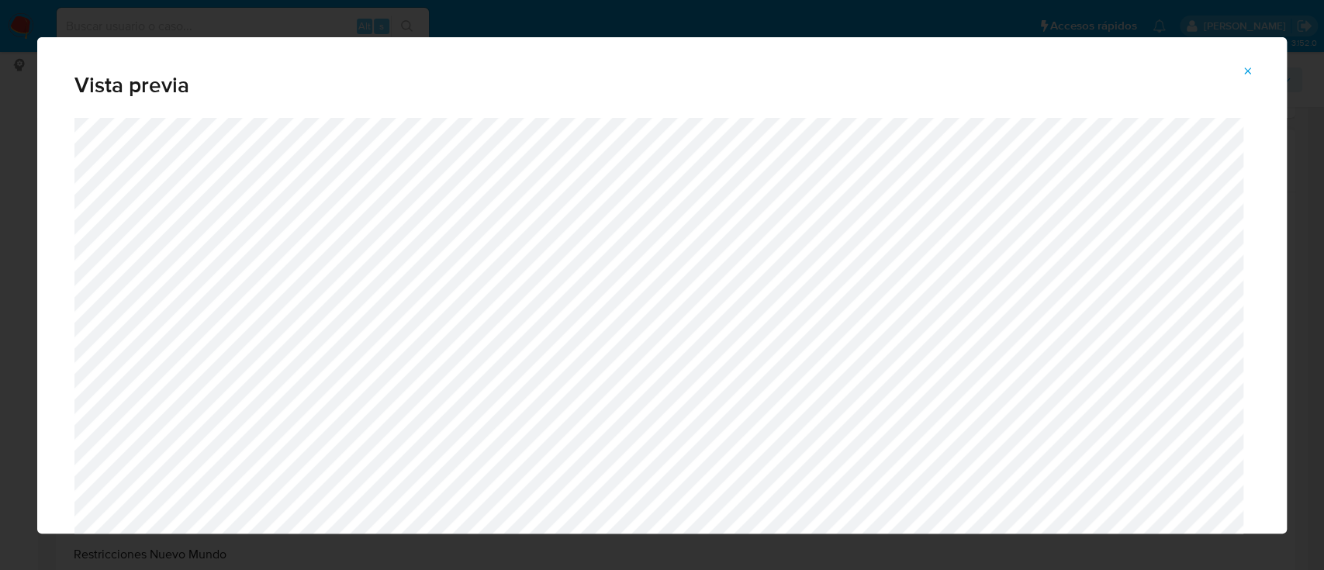
click at [1253, 57] on div "Vista previa" at bounding box center [661, 77] width 1249 height 81
click at [1248, 71] on icon "Attachment preview" at bounding box center [1248, 70] width 7 height 7
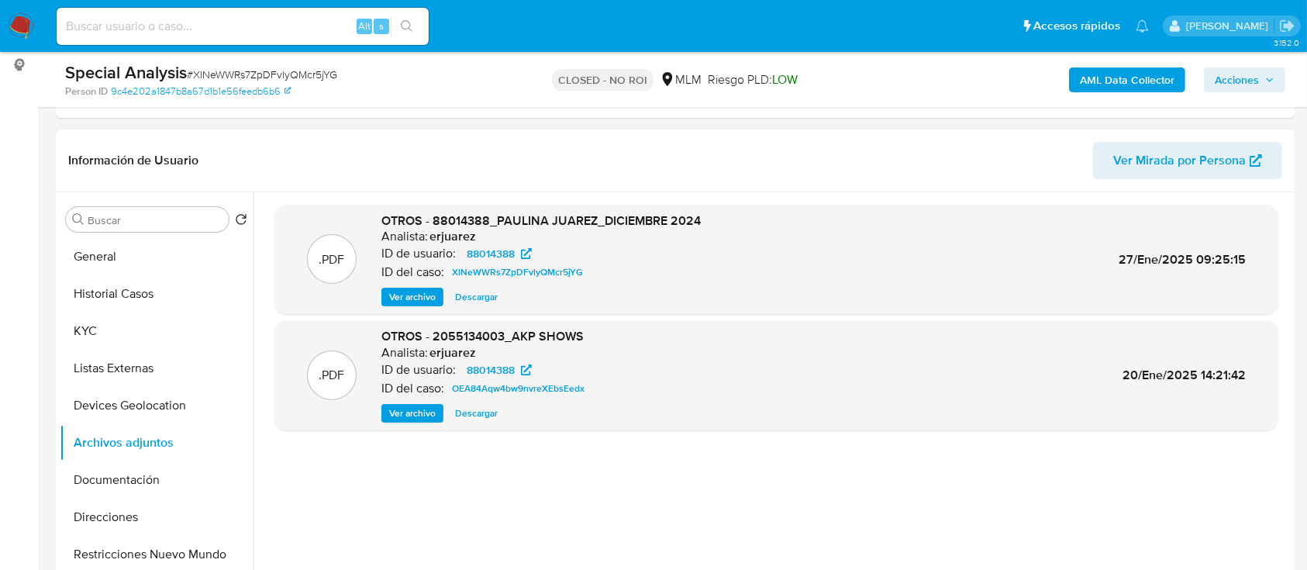
click at [12, 32] on img at bounding box center [21, 26] width 26 height 26
